Goal: Task Accomplishment & Management: Manage account settings

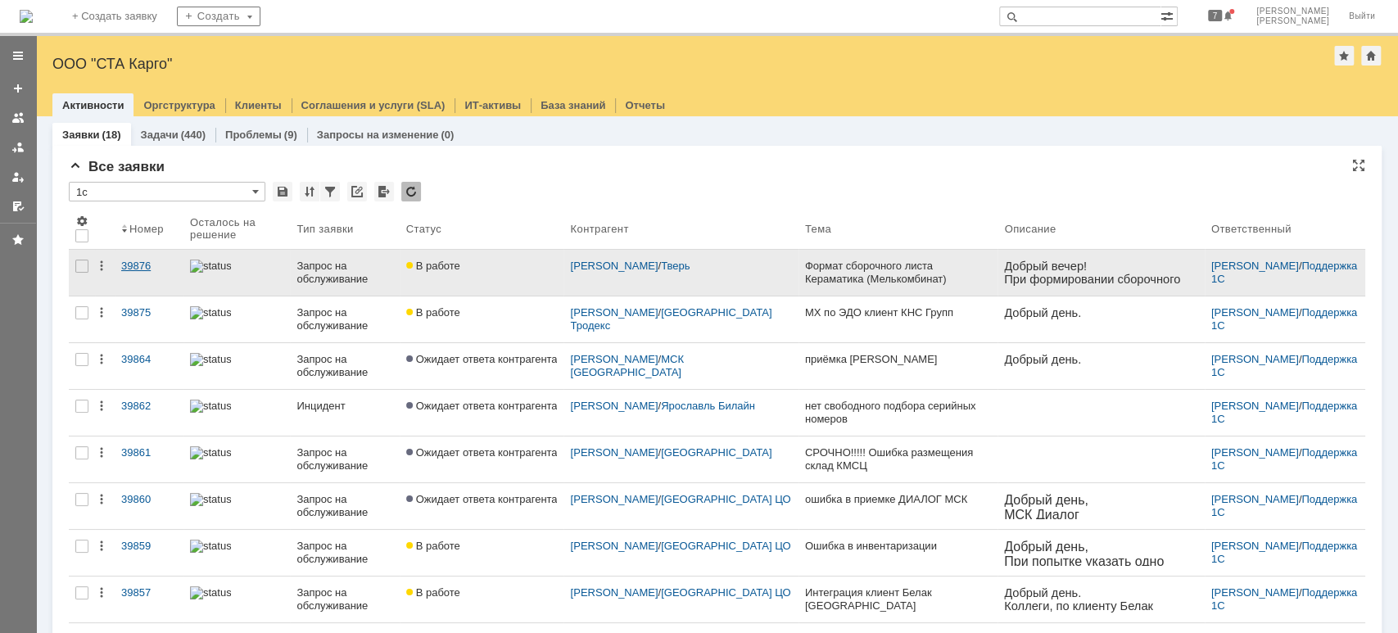
click at [137, 269] on div "39876" at bounding box center [149, 266] width 56 height 13
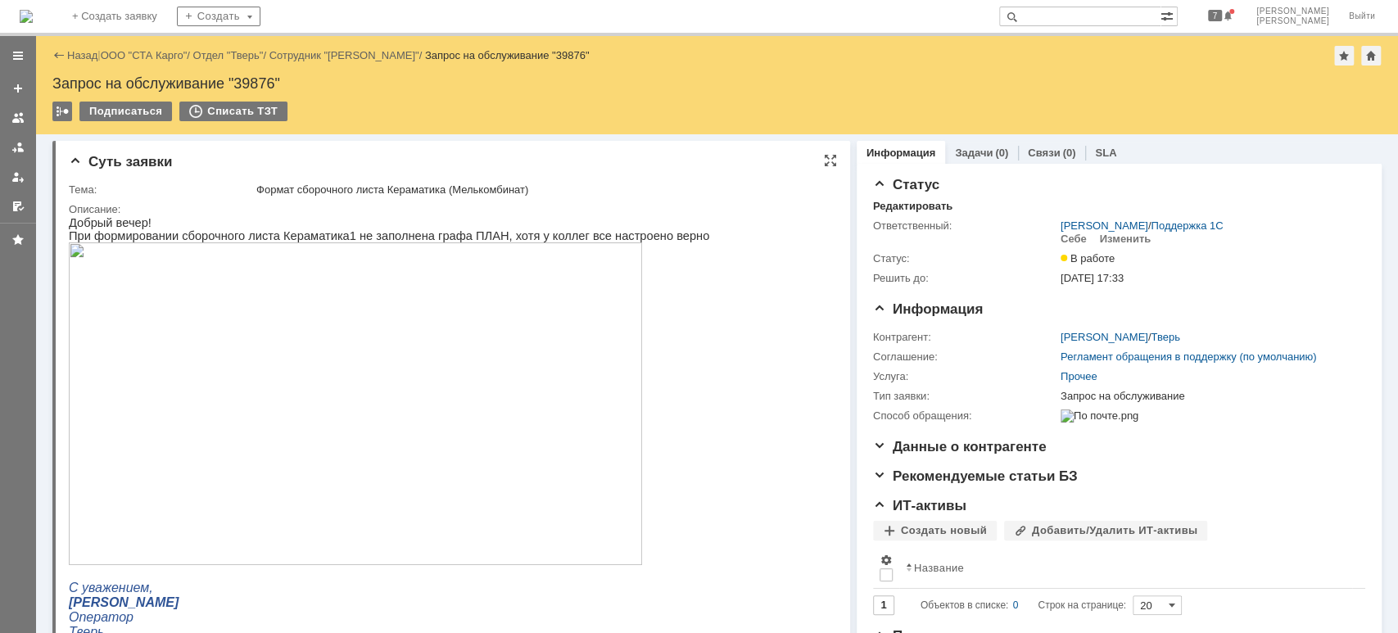
click at [251, 331] on img at bounding box center [355, 403] width 573 height 323
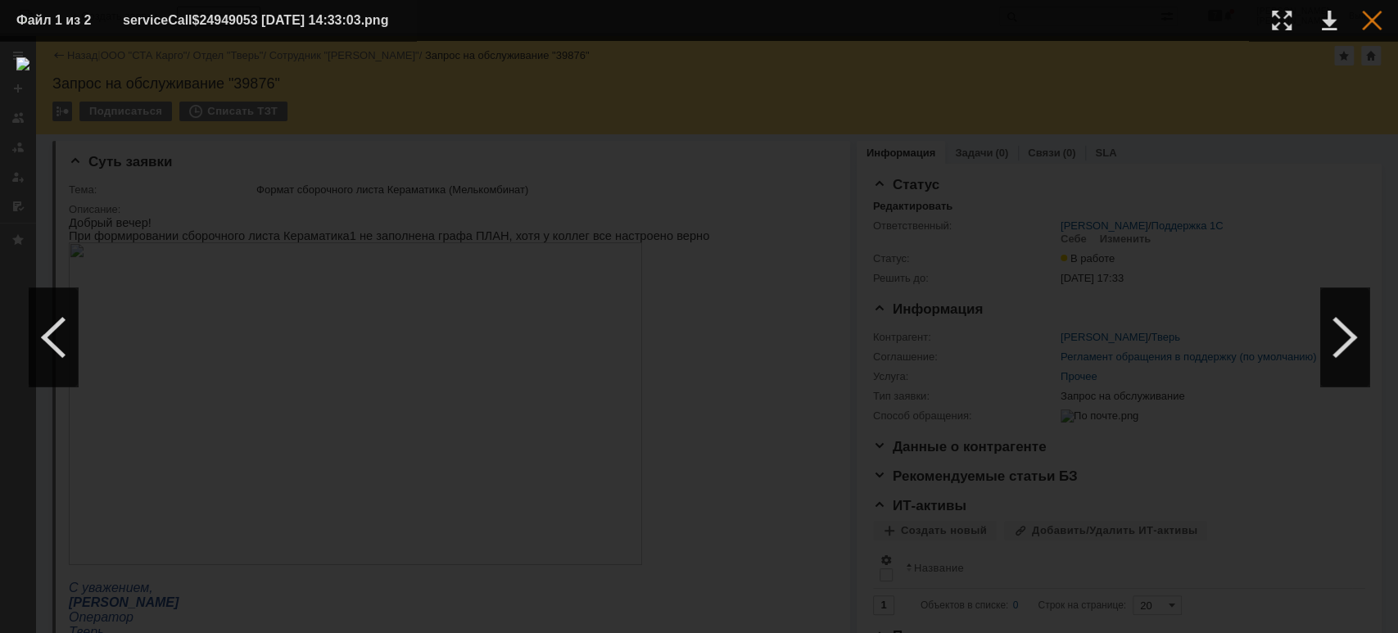
click at [1365, 18] on div at bounding box center [1372, 21] width 20 height 20
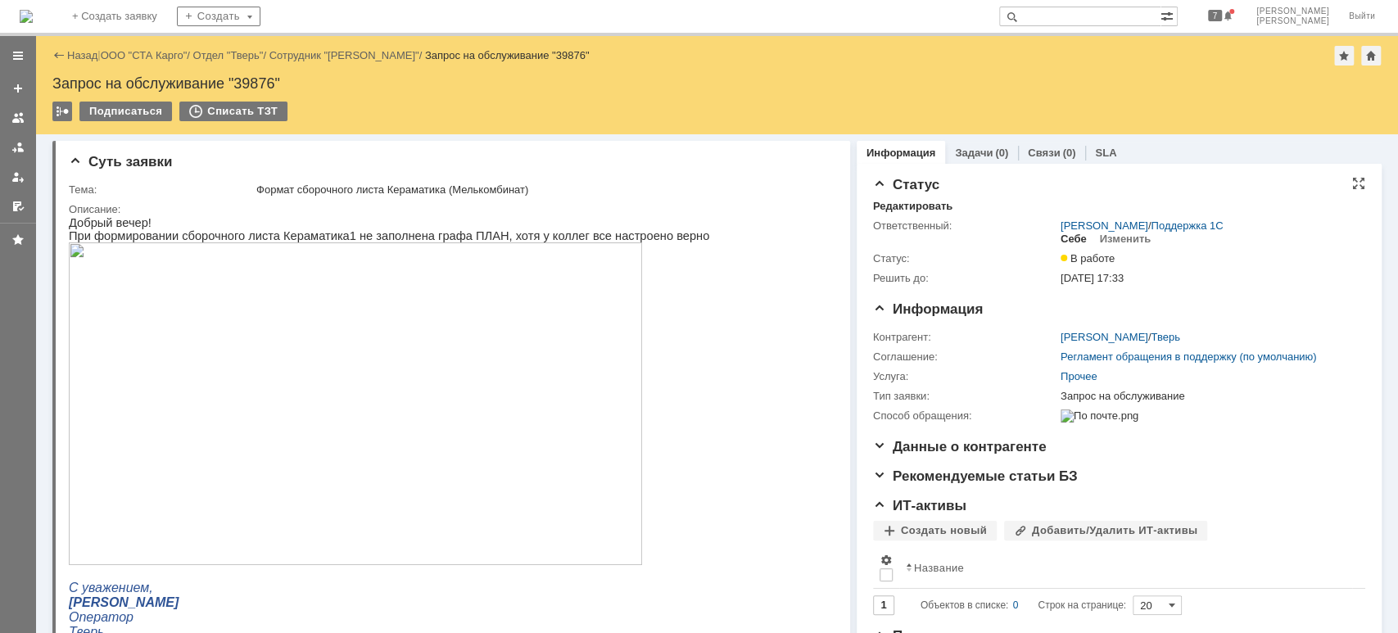
click at [1061, 235] on div "Себе" at bounding box center [1074, 239] width 26 height 13
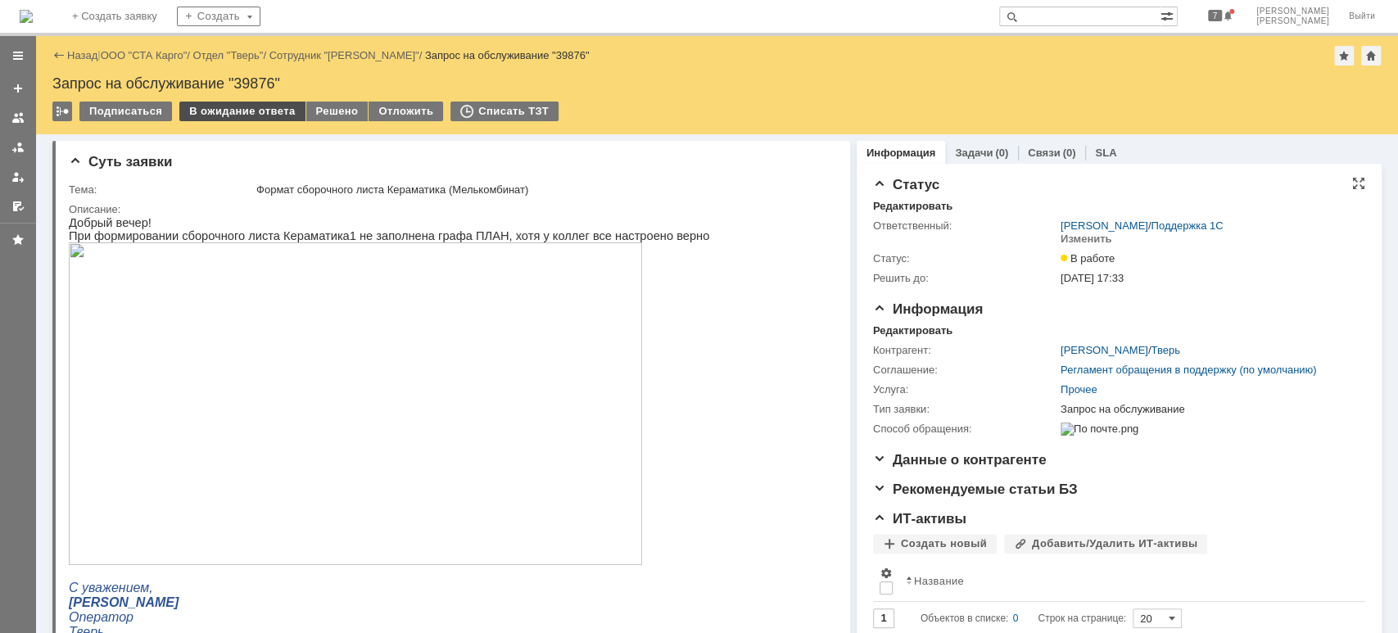
click at [255, 110] on div "В ожидание ответа" at bounding box center [241, 112] width 125 height 20
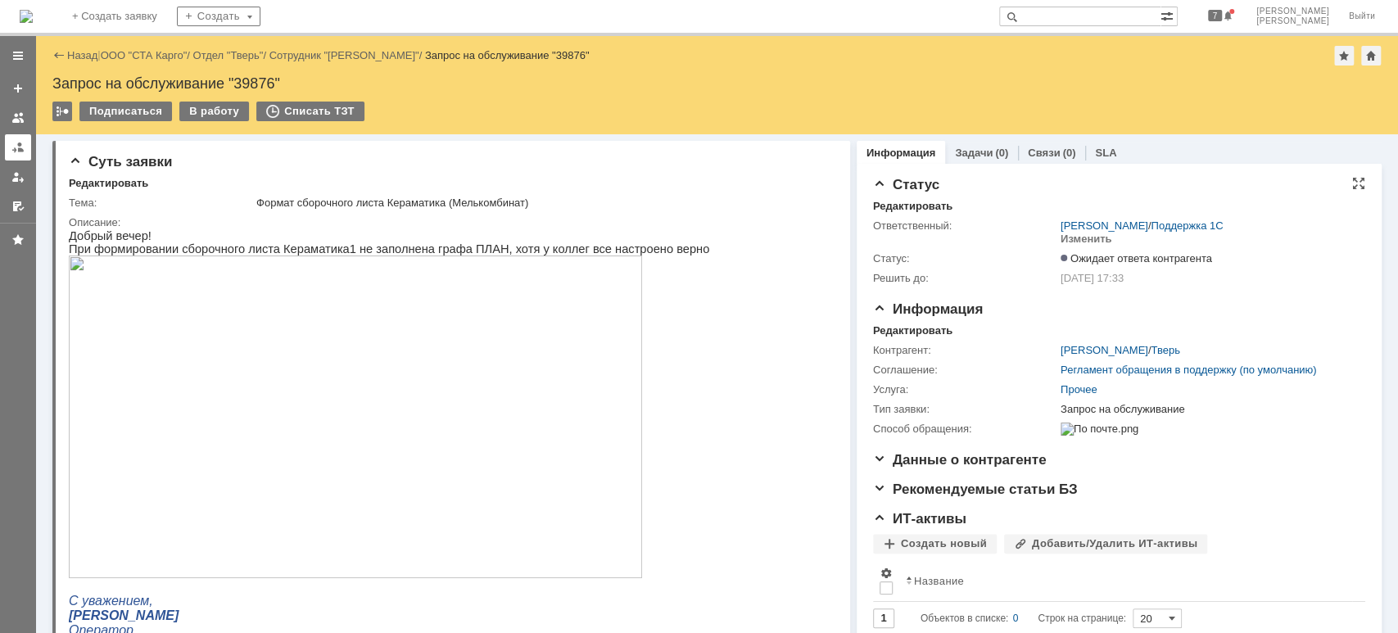
click at [25, 144] on link at bounding box center [18, 147] width 26 height 26
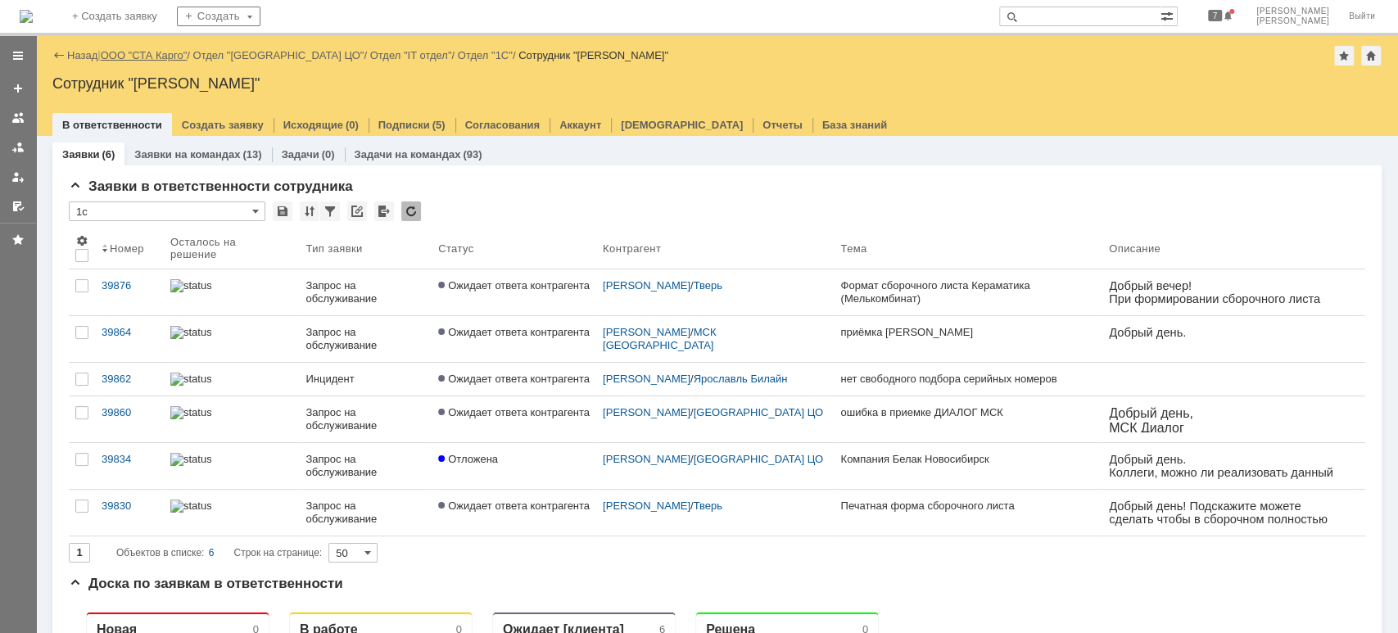
click at [143, 57] on link "ООО "СТА Карго"" at bounding box center [144, 55] width 87 height 12
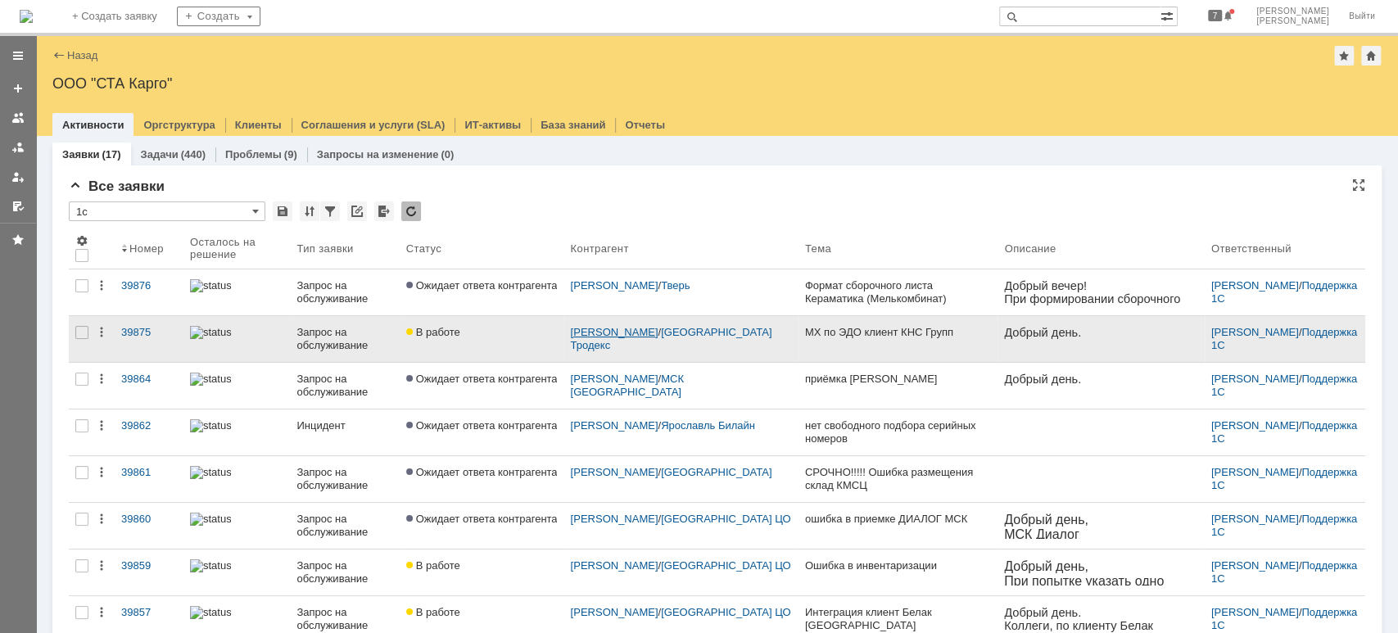
click at [631, 327] on link "[PERSON_NAME]" at bounding box center [614, 332] width 88 height 12
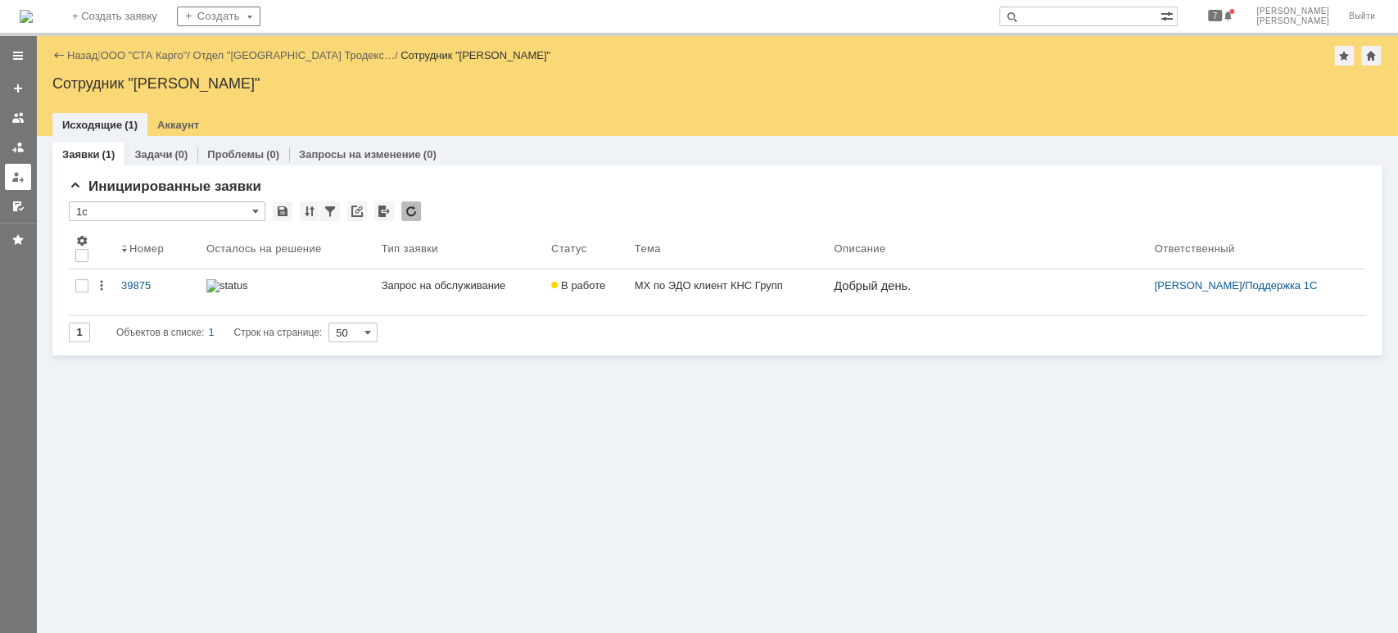
click at [13, 172] on div at bounding box center [17, 176] width 13 height 13
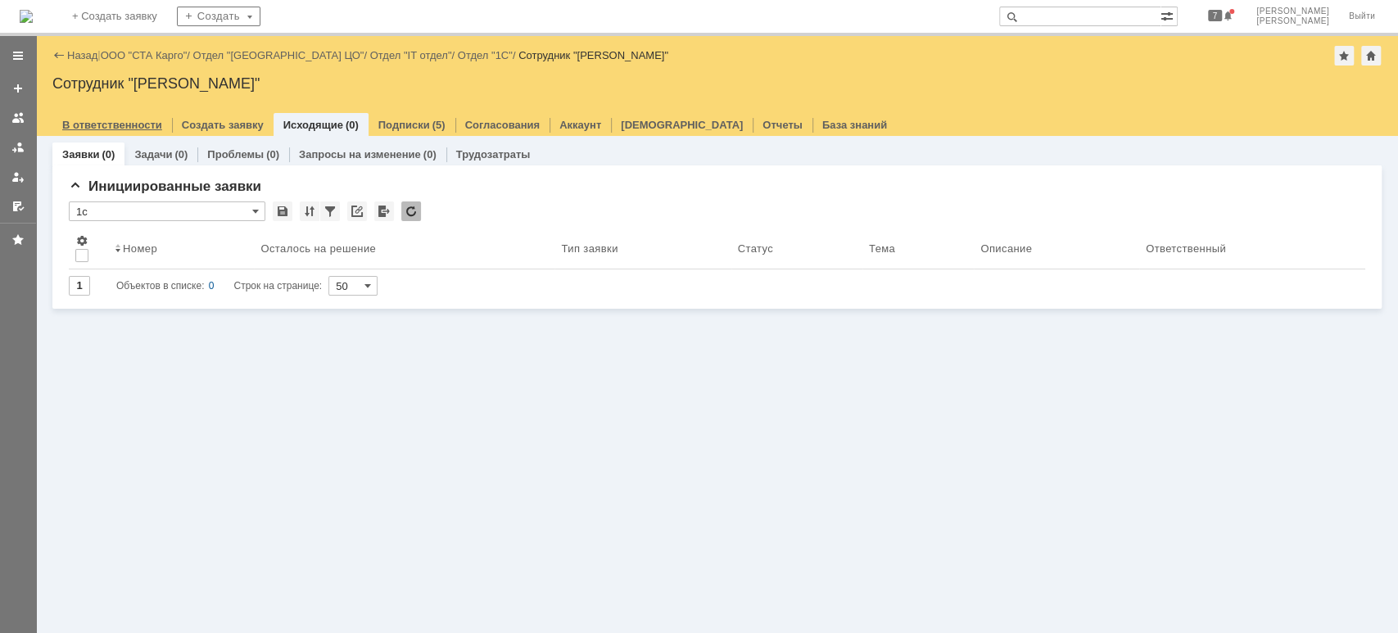
click at [113, 121] on link "В ответственности" at bounding box center [112, 125] width 100 height 12
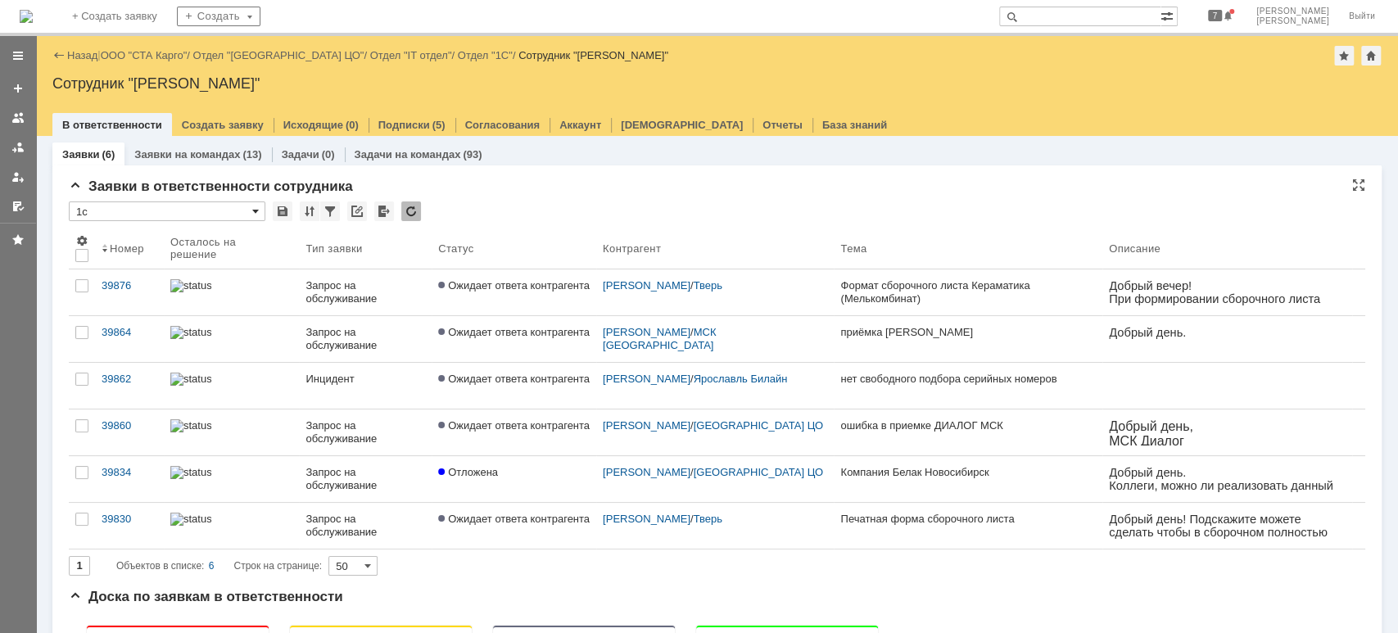
click at [256, 212] on span at bounding box center [255, 211] width 7 height 13
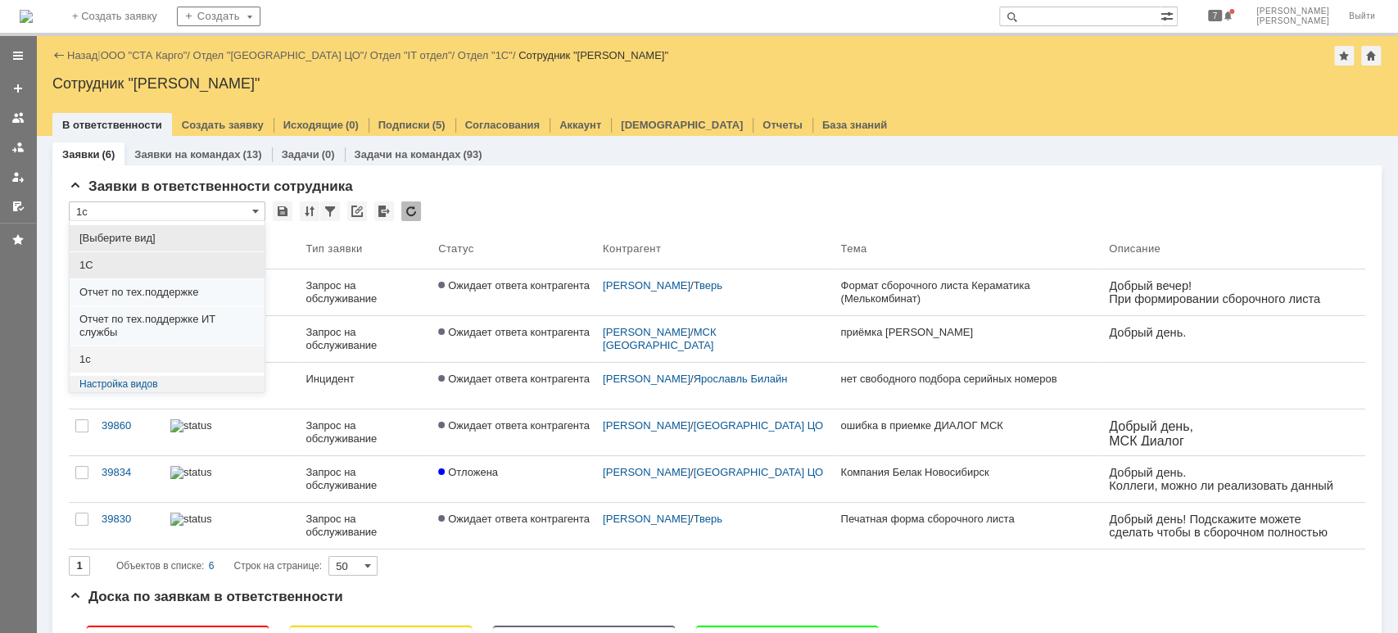
click at [216, 262] on span "1С" at bounding box center [166, 265] width 175 height 13
type input "1С"
type input "20"
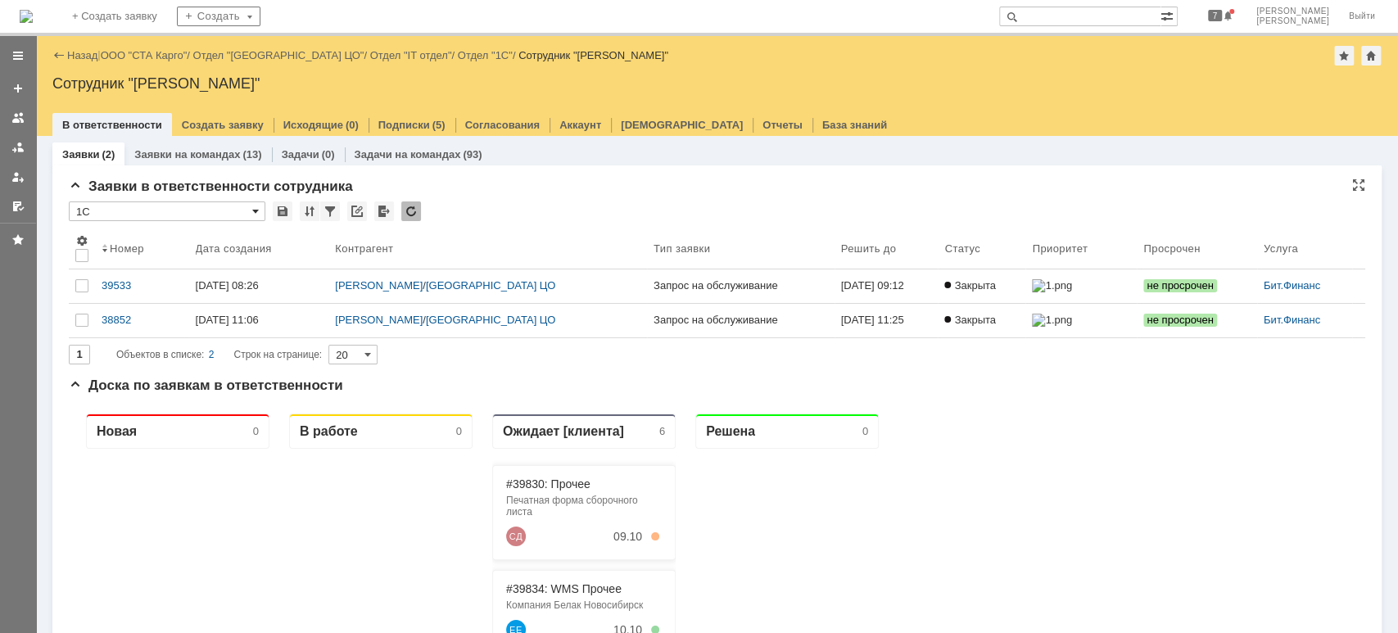
click at [256, 213] on span at bounding box center [255, 211] width 7 height 13
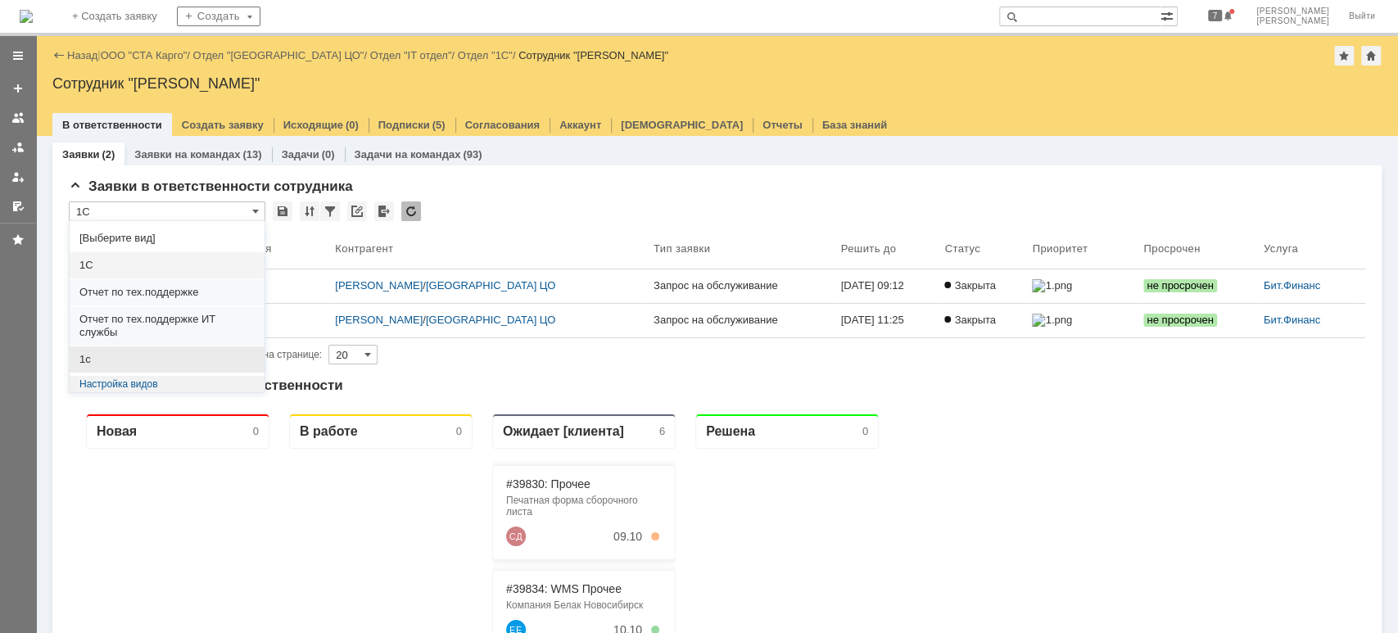
click at [170, 350] on div "1с" at bounding box center [167, 359] width 195 height 26
type input "1с"
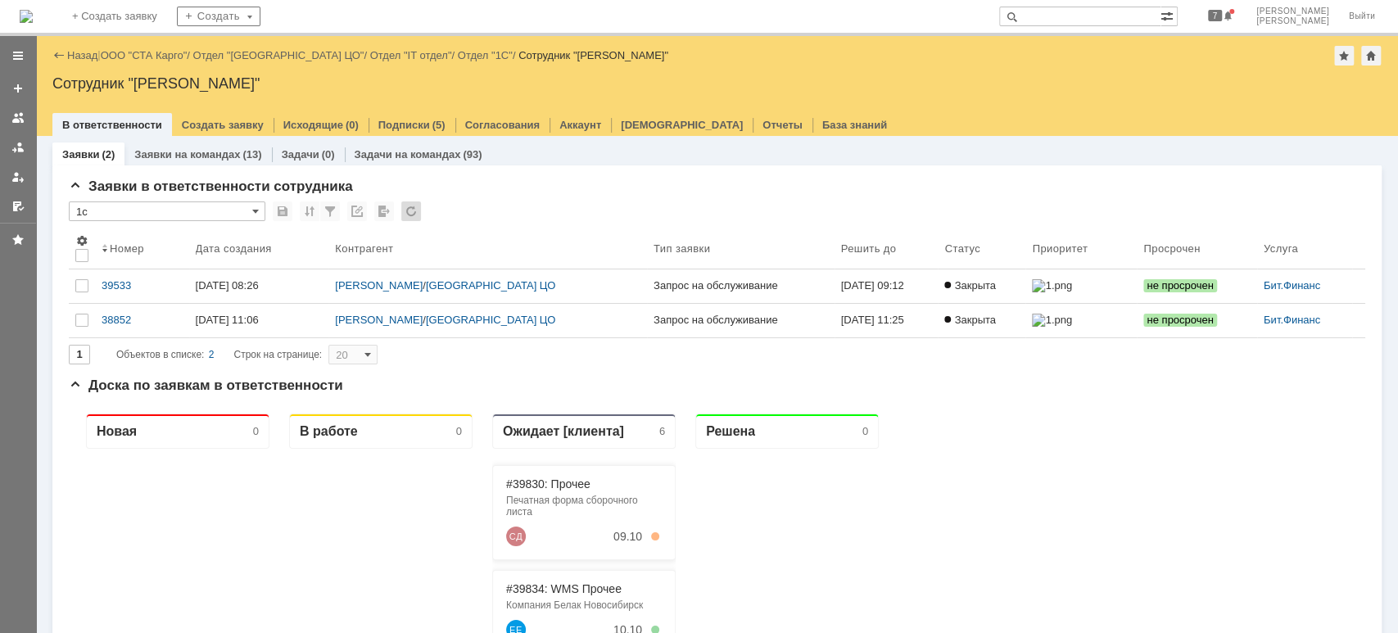
type input "50"
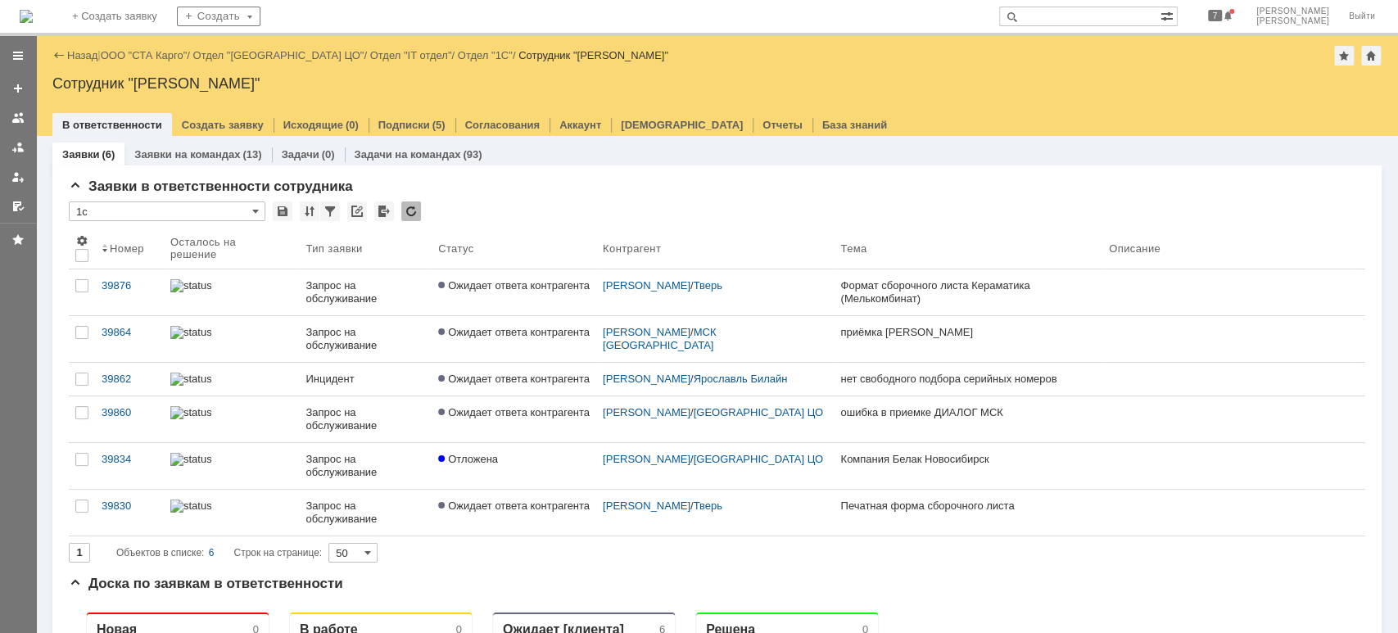
type input "1с"
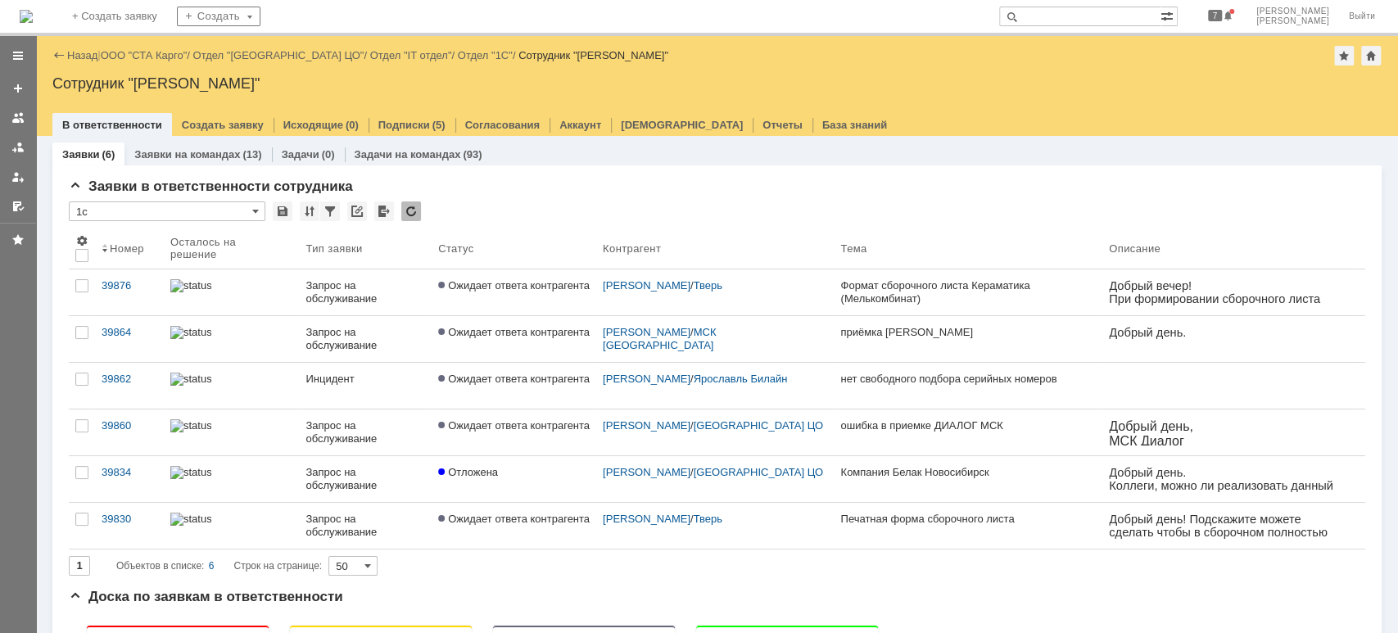
click at [1094, 13] on input "text" at bounding box center [1079, 17] width 161 height 20
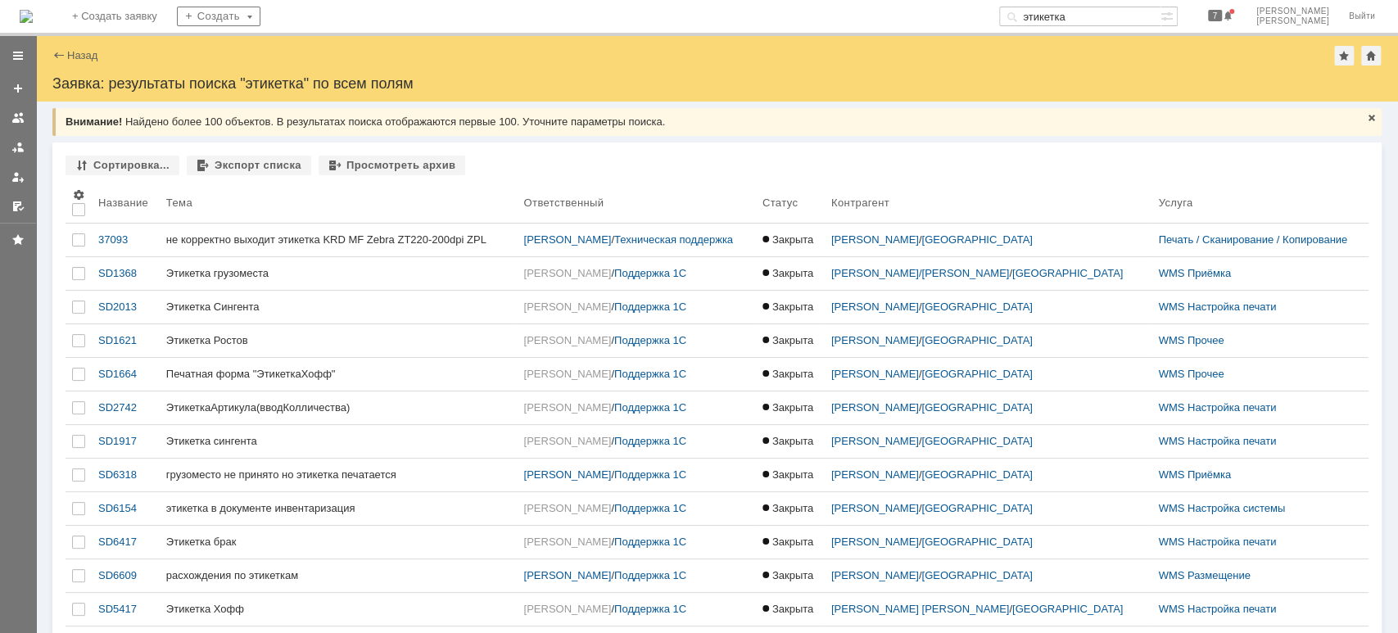
drag, startPoint x: 1127, startPoint y: 15, endPoint x: 1009, endPoint y: 16, distance: 117.9
click at [1009, 16] on div "На домашнюю + Создать заявку Создать этикетка 7 Смирнова Ольга Выйти" at bounding box center [699, 18] width 1398 height 36
click at [1128, 14] on input "этикетка" at bounding box center [1079, 17] width 161 height 20
type input "э"
type input "швецова"
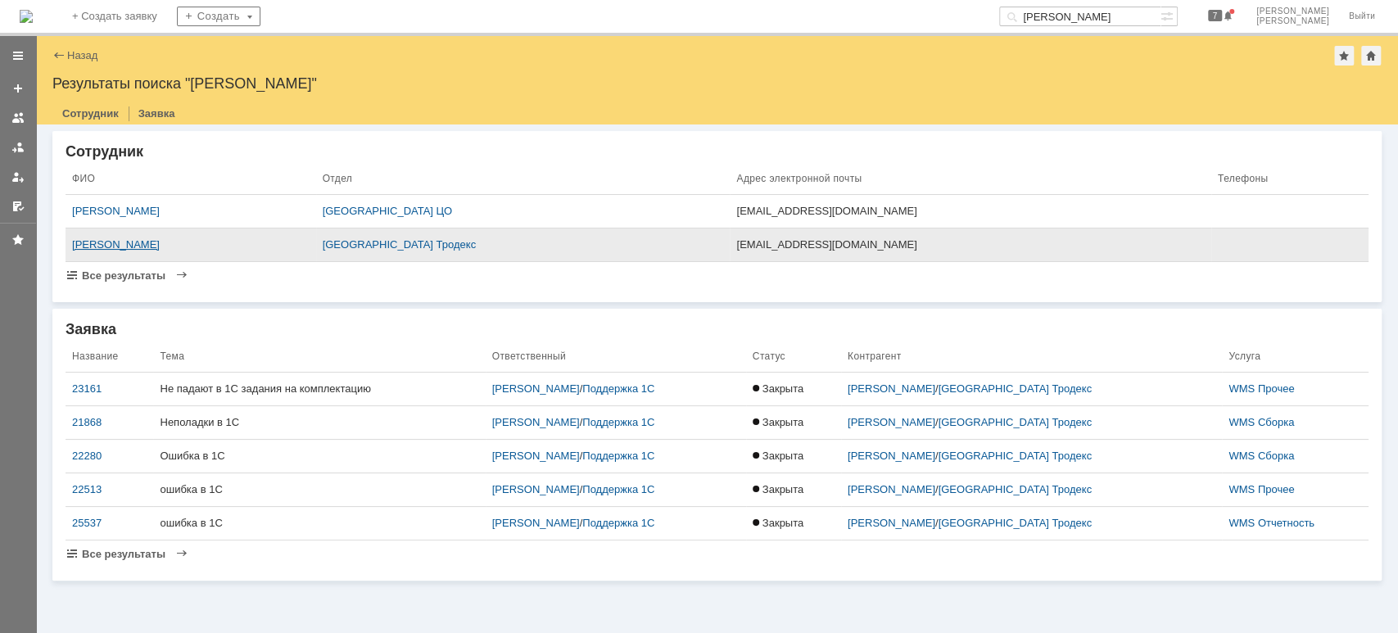
click at [108, 246] on div "[PERSON_NAME]" at bounding box center [190, 244] width 237 height 13
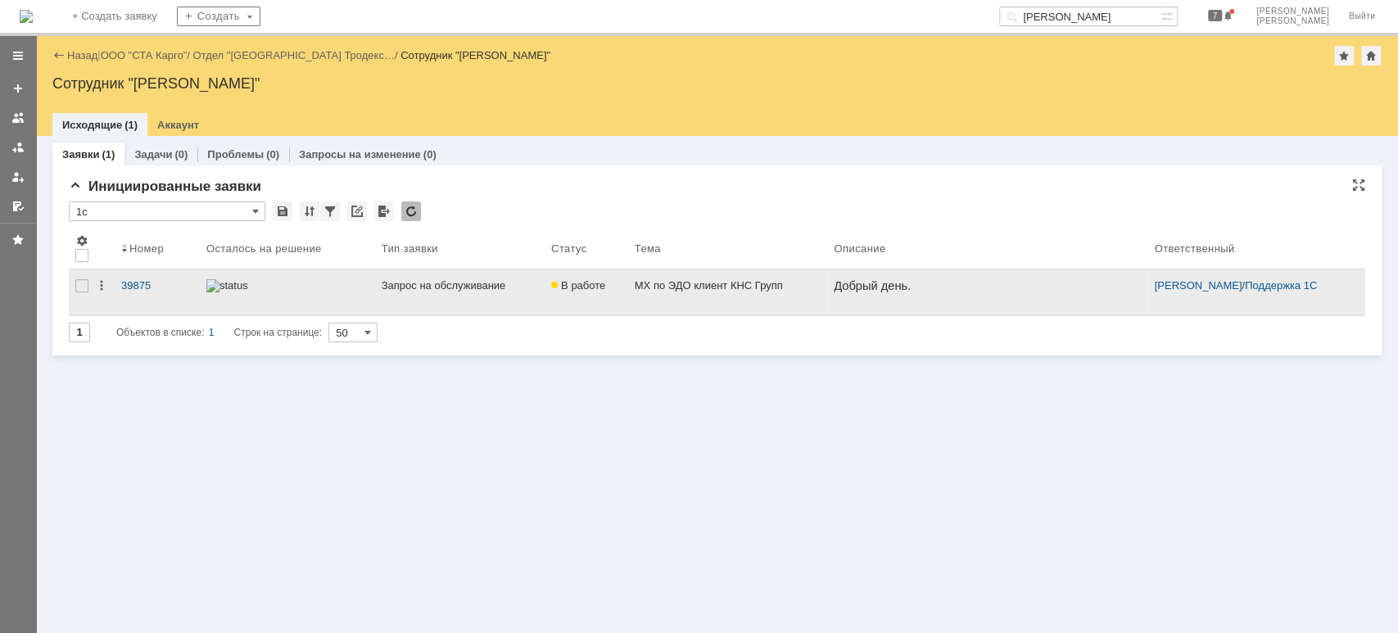
click at [387, 282] on div "Запрос на обслуживание" at bounding box center [460, 285] width 156 height 13
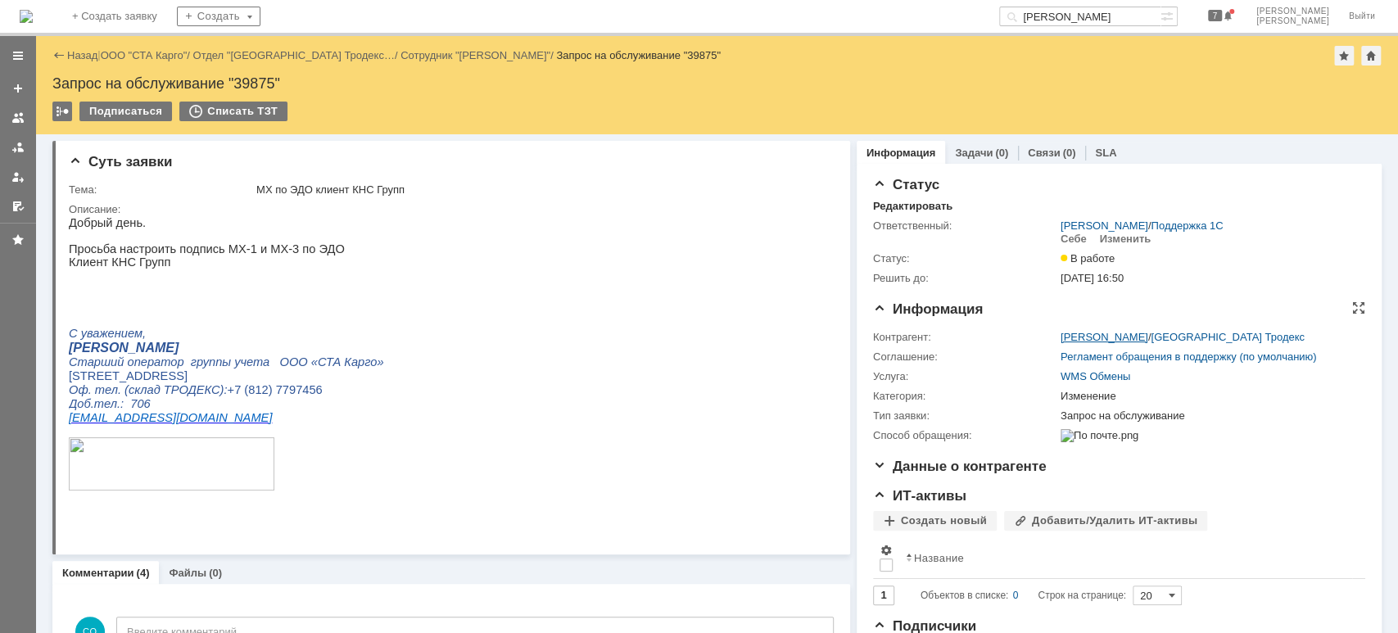
click at [1085, 332] on link "[PERSON_NAME]" at bounding box center [1105, 337] width 88 height 12
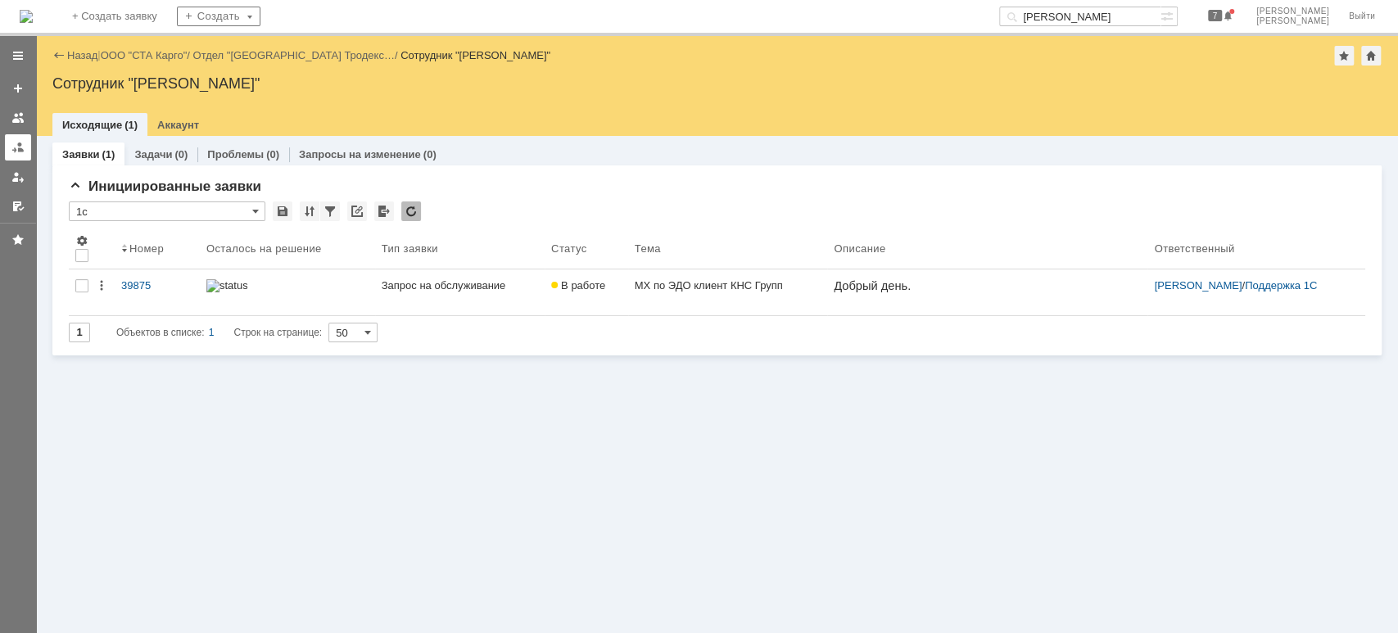
click at [25, 147] on link at bounding box center [18, 147] width 26 height 26
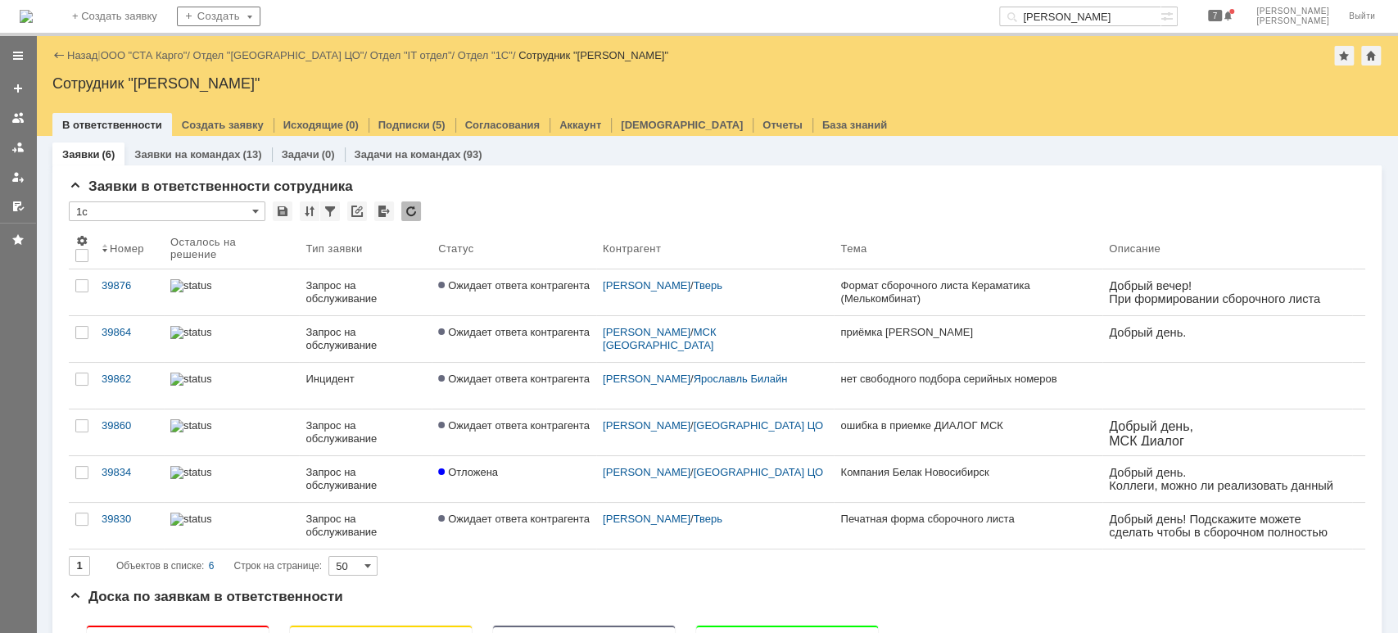
click at [142, 46] on div "Назад | ООО "СТА Карго" / Отдел "[GEOGRAPHIC_DATA] ЦО" / Отдел "IT отдел" / Отд…" at bounding box center [716, 56] width 1329 height 20
click at [143, 52] on link "ООО "СТА Карго"" at bounding box center [144, 55] width 87 height 12
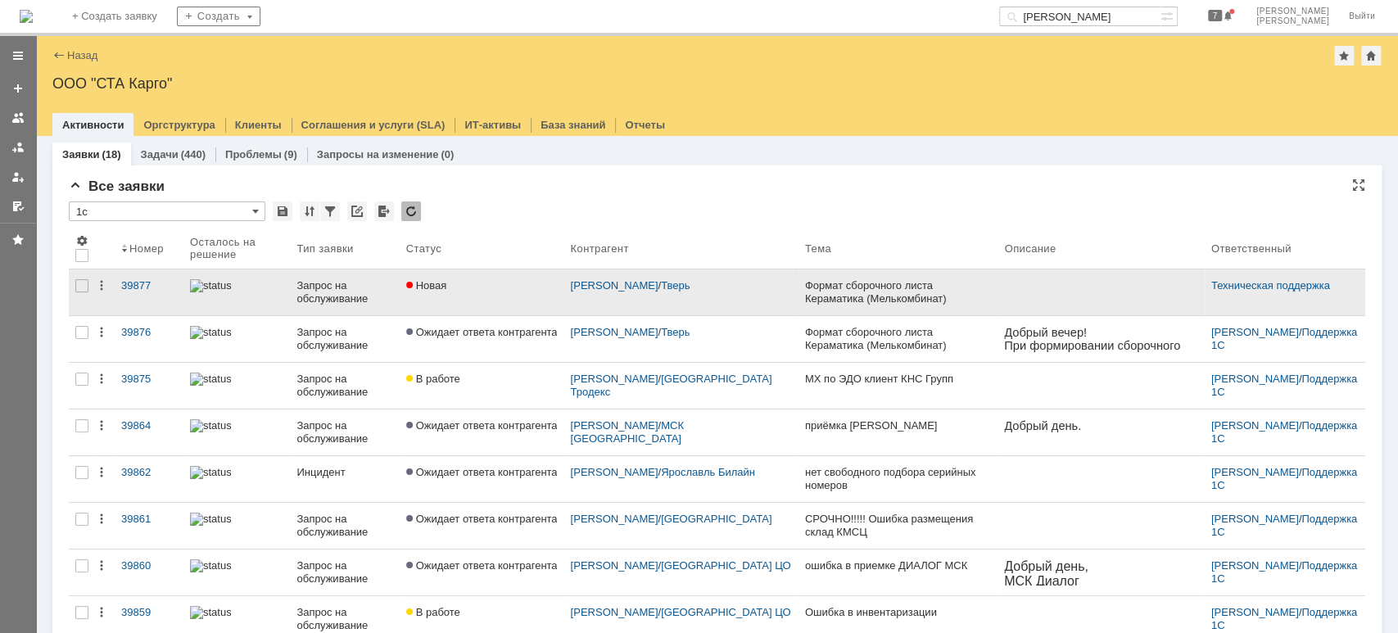
click at [499, 294] on link "Новая" at bounding box center [482, 292] width 165 height 46
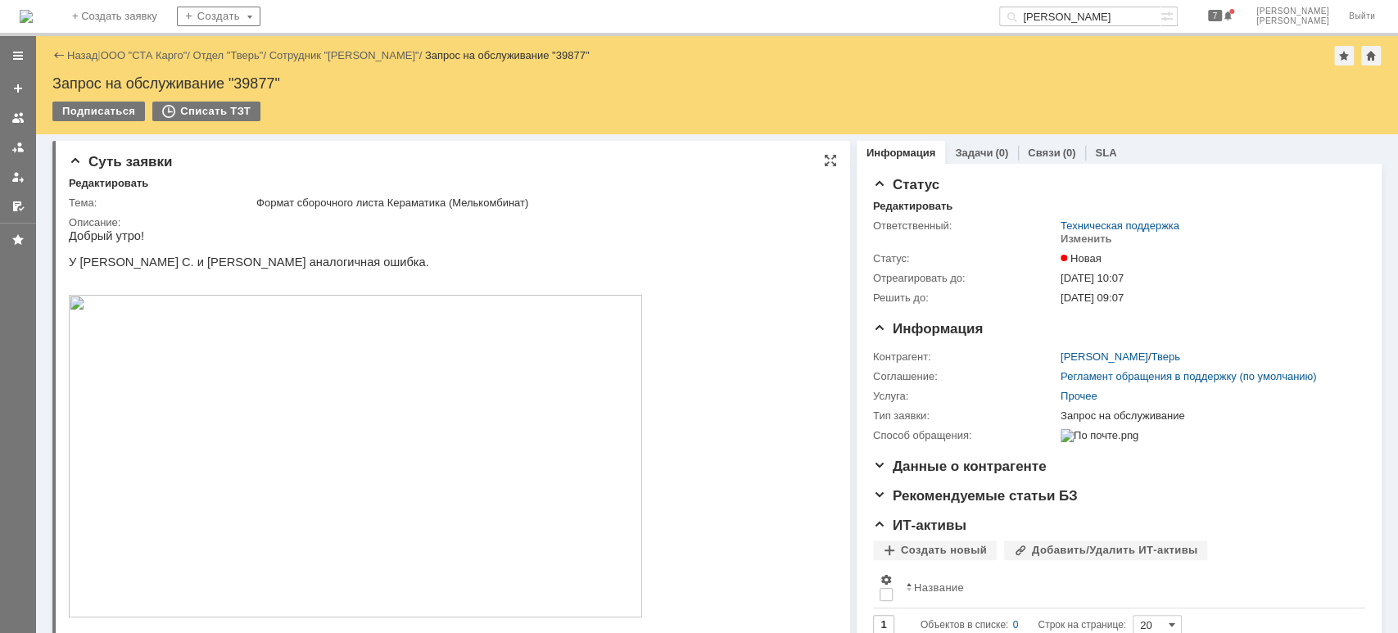
click at [455, 468] on img at bounding box center [355, 456] width 573 height 323
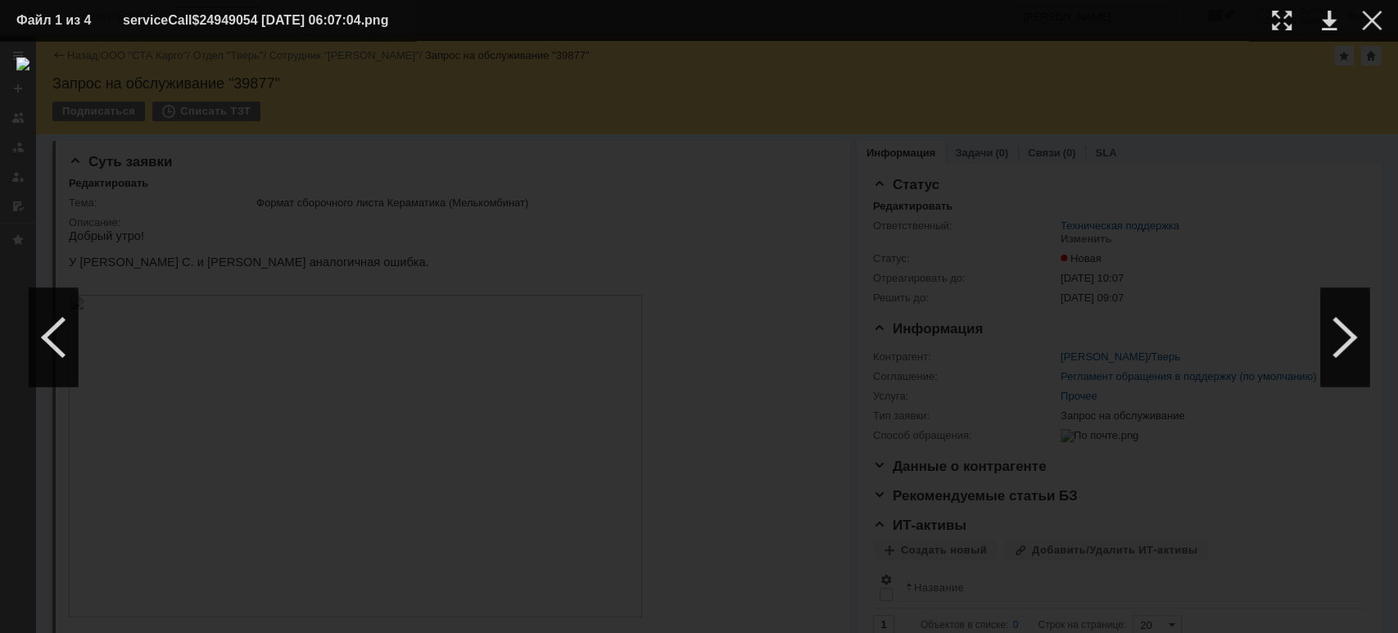
click at [1359, 17] on td at bounding box center [1358, 20] width 45 height 25
click at [1367, 23] on div at bounding box center [1372, 21] width 20 height 20
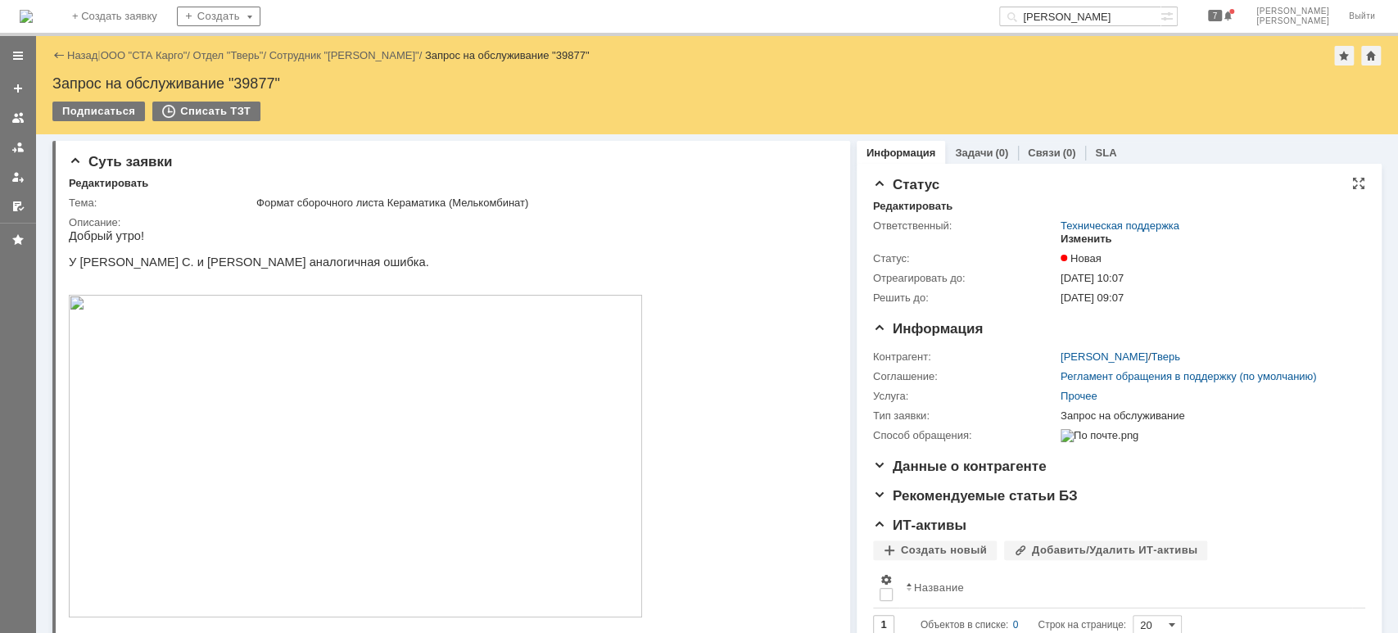
click at [1087, 241] on div "Изменить" at bounding box center [1087, 239] width 52 height 13
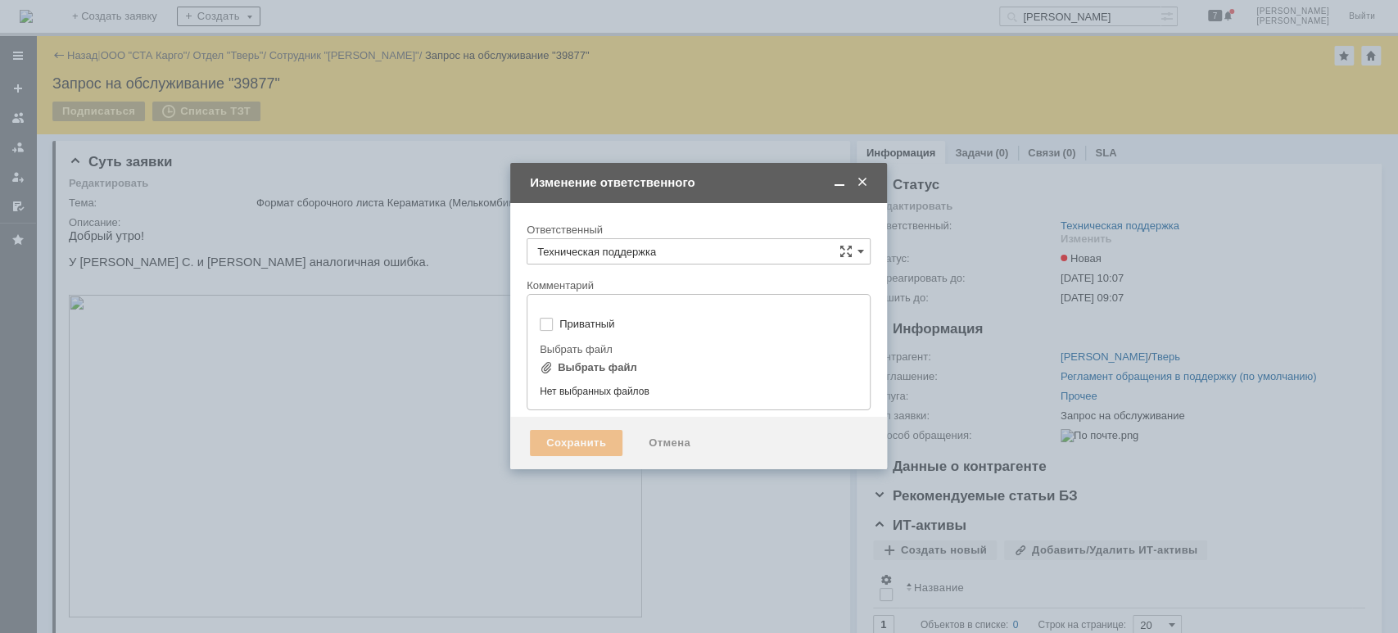
type input "[не указано]"
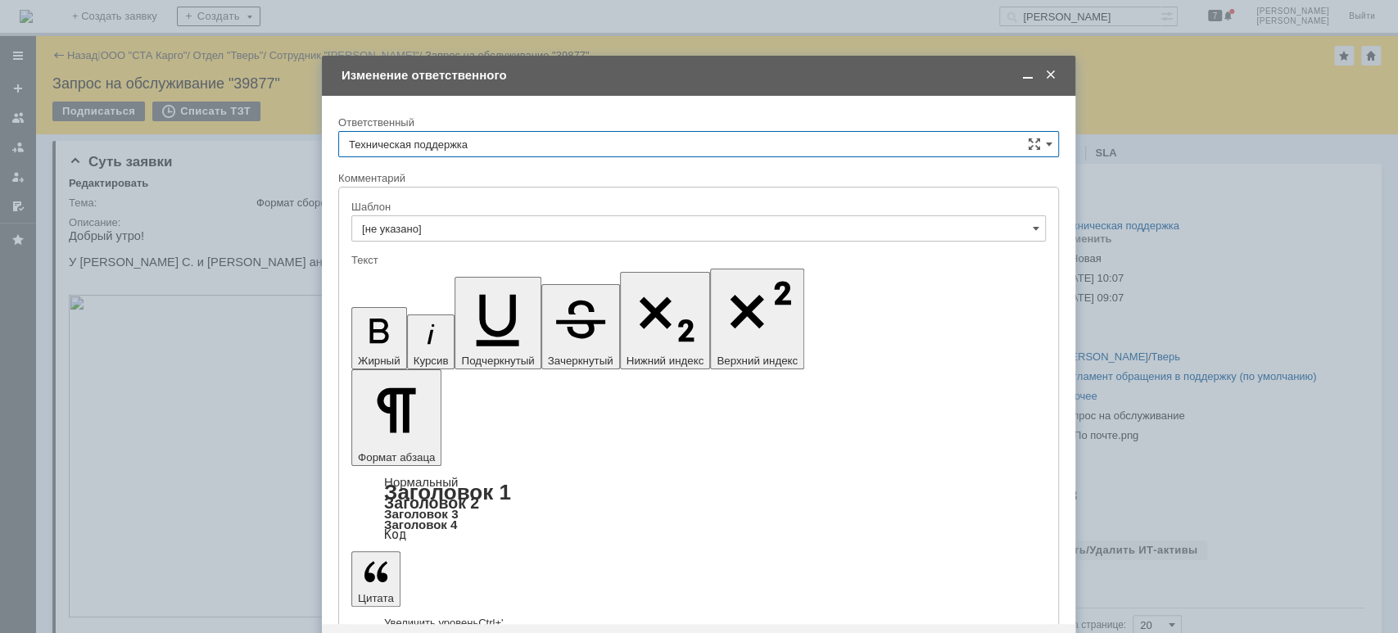
click at [568, 151] on input "Техническая поддержка" at bounding box center [698, 144] width 721 height 26
drag, startPoint x: 500, startPoint y: 224, endPoint x: 491, endPoint y: 245, distance: 22.1
click at [500, 226] on span "[PERSON_NAME]" at bounding box center [698, 228] width 699 height 13
type input "[PERSON_NAME]"
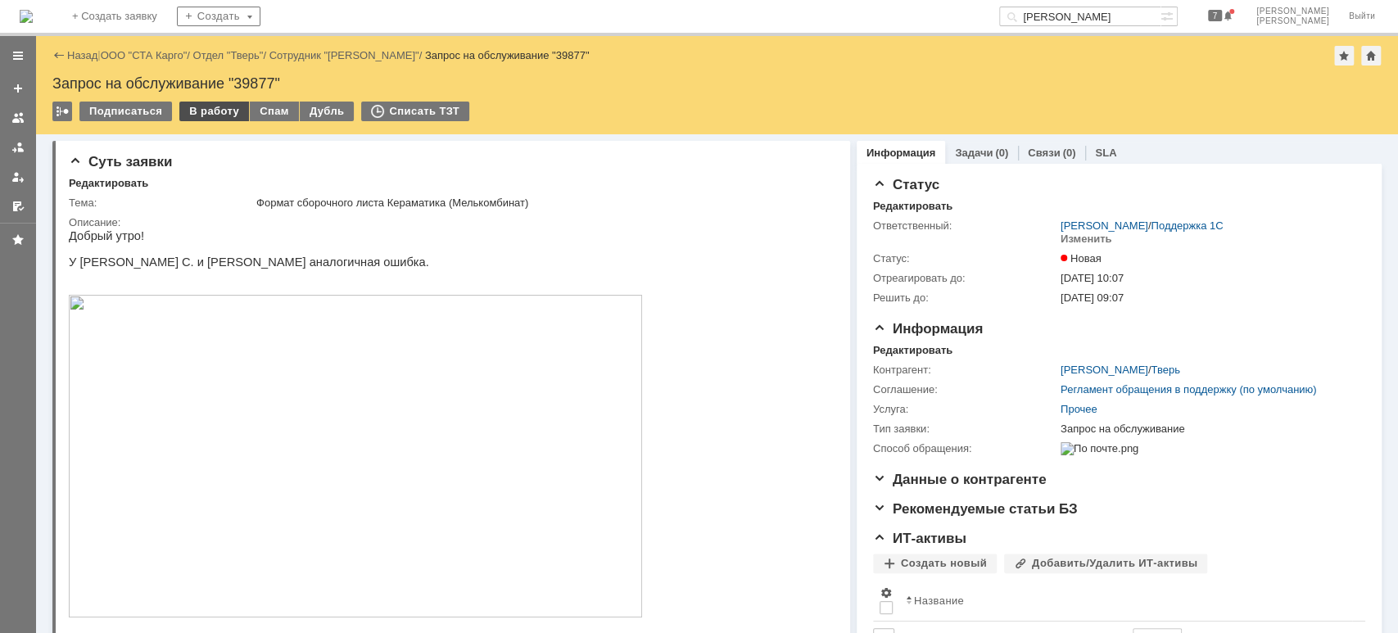
click at [201, 114] on div "В работу" at bounding box center [214, 112] width 70 height 20
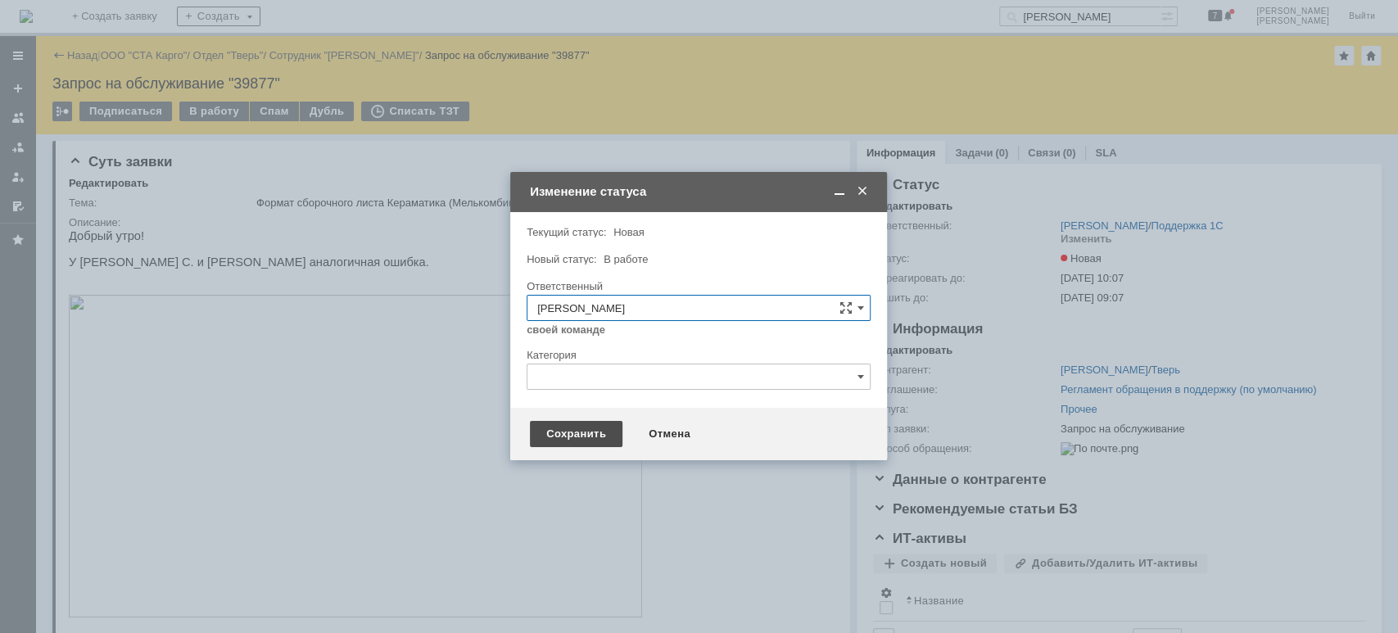
click at [559, 436] on div "Сохранить" at bounding box center [576, 434] width 93 height 26
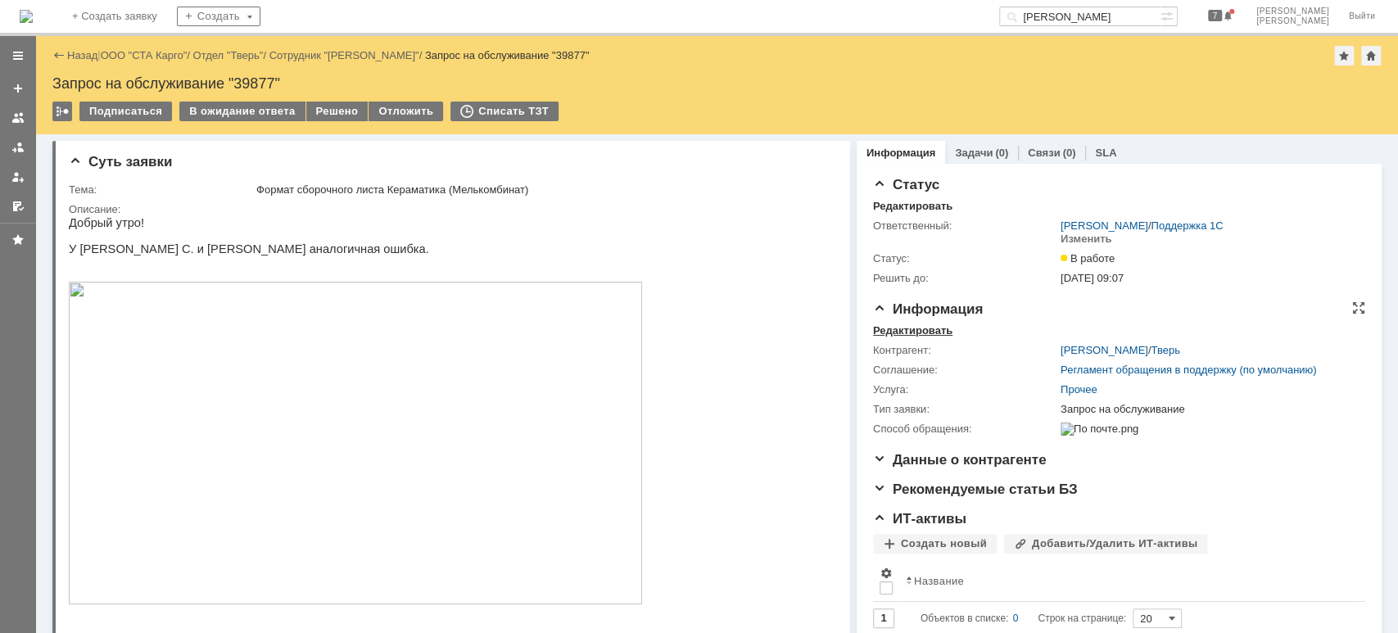
click at [905, 332] on div "Редактировать" at bounding box center [912, 330] width 79 height 13
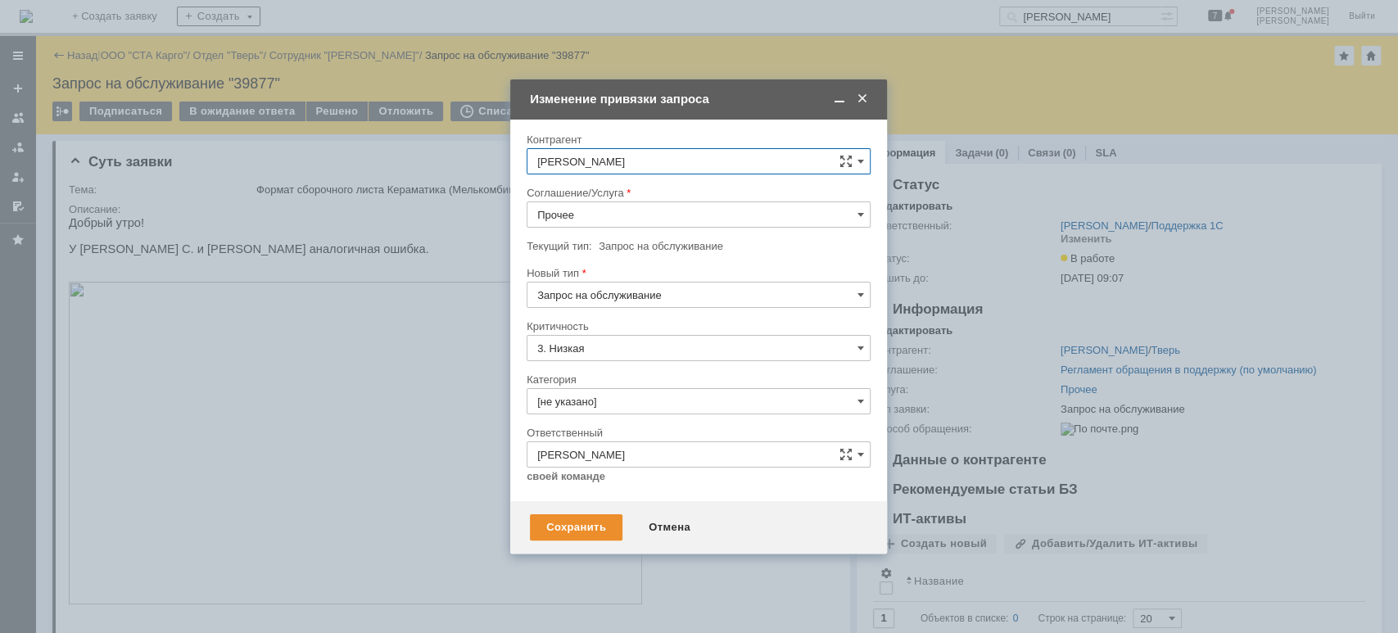
click at [635, 212] on input "Прочее" at bounding box center [699, 214] width 344 height 26
click at [636, 399] on span "WMS Прочее" at bounding box center [698, 402] width 323 height 13
type input "WMS Прочее"
click at [626, 391] on input "[не указано]" at bounding box center [699, 401] width 344 height 26
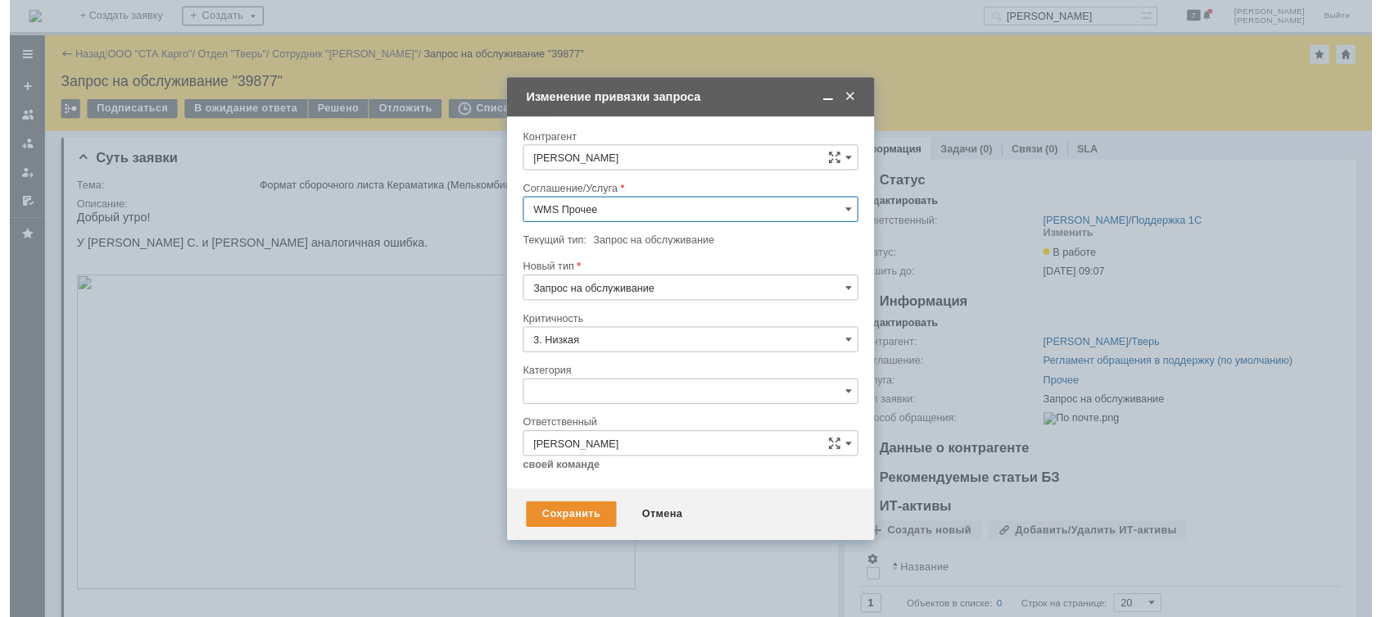
scroll to position [20, 0]
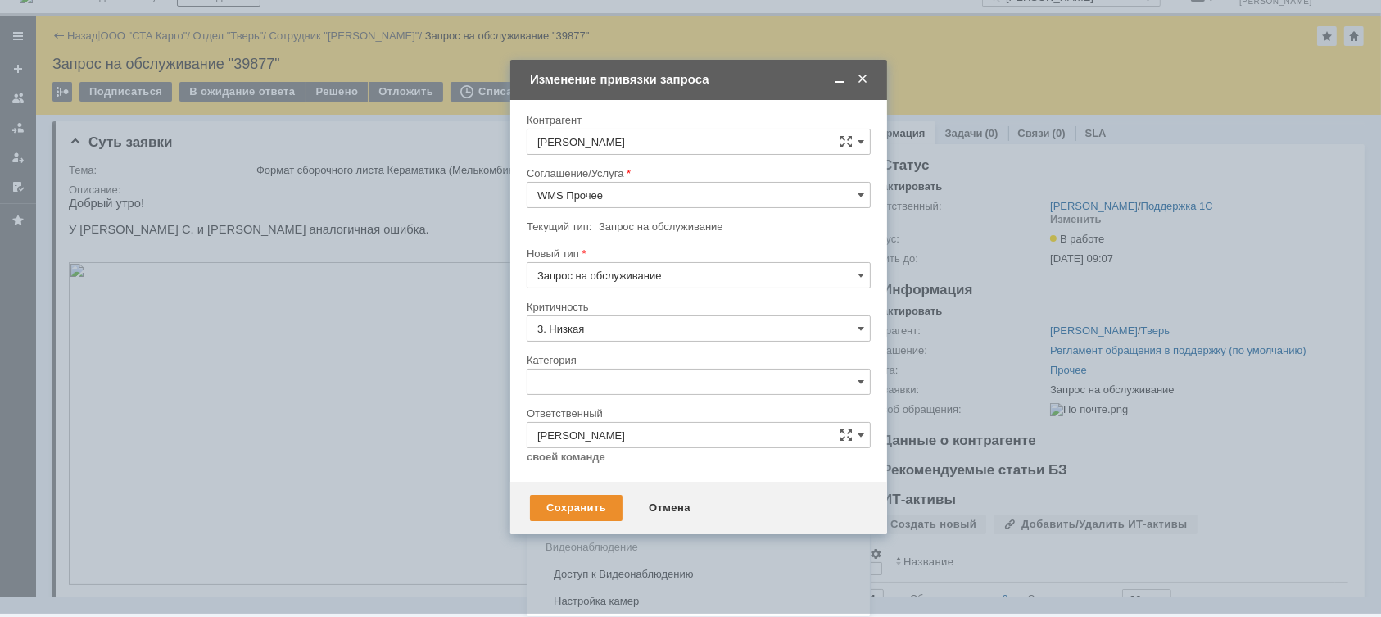
click at [622, 515] on span "Ошибка" at bounding box center [698, 519] width 323 height 13
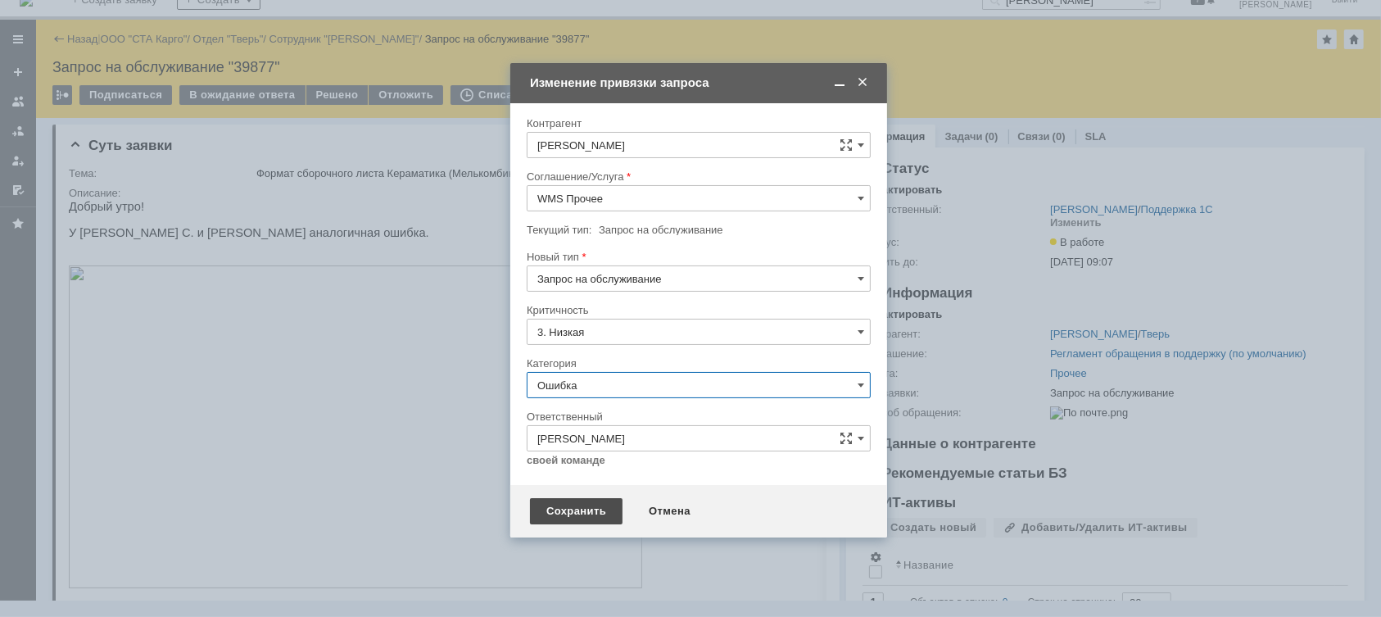
click at [573, 503] on div "Сохранить" at bounding box center [576, 511] width 93 height 26
type input "Ошибка"
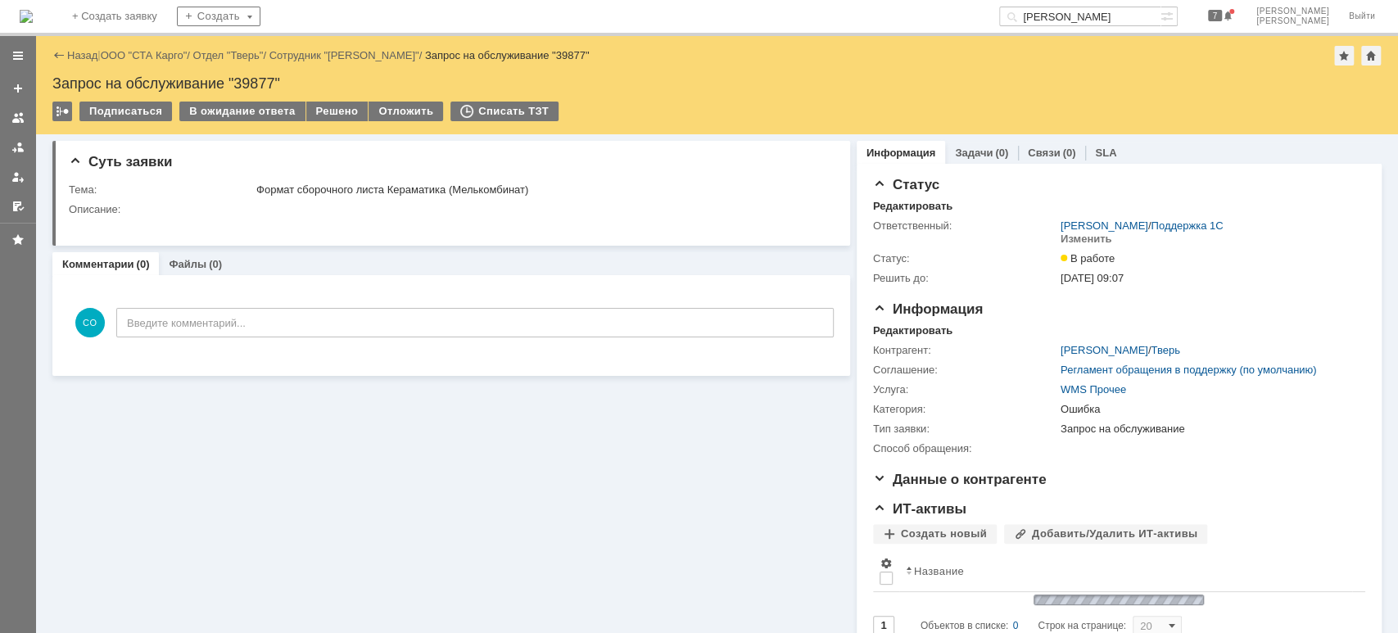
scroll to position [0, 0]
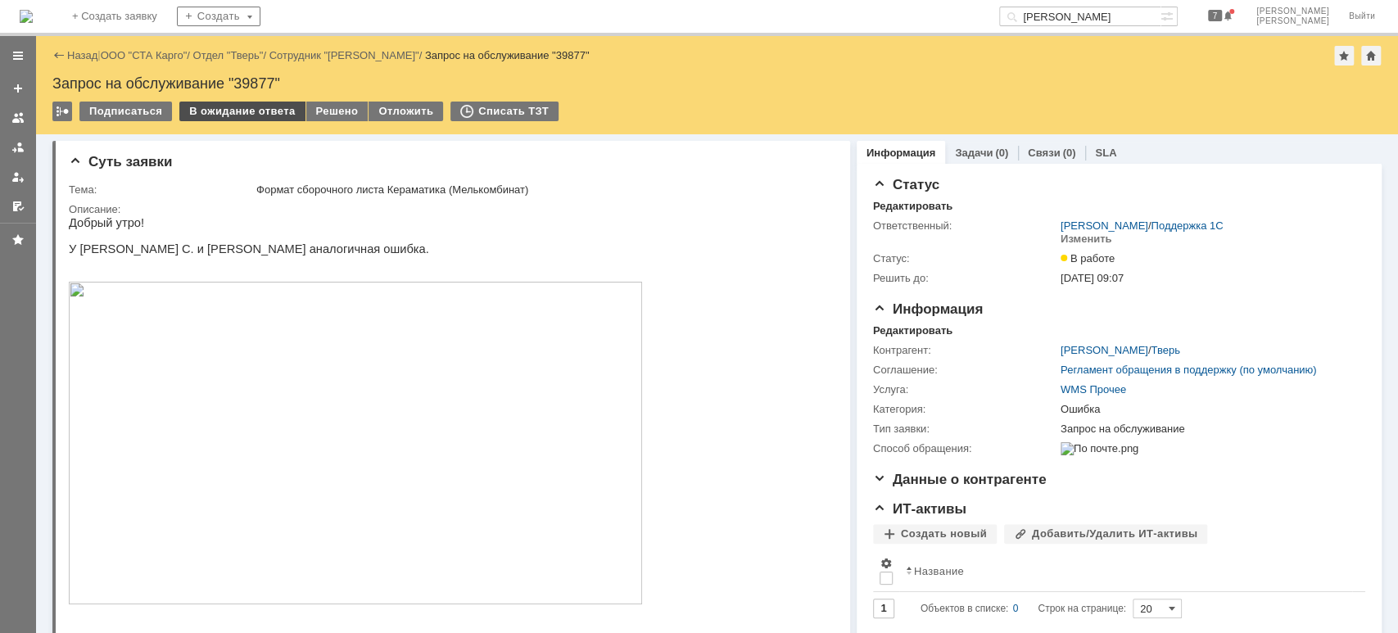
click at [224, 111] on div "В ожидание ответа" at bounding box center [241, 112] width 125 height 20
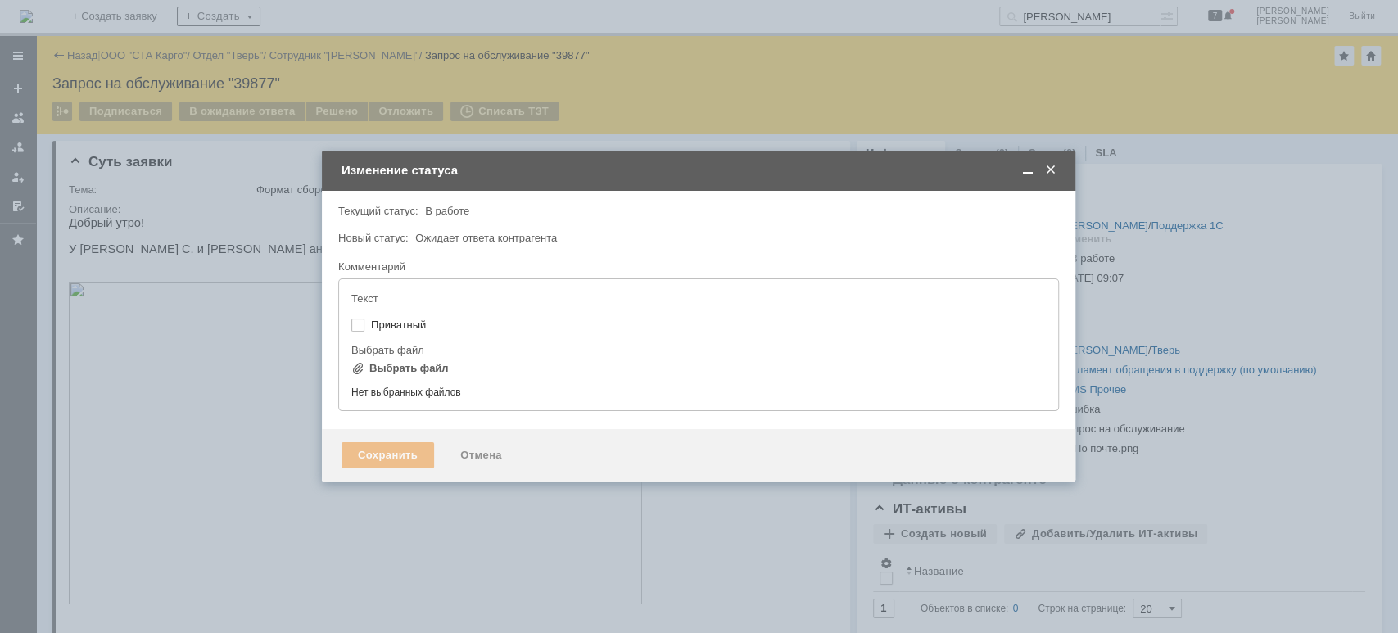
type input "[не указано]"
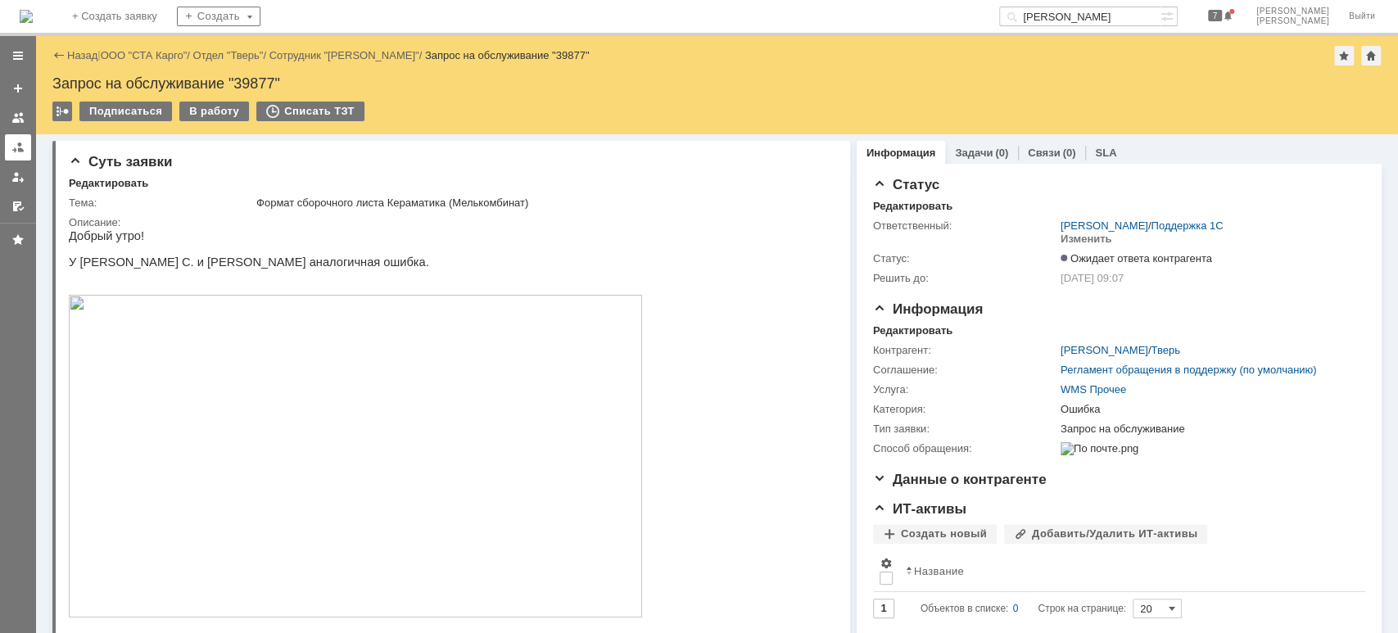
click at [13, 155] on link at bounding box center [18, 147] width 26 height 26
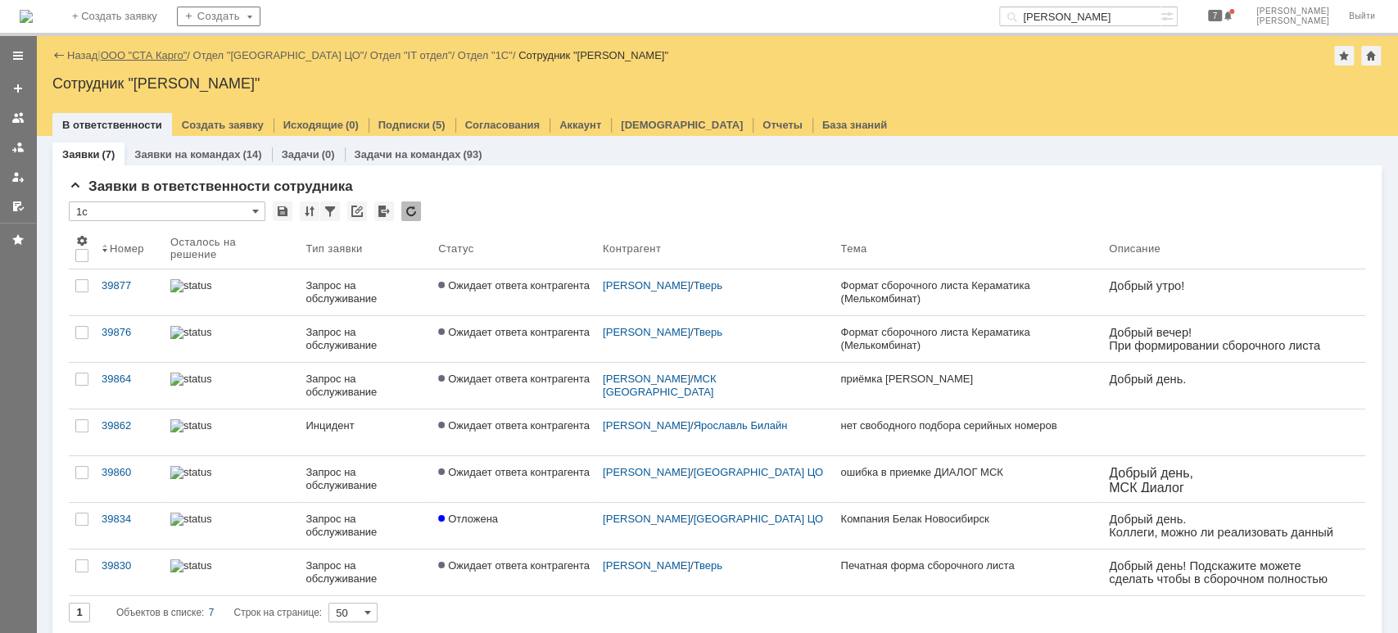
click at [166, 52] on link "ООО "СТА Карго"" at bounding box center [144, 55] width 87 height 12
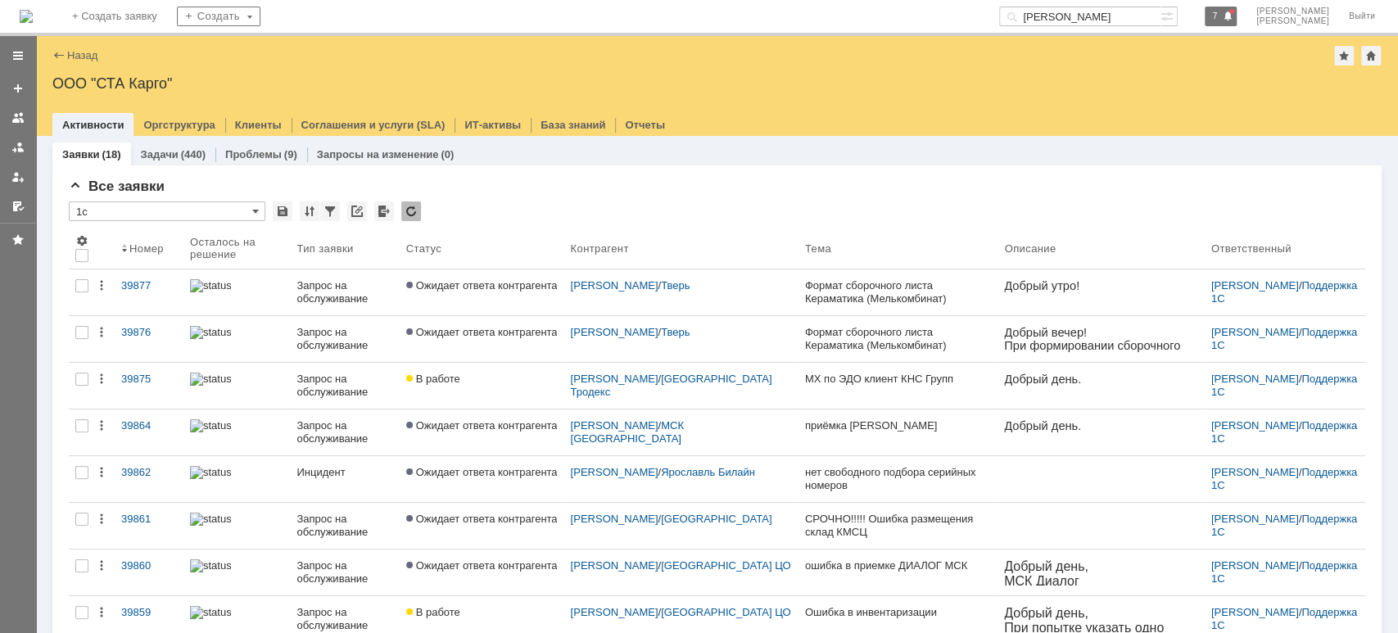
click at [1234, 11] on div at bounding box center [1231, 11] width 5 height 5
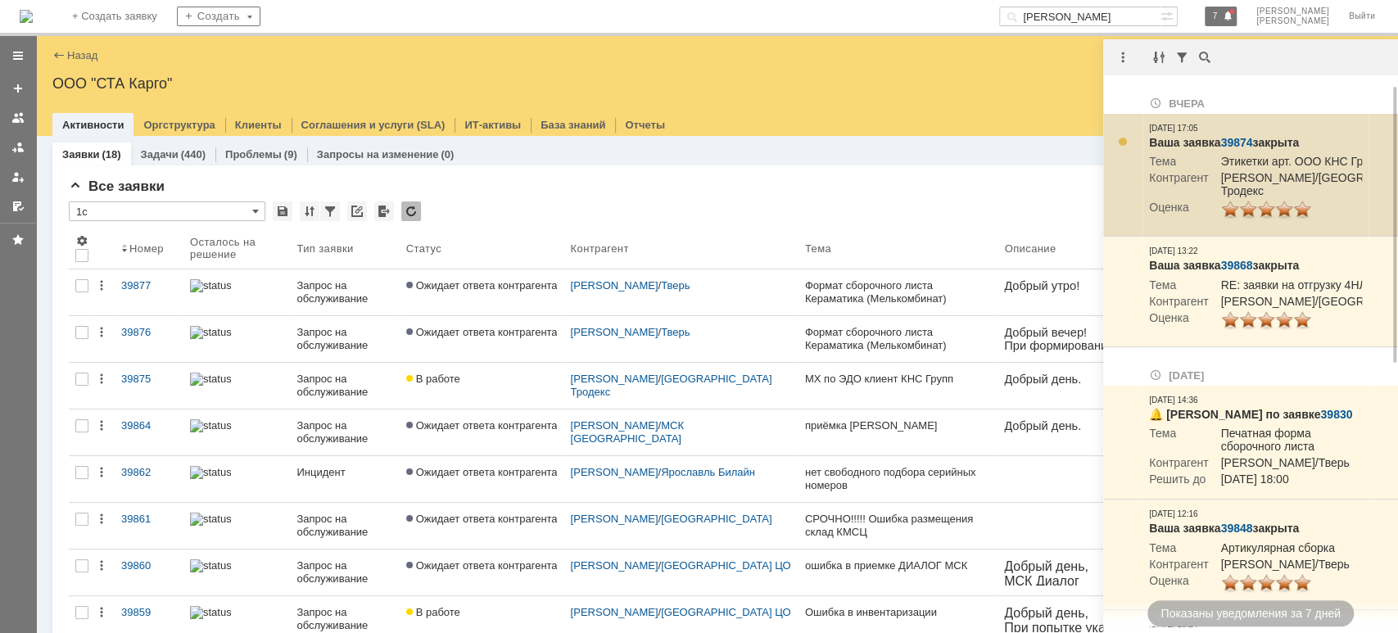
click at [1271, 190] on td "Швецова Елена/Санкт-Петербург Тродекс" at bounding box center [1322, 185] width 229 height 29
click at [1240, 137] on link "39874" at bounding box center [1236, 142] width 32 height 13
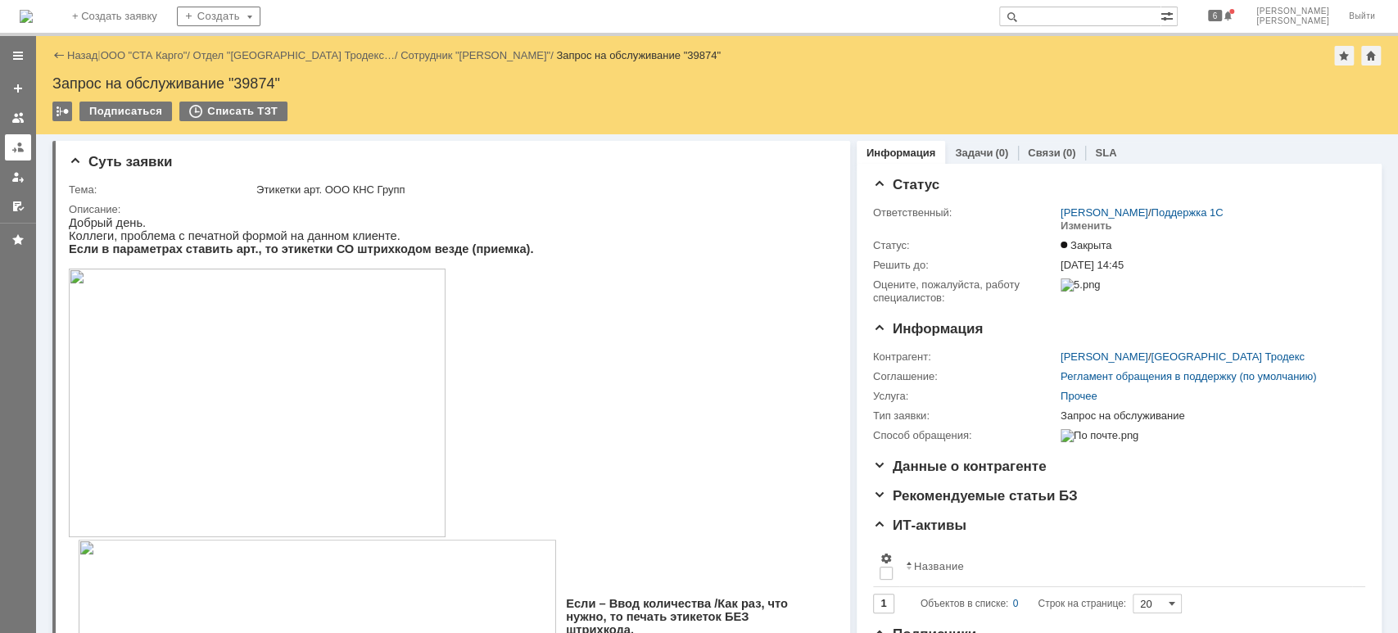
click at [14, 144] on div at bounding box center [17, 147] width 13 height 13
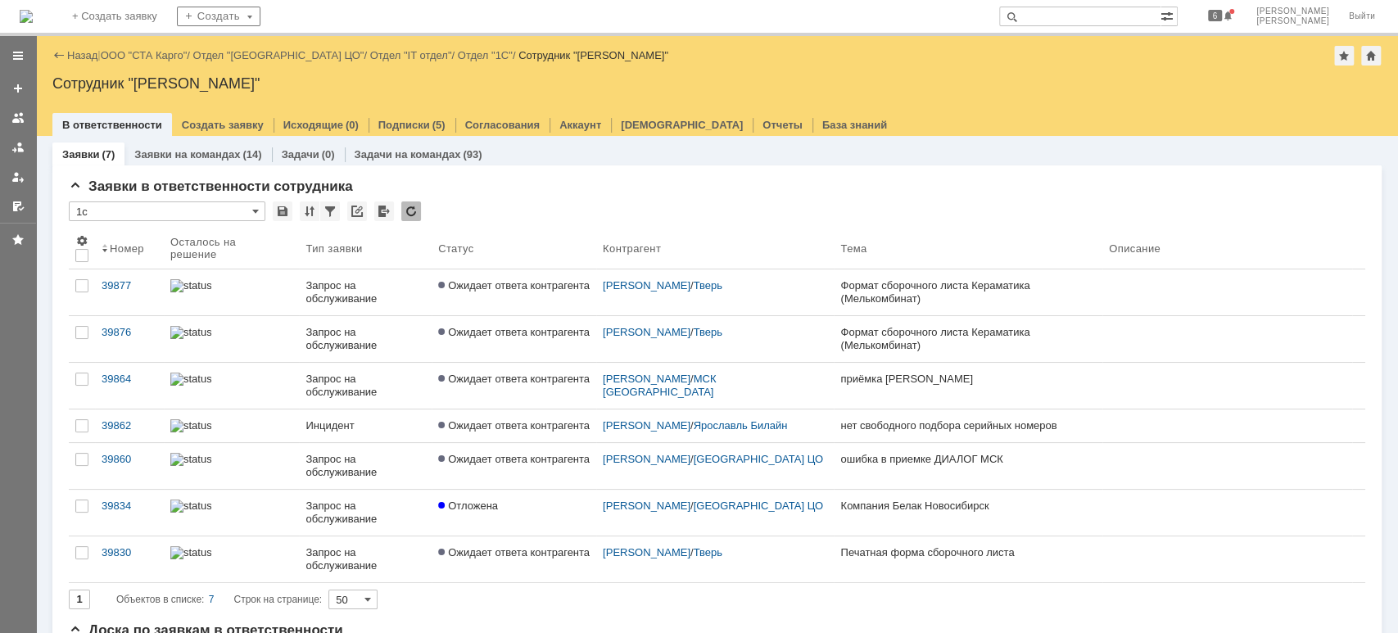
click at [160, 46] on div "Назад | ООО "СТА Карго" / Отдел "[GEOGRAPHIC_DATA] ЦО" / Отдел "IT отдел" / Отд…" at bounding box center [716, 56] width 1329 height 20
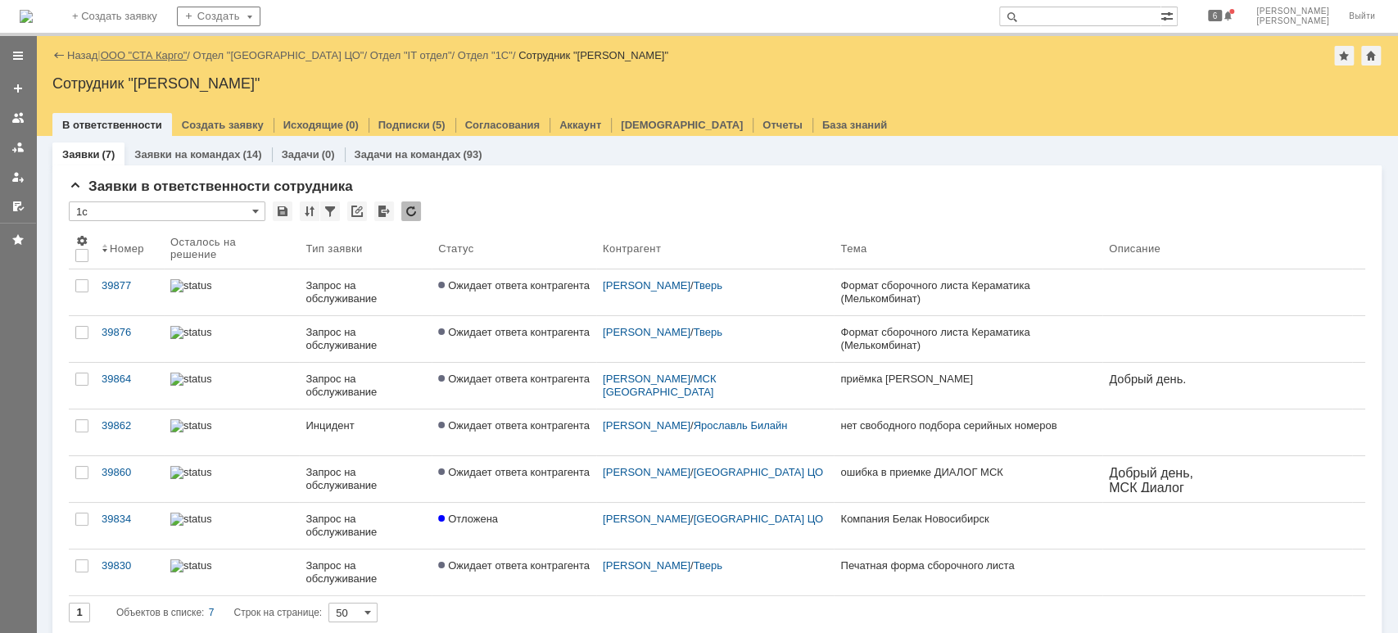
click at [160, 53] on link "ООО "СТА Карго"" at bounding box center [144, 55] width 87 height 12
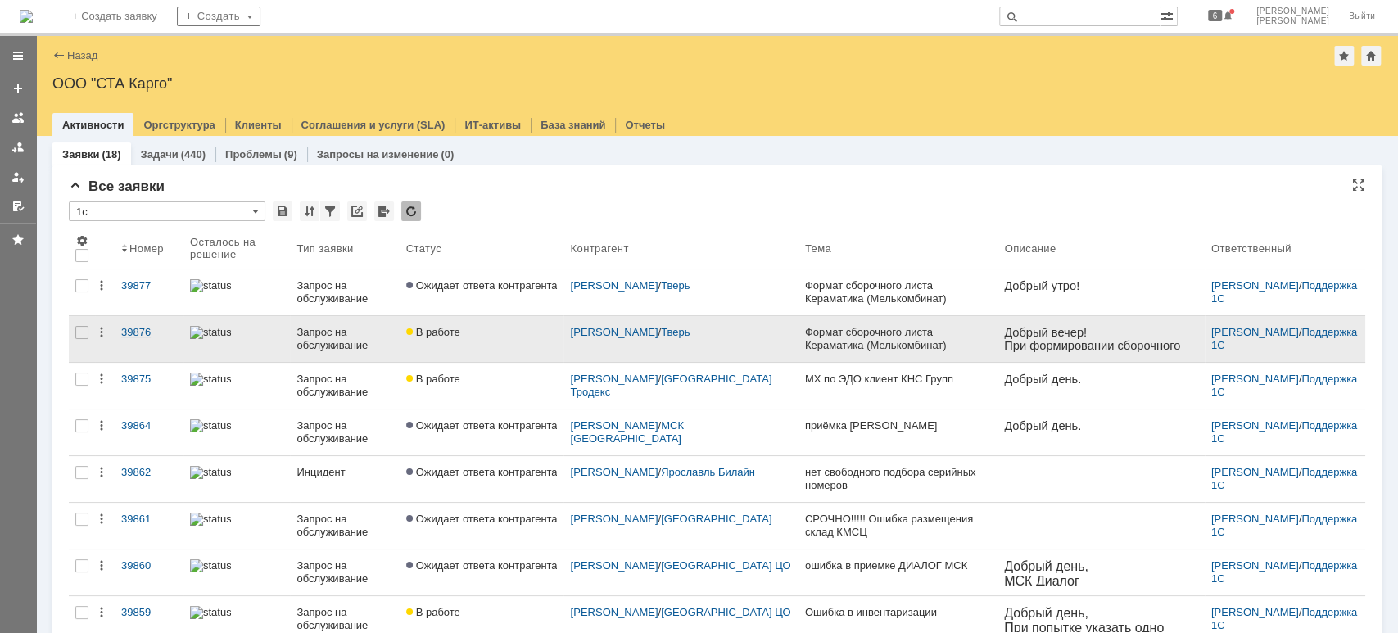
click at [138, 323] on link "39876" at bounding box center [149, 339] width 69 height 46
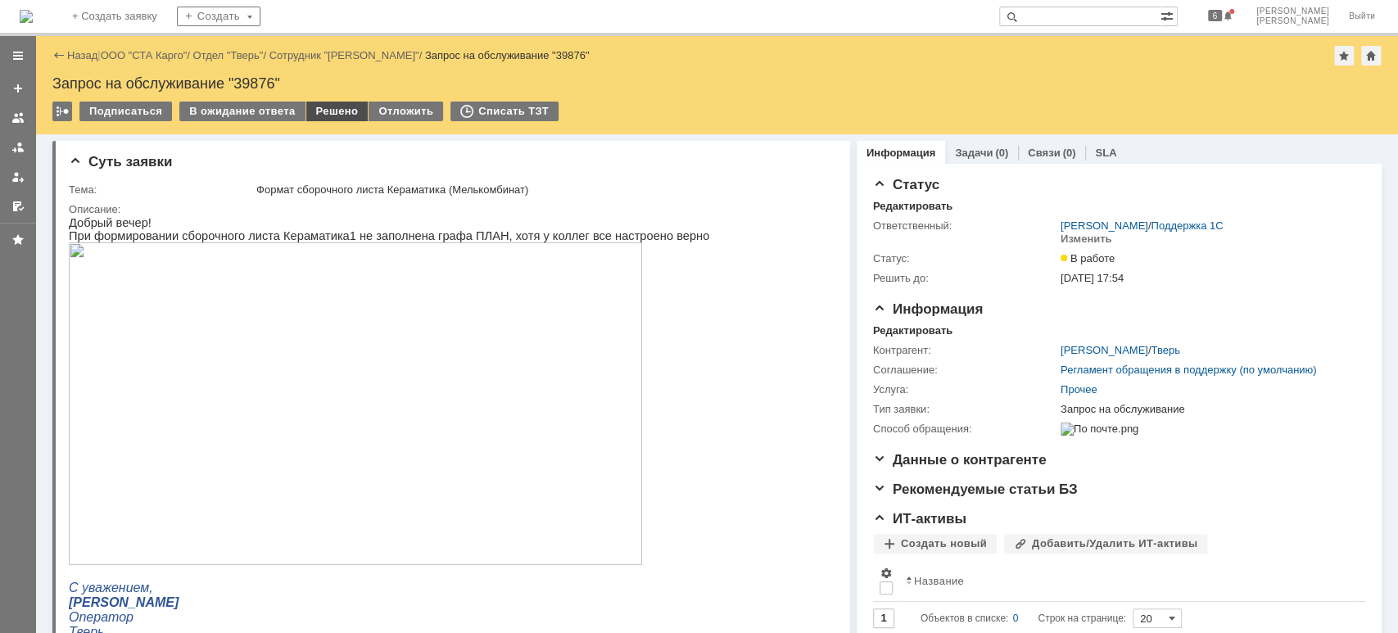
click at [325, 110] on div "Решено" at bounding box center [337, 112] width 62 height 20
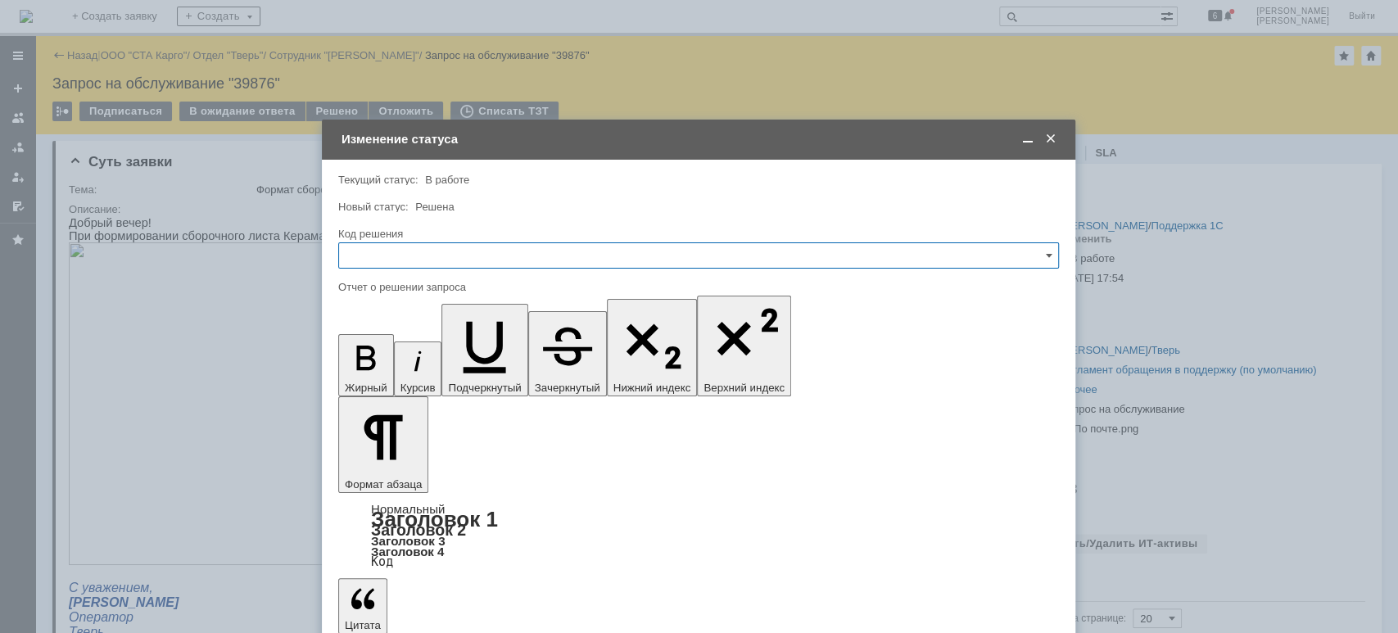
click at [423, 266] on input "text" at bounding box center [698, 255] width 721 height 26
click at [388, 463] on div "Решено" at bounding box center [698, 475] width 719 height 26
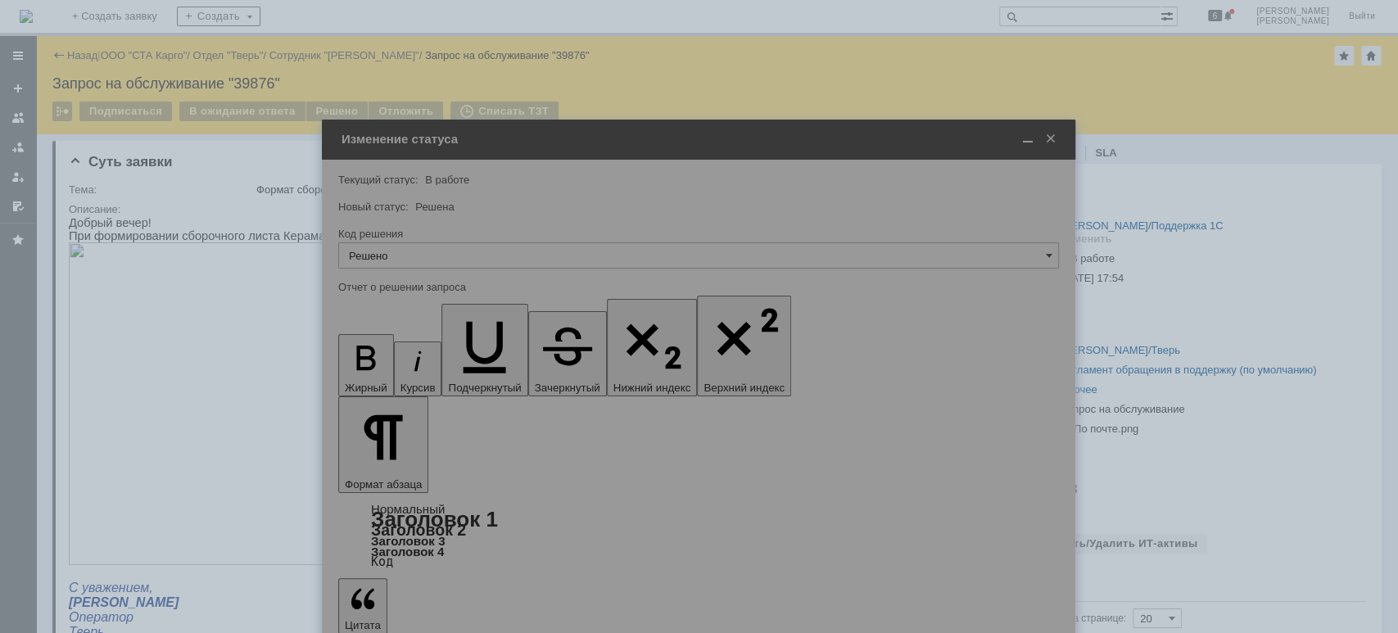
type input "Решено"
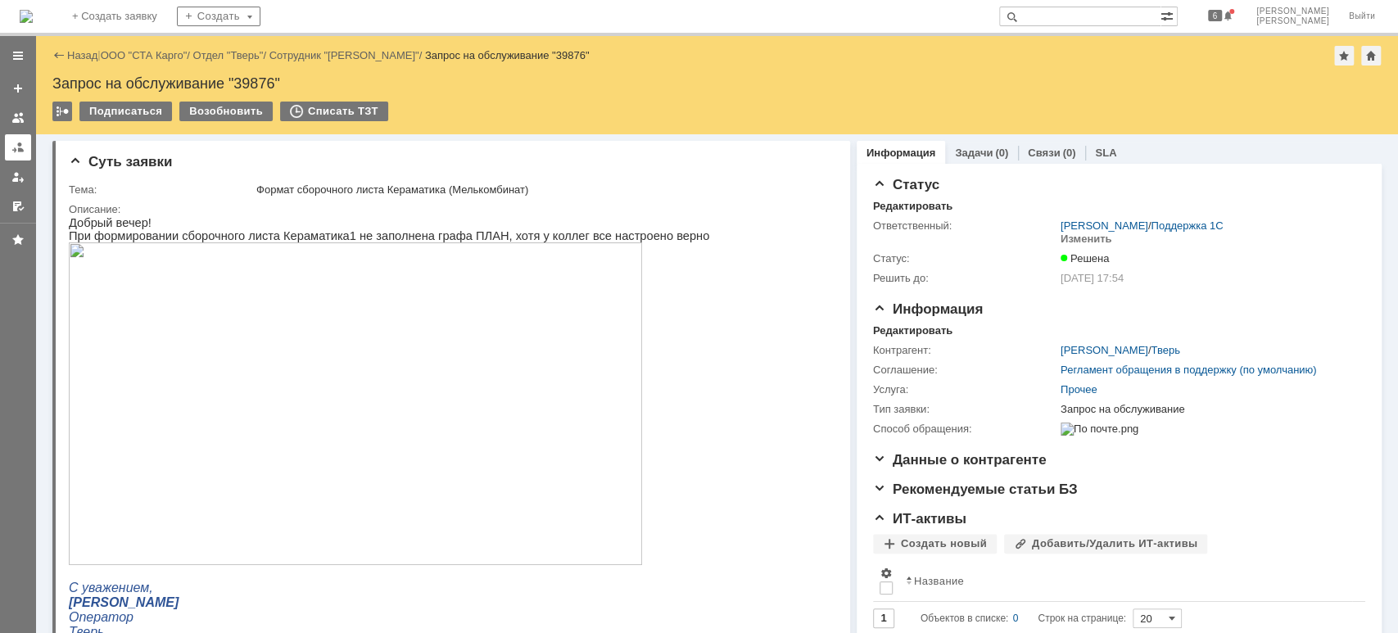
click at [8, 141] on link at bounding box center [18, 147] width 26 height 26
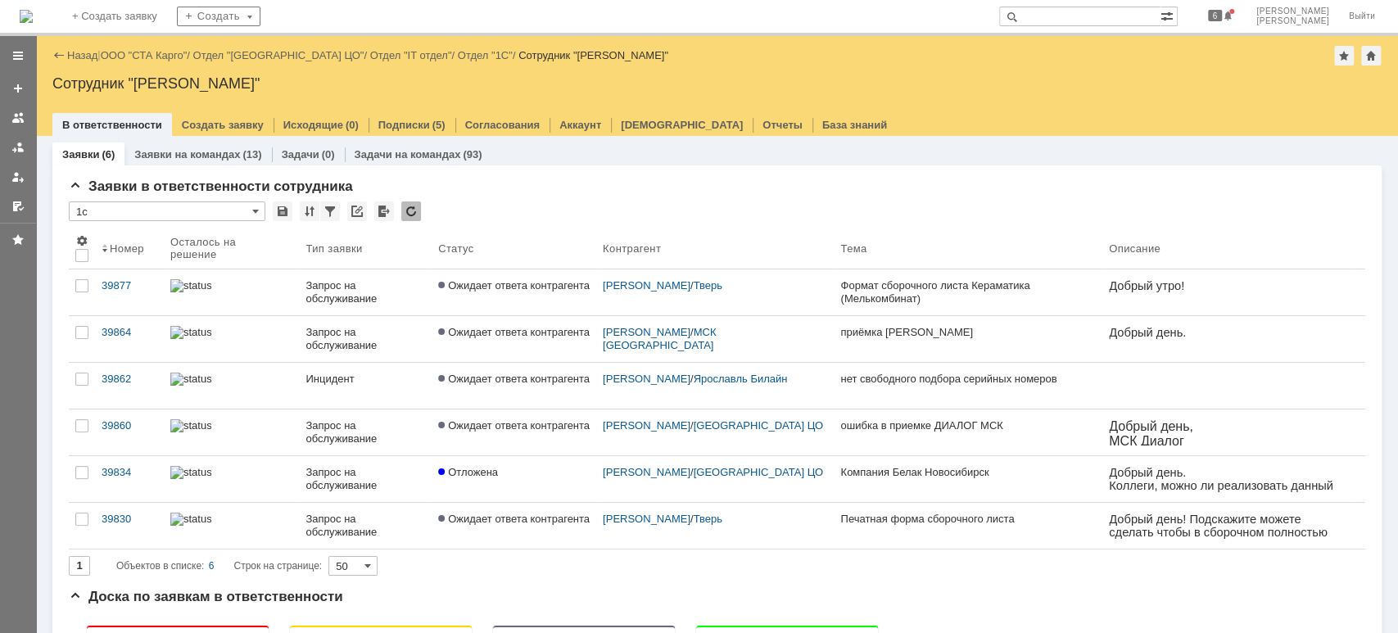
click at [161, 56] on link "ООО "СТА Карго"" at bounding box center [144, 55] width 87 height 12
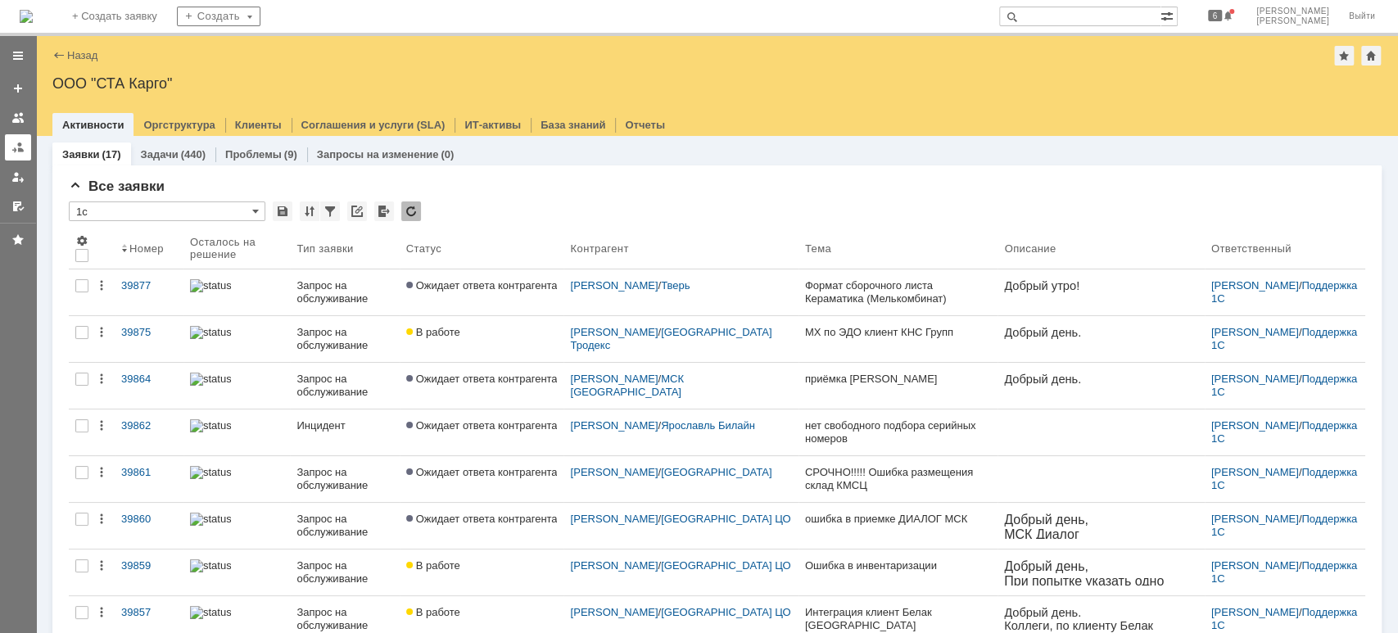
click at [16, 141] on div at bounding box center [17, 147] width 13 height 13
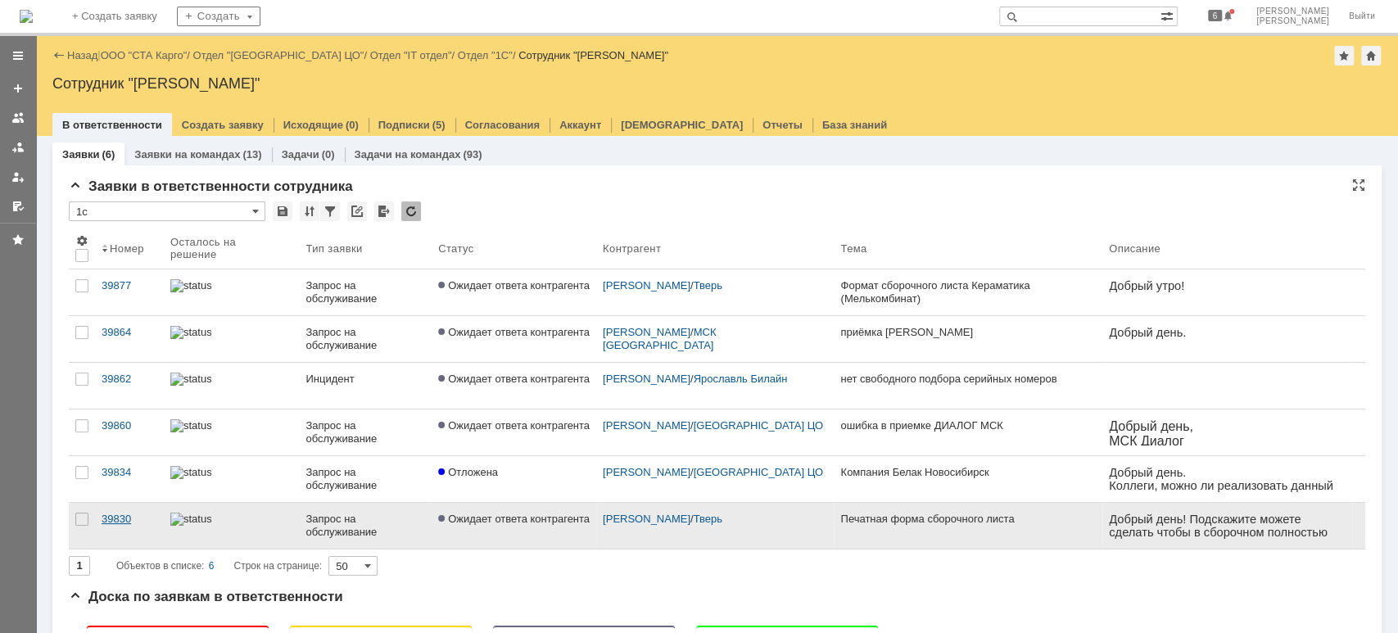
click at [124, 519] on div "39830" at bounding box center [130, 519] width 56 height 13
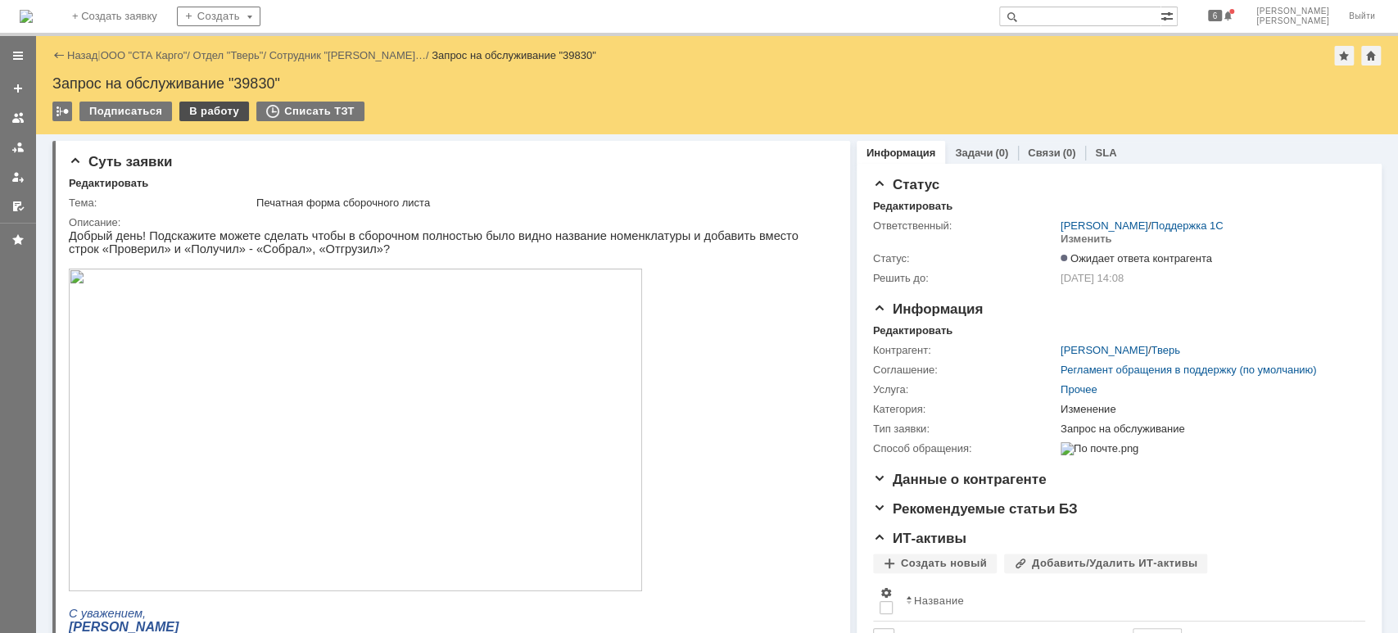
click at [219, 115] on div "В работу" at bounding box center [214, 112] width 70 height 20
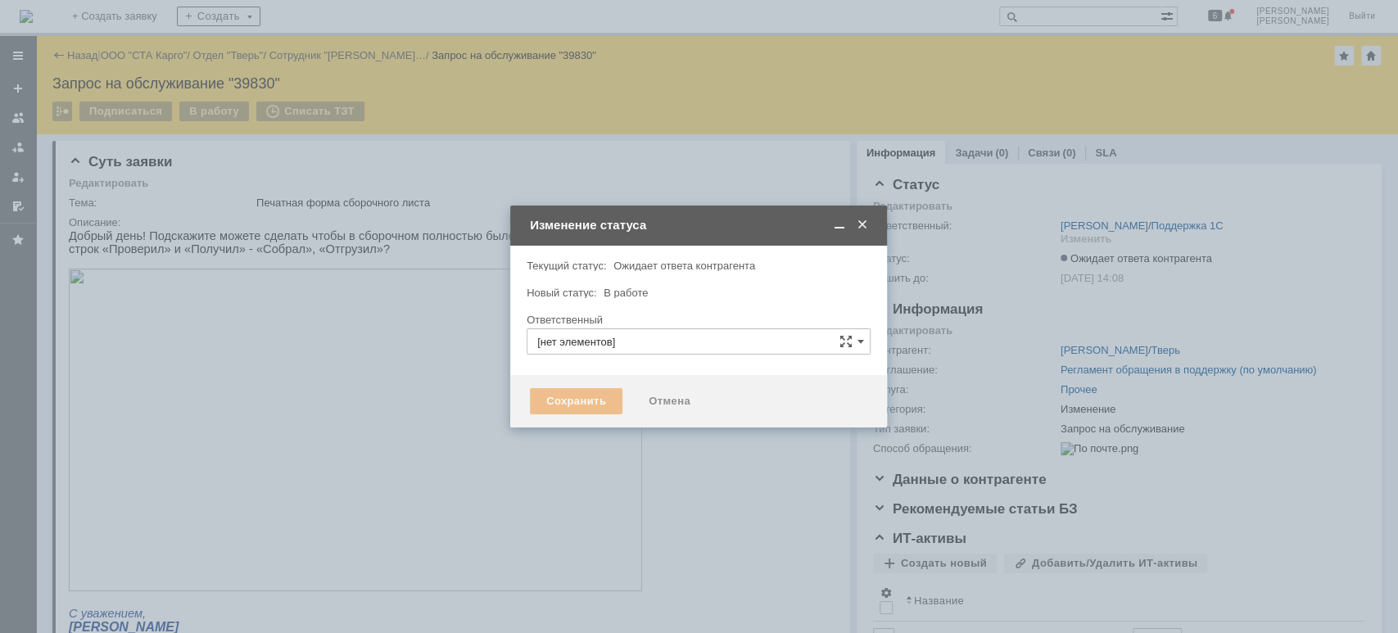
type input "[PERSON_NAME]"
type input "Изменение"
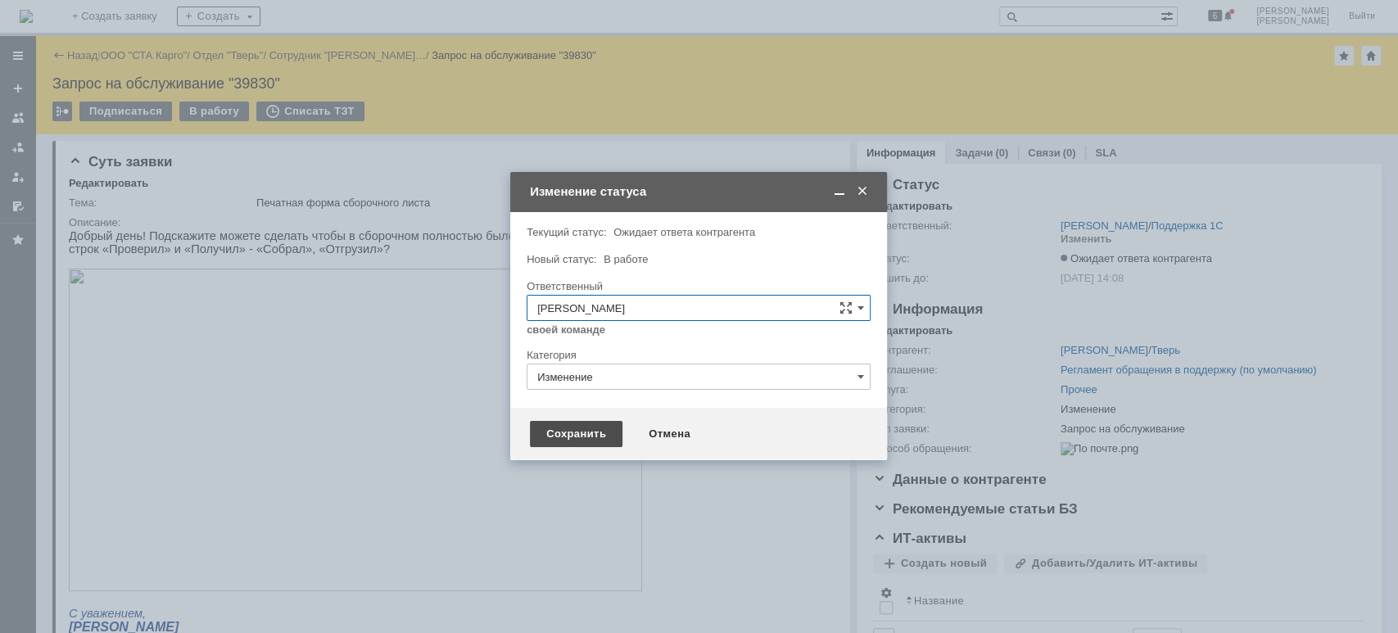
click at [561, 435] on div "Сохранить" at bounding box center [576, 434] width 93 height 26
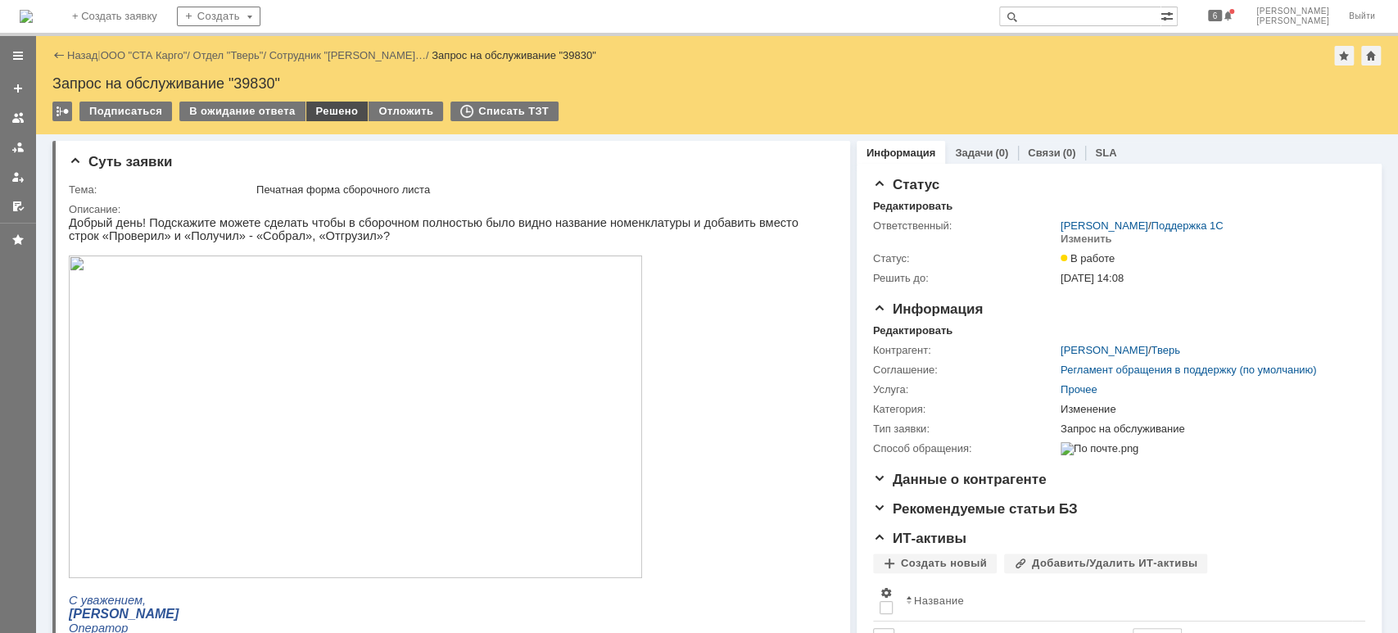
click at [335, 110] on div "Решено" at bounding box center [337, 112] width 62 height 20
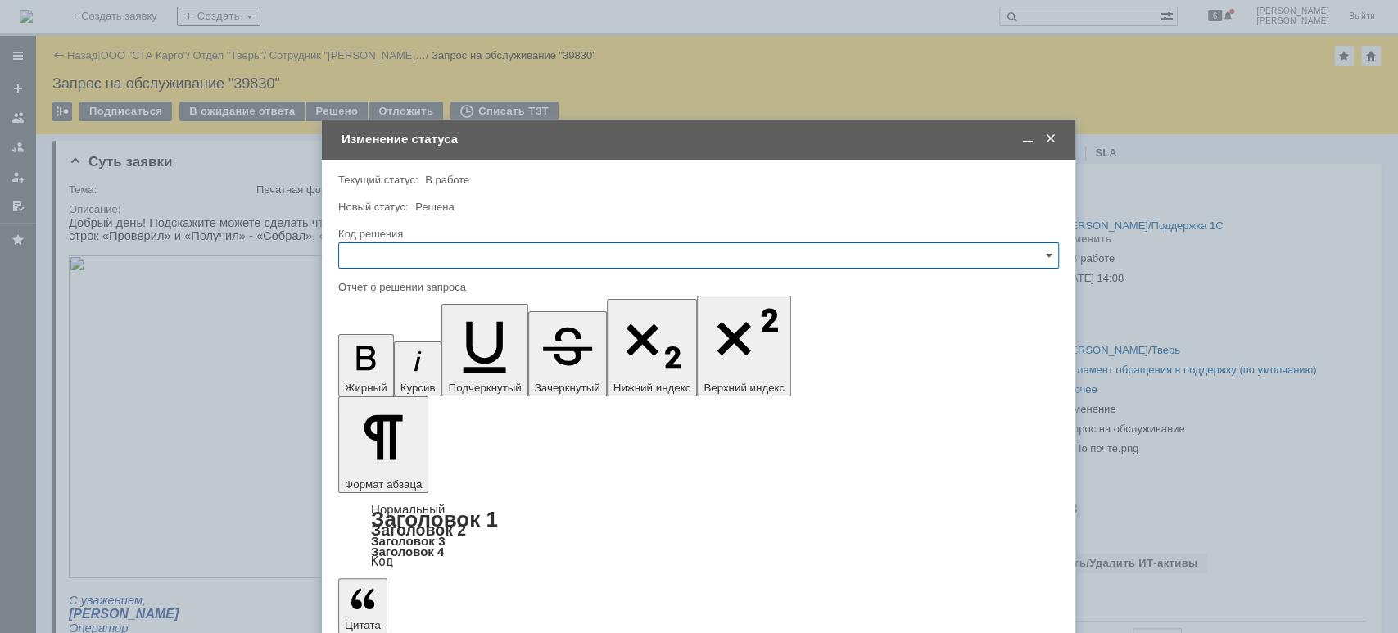
click at [425, 256] on input "text" at bounding box center [698, 255] width 721 height 26
click at [396, 471] on span "Решено" at bounding box center [698, 474] width 699 height 13
type input "Решено"
drag, startPoint x: 386, startPoint y: 478, endPoint x: 256, endPoint y: 485, distance: 130.4
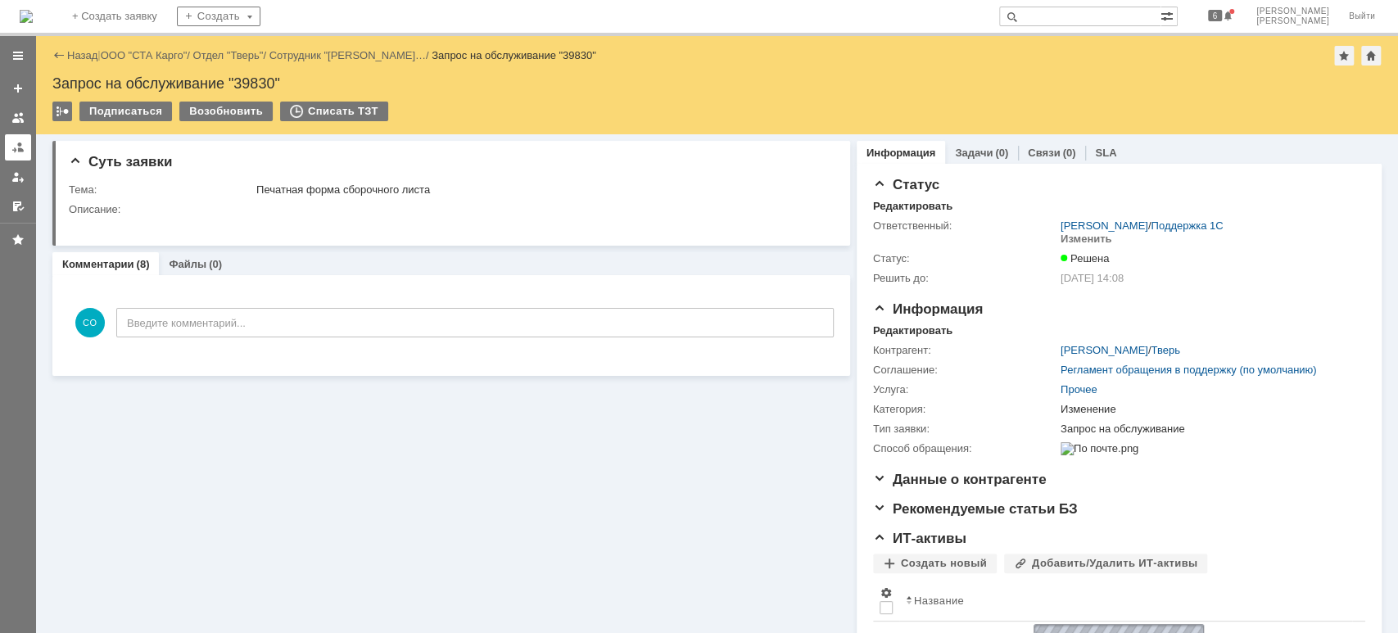
click at [17, 142] on div at bounding box center [17, 147] width 13 height 13
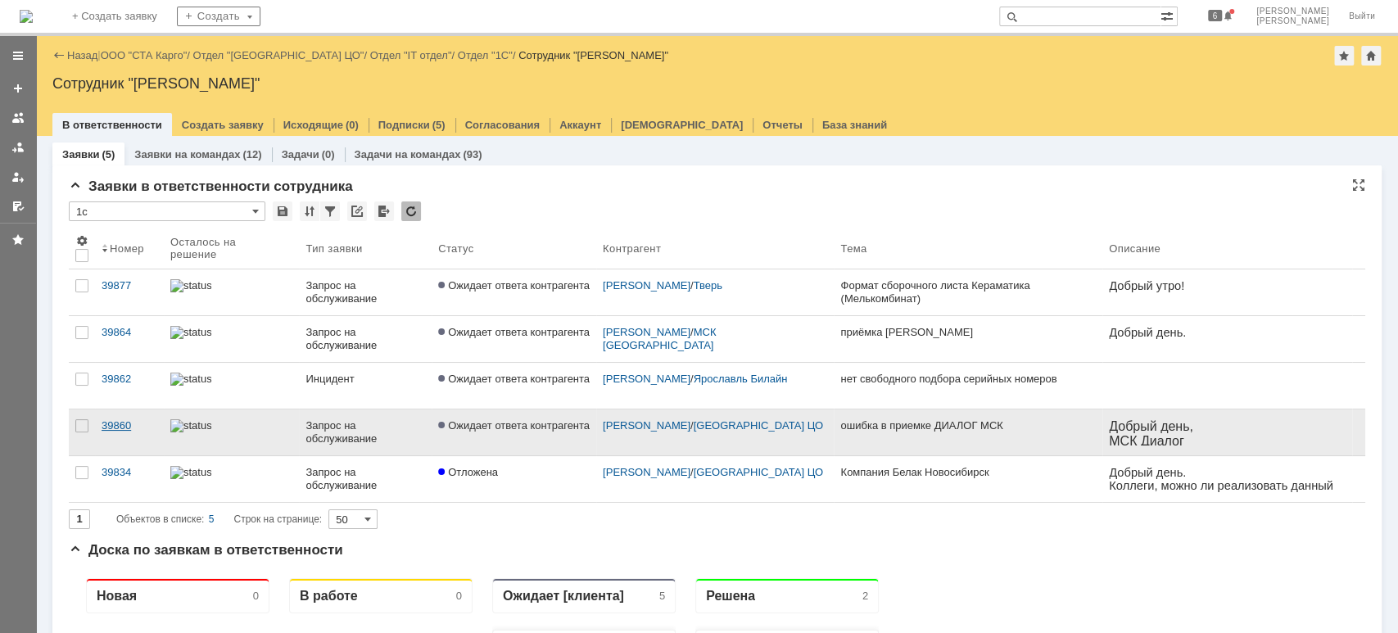
click at [132, 424] on div "39860" at bounding box center [130, 425] width 56 height 13
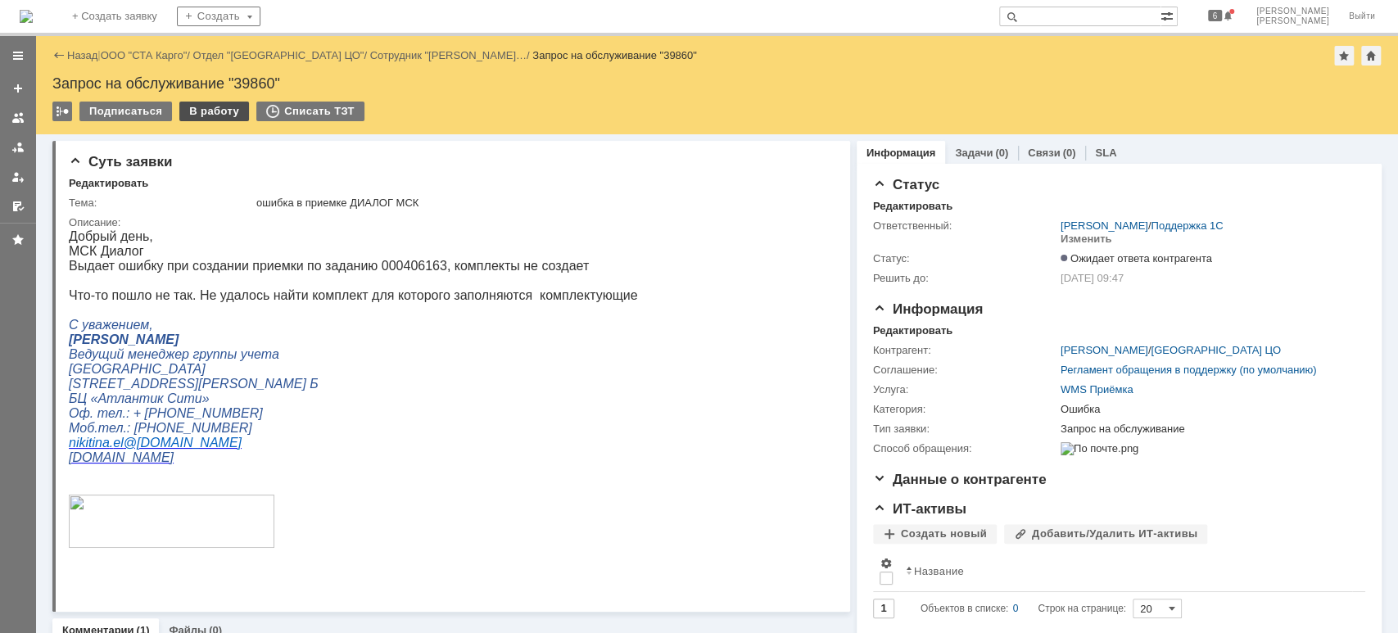
click at [210, 114] on div "В работу" at bounding box center [214, 112] width 70 height 20
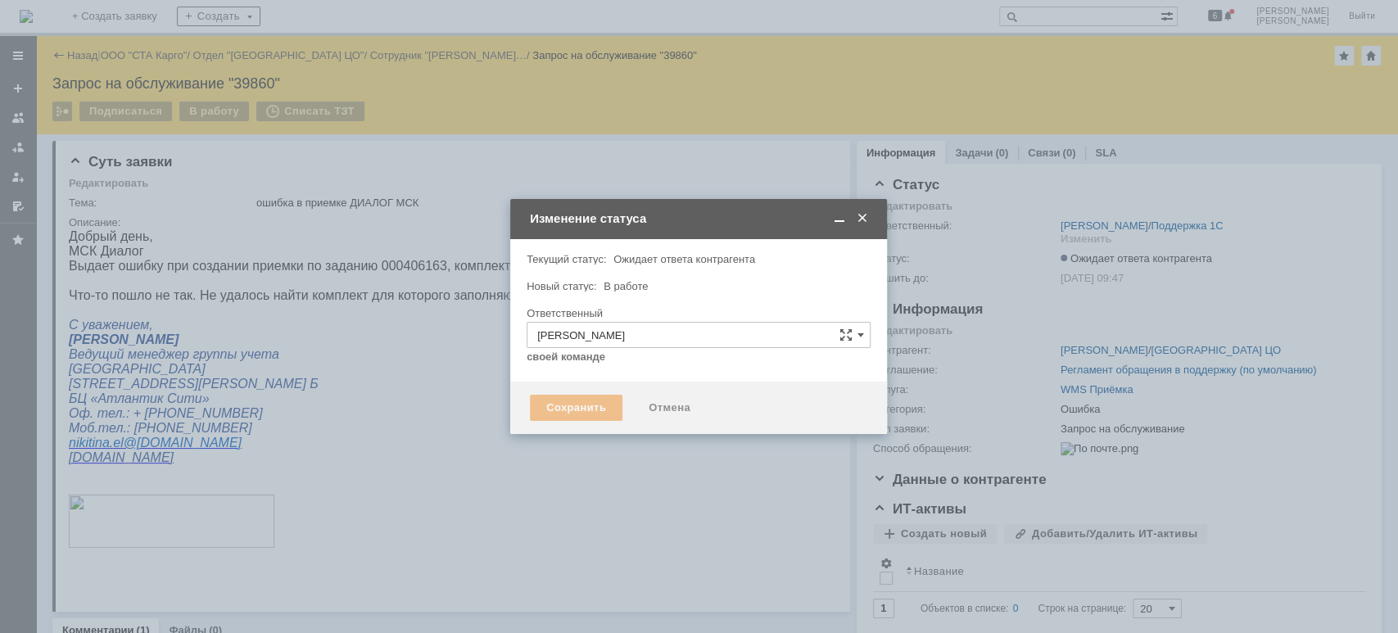
type input "Ошибка"
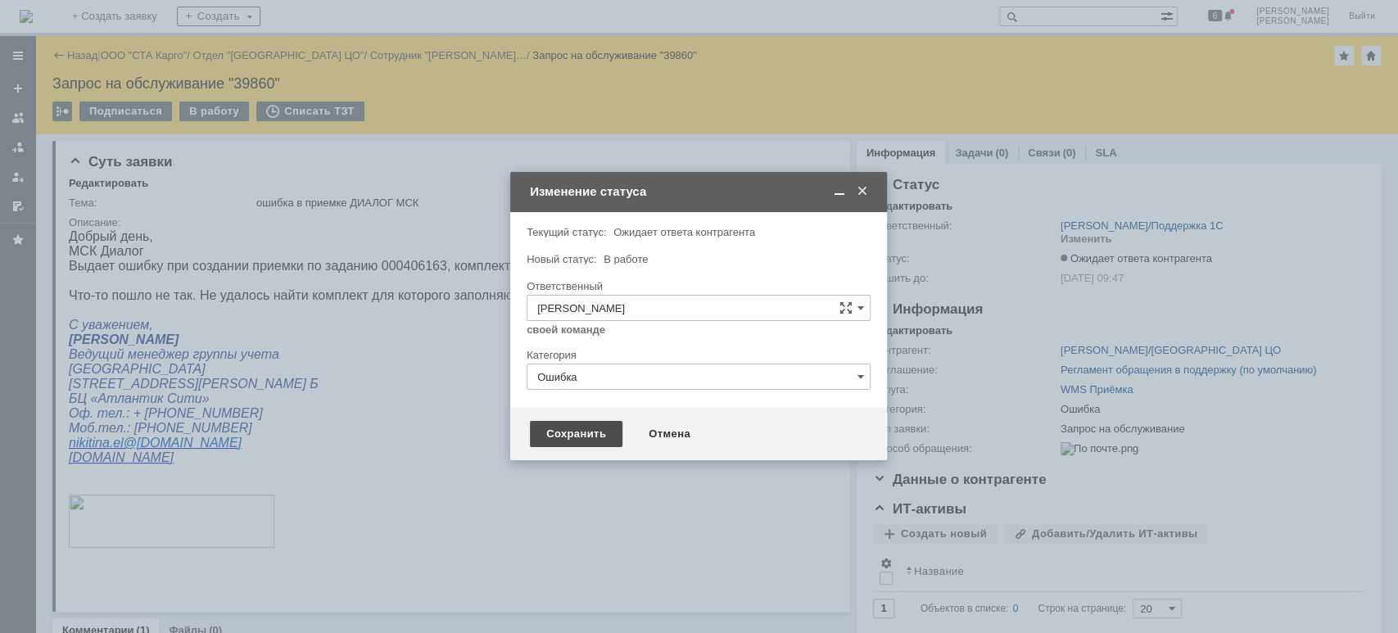
click at [556, 439] on div "Сохранить" at bounding box center [576, 434] width 93 height 26
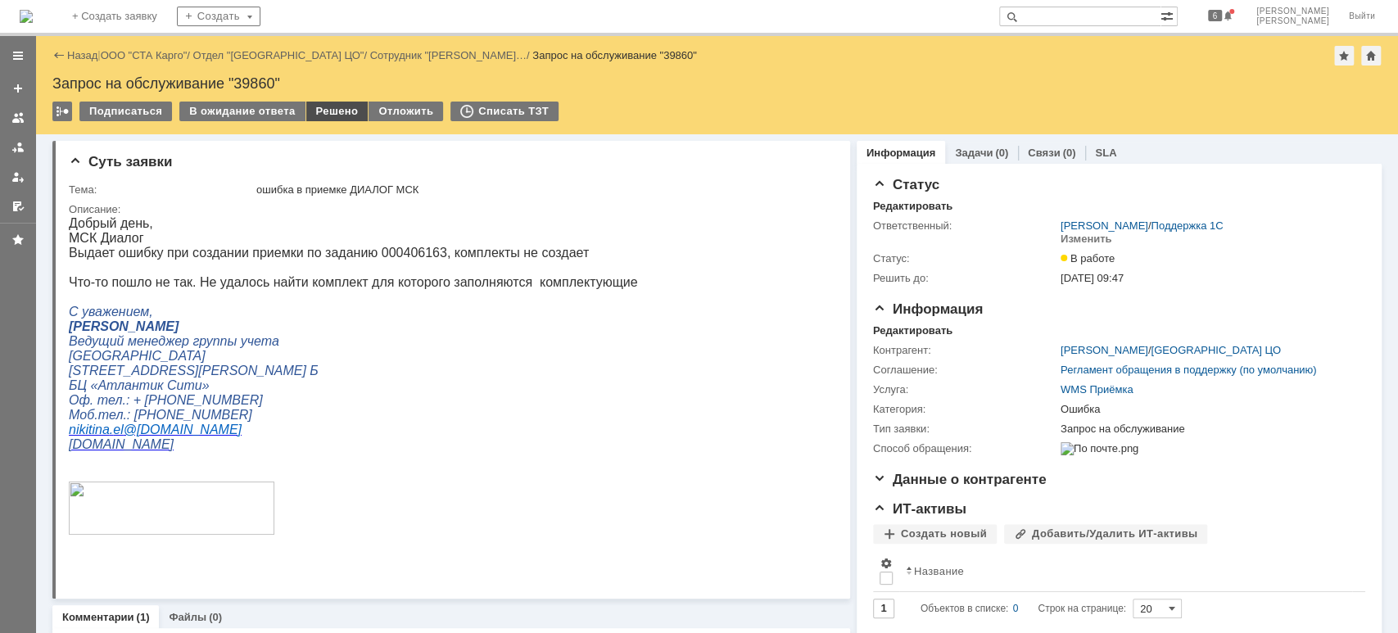
click at [328, 111] on div "Решено" at bounding box center [337, 112] width 62 height 20
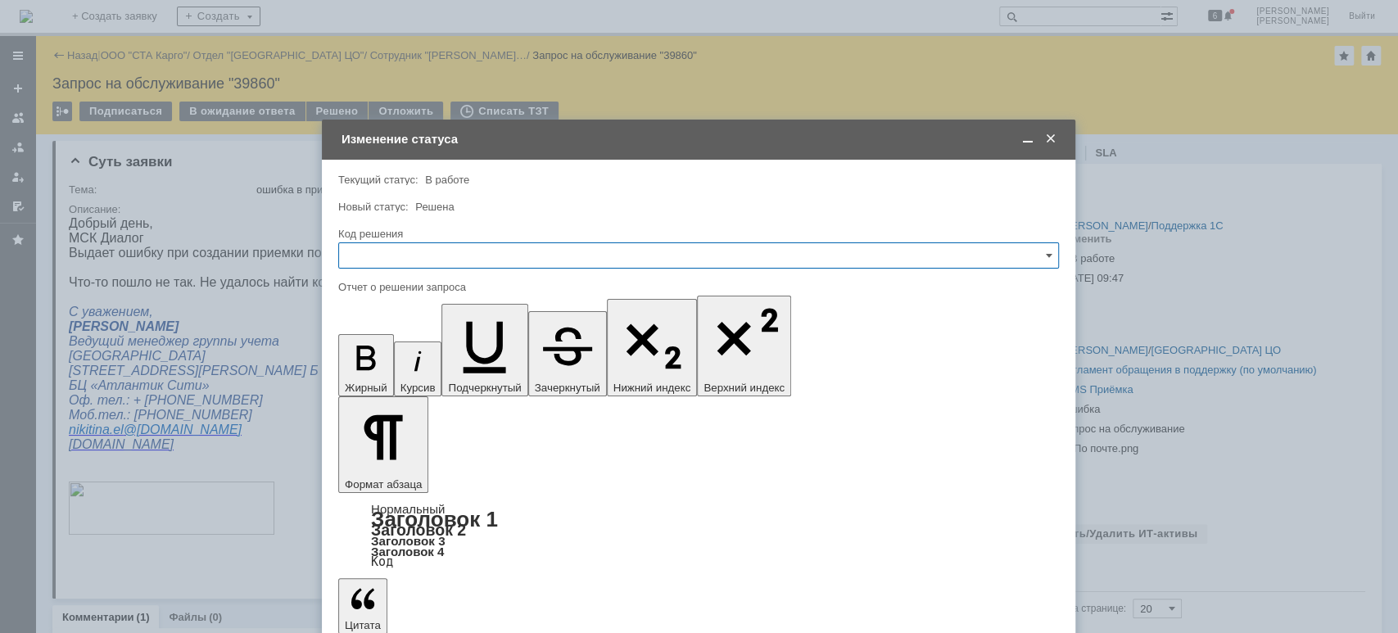
click at [405, 258] on input "text" at bounding box center [698, 255] width 721 height 26
click at [439, 468] on div "Решено" at bounding box center [698, 475] width 719 height 26
type input "Решено"
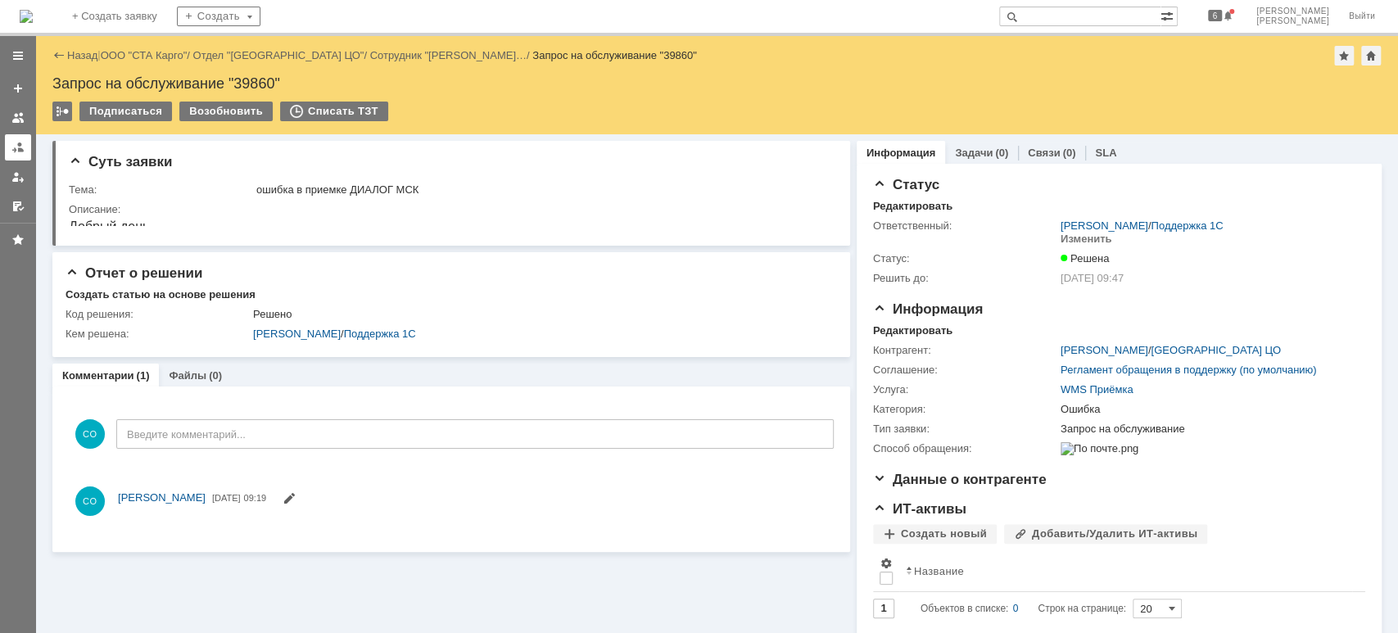
click at [23, 151] on div at bounding box center [17, 147] width 13 height 13
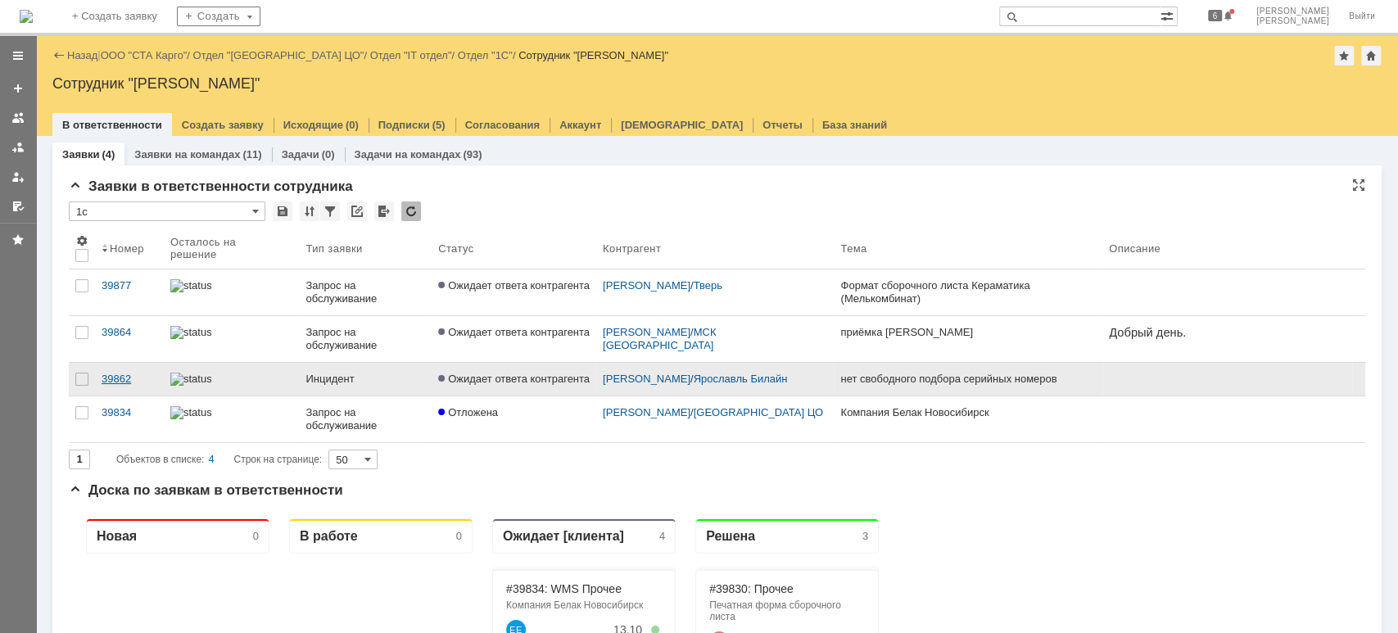
click at [113, 378] on div "39862" at bounding box center [130, 379] width 56 height 13
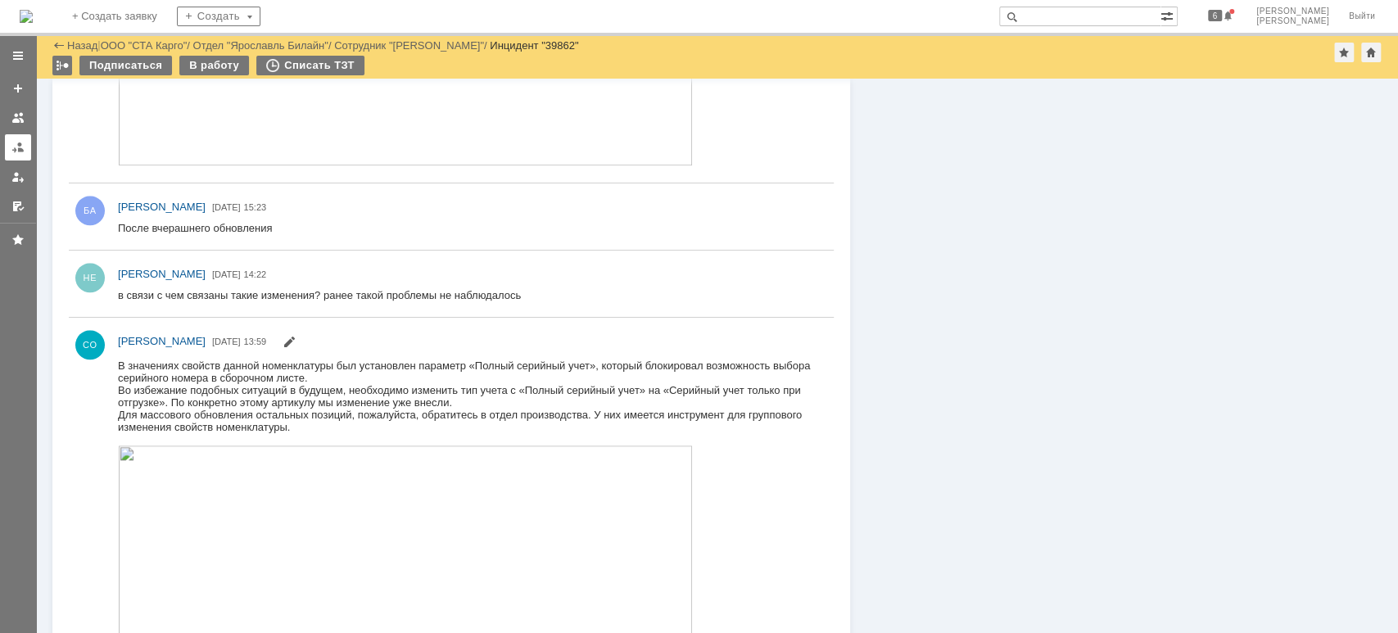
click at [11, 150] on link at bounding box center [18, 147] width 26 height 26
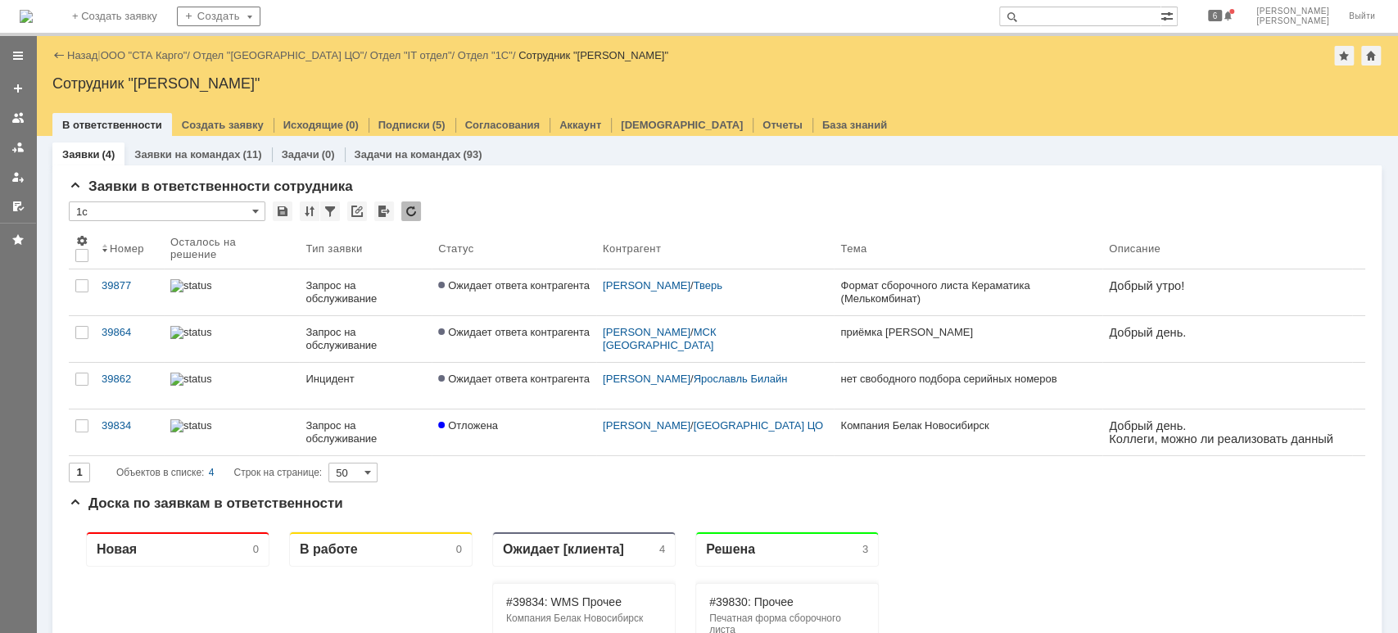
click at [114, 329] on div "39864" at bounding box center [130, 332] width 56 height 13
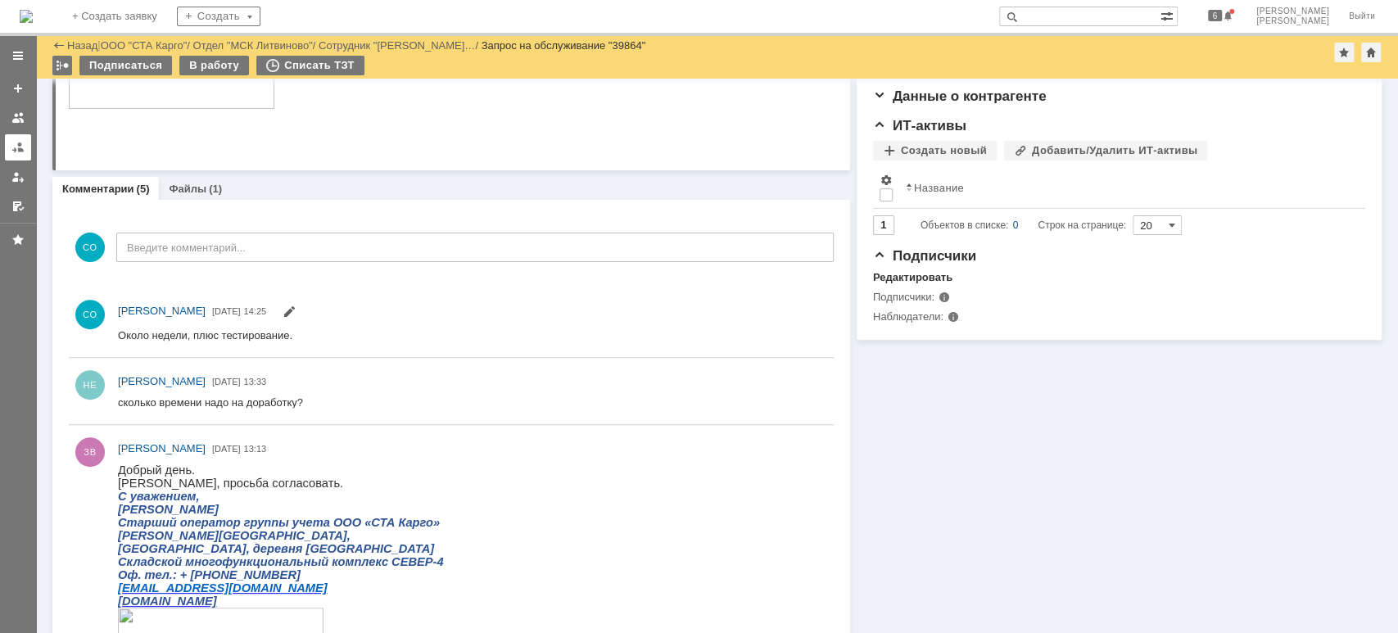
click at [20, 145] on div at bounding box center [17, 147] width 13 height 13
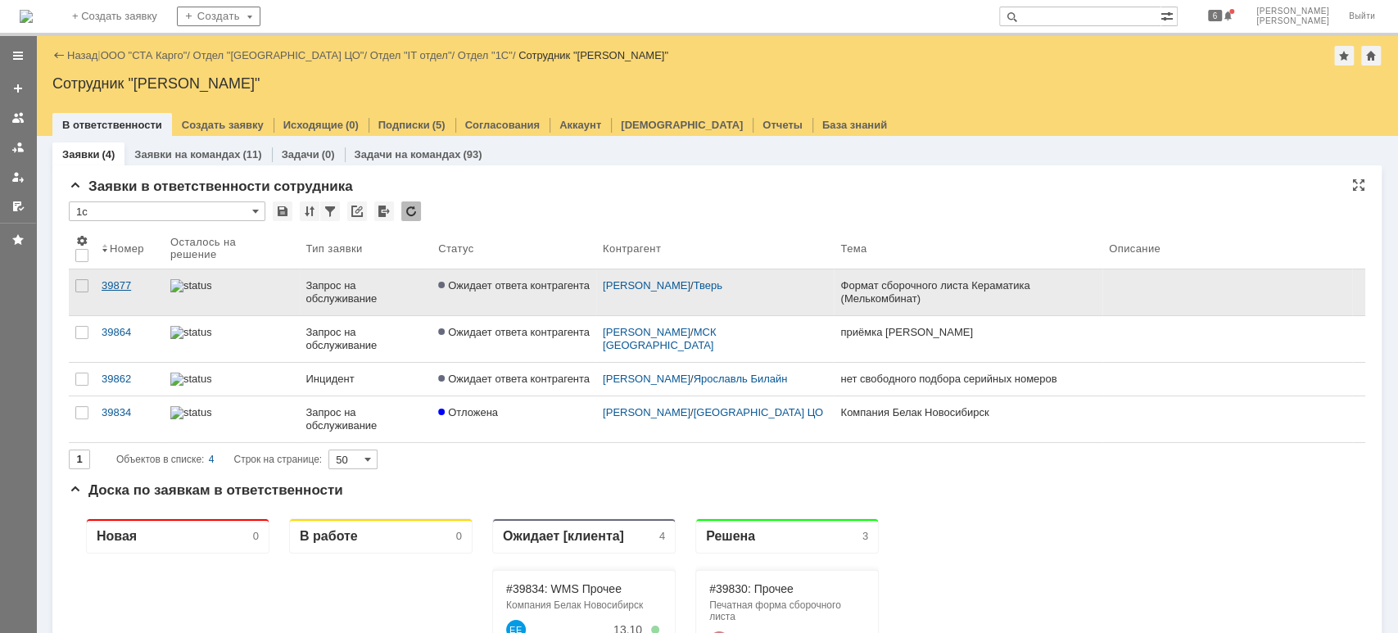
click at [118, 281] on div "39877" at bounding box center [130, 285] width 56 height 13
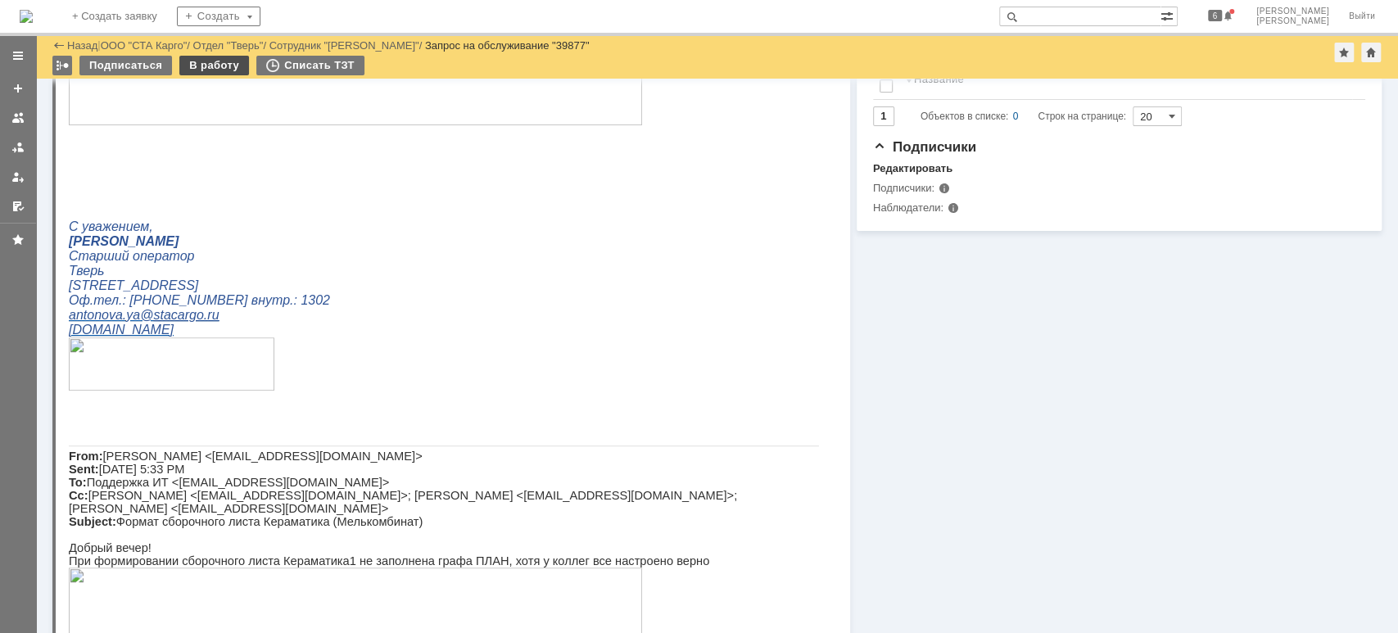
click at [228, 66] on div "В работу" at bounding box center [214, 66] width 70 height 20
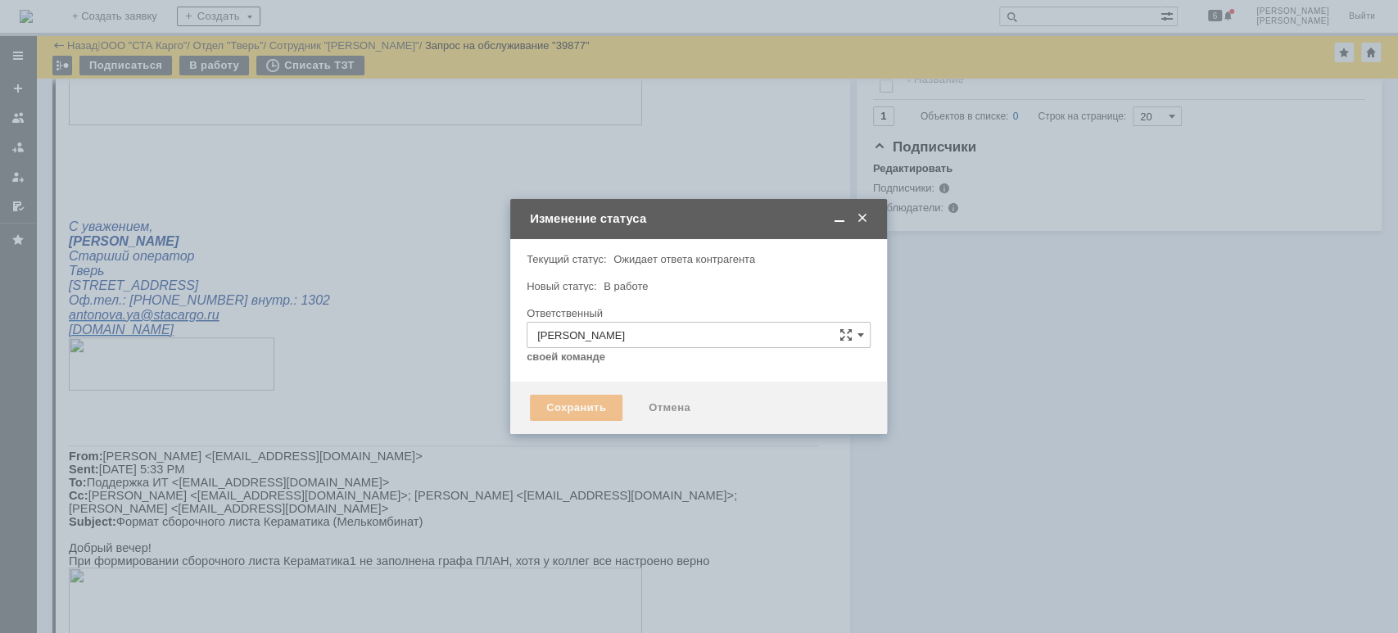
type input "Ошибка"
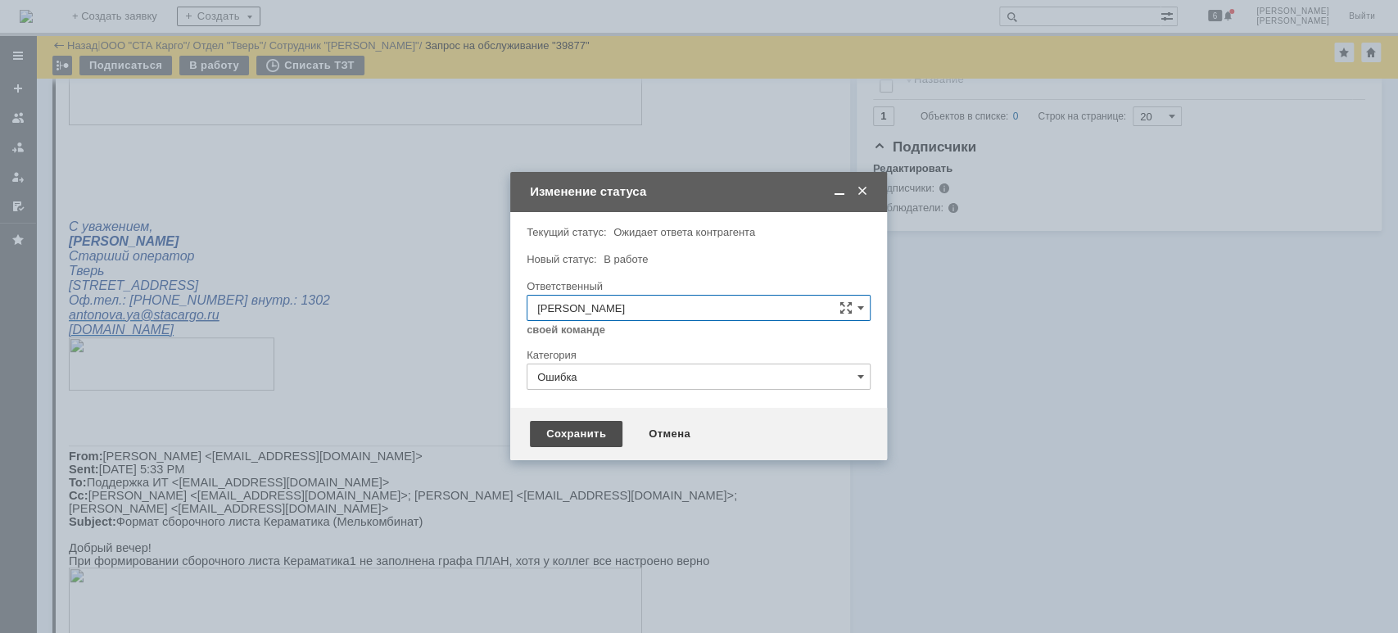
click at [544, 436] on div "Сохранить" at bounding box center [576, 434] width 93 height 26
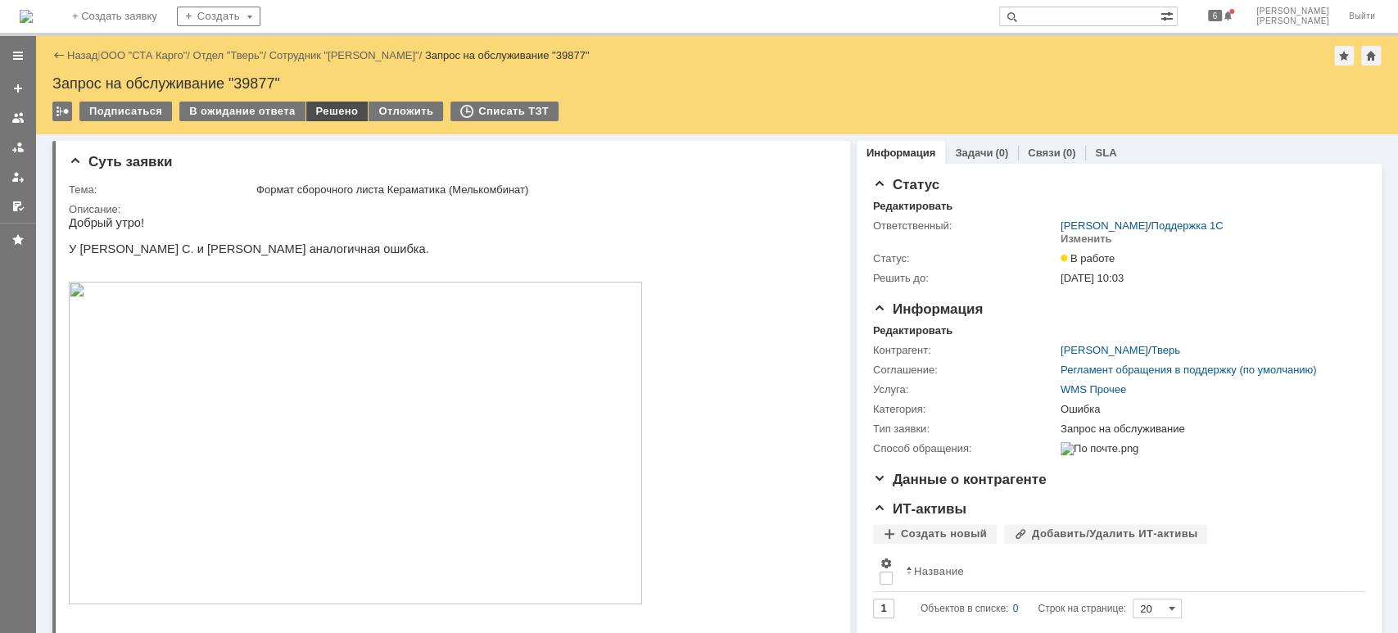
click at [321, 111] on div "Решено" at bounding box center [337, 112] width 62 height 20
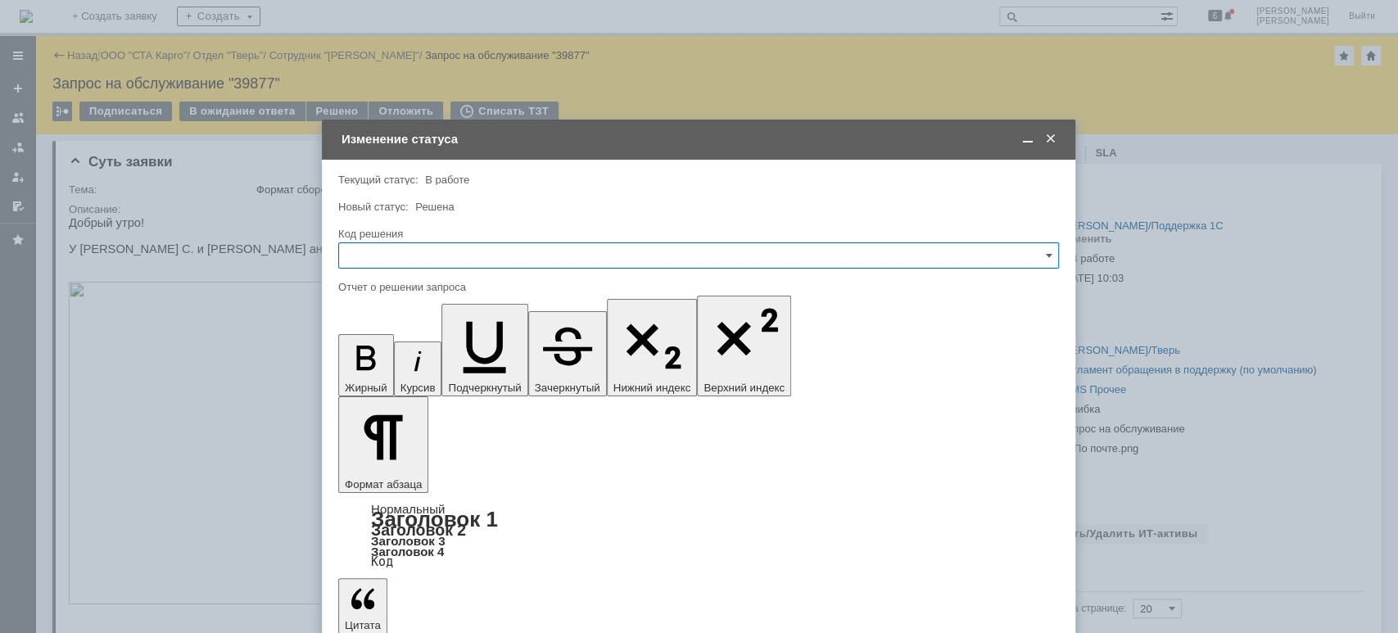
click at [399, 263] on input "text" at bounding box center [698, 255] width 721 height 26
click at [416, 472] on span "Решено" at bounding box center [698, 474] width 699 height 13
type input "Решено"
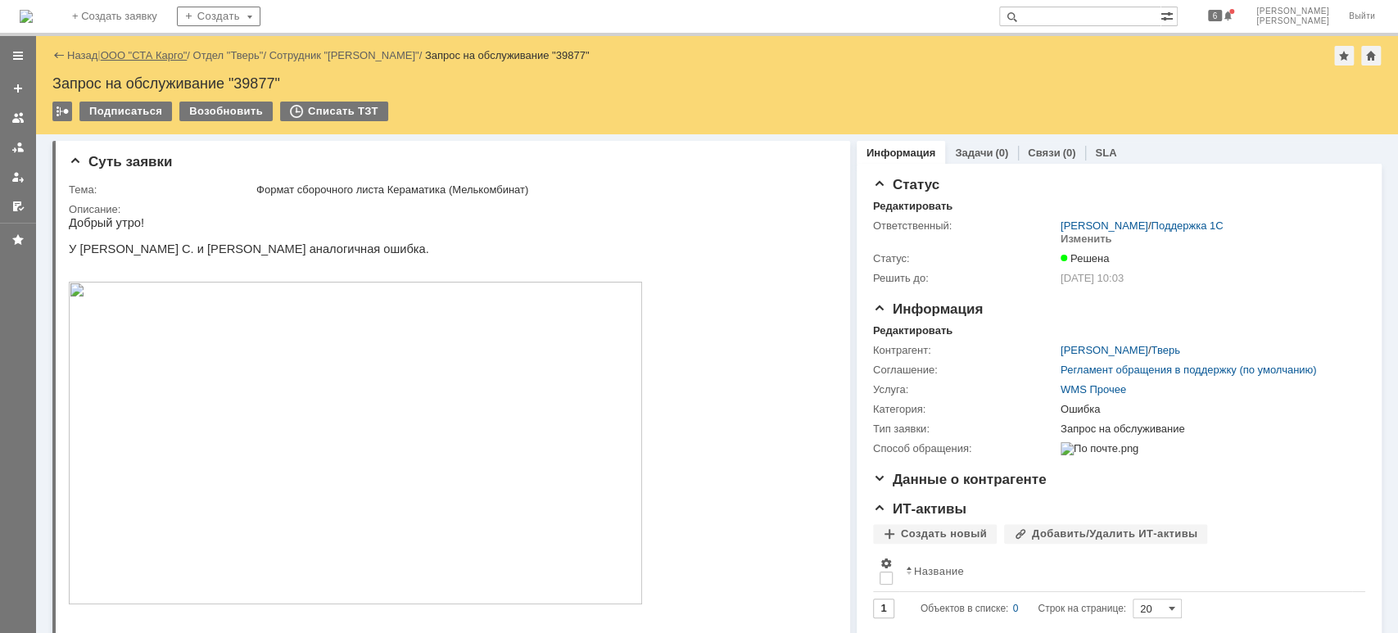
click at [158, 53] on link "ООО "СТА Карго"" at bounding box center [144, 55] width 87 height 12
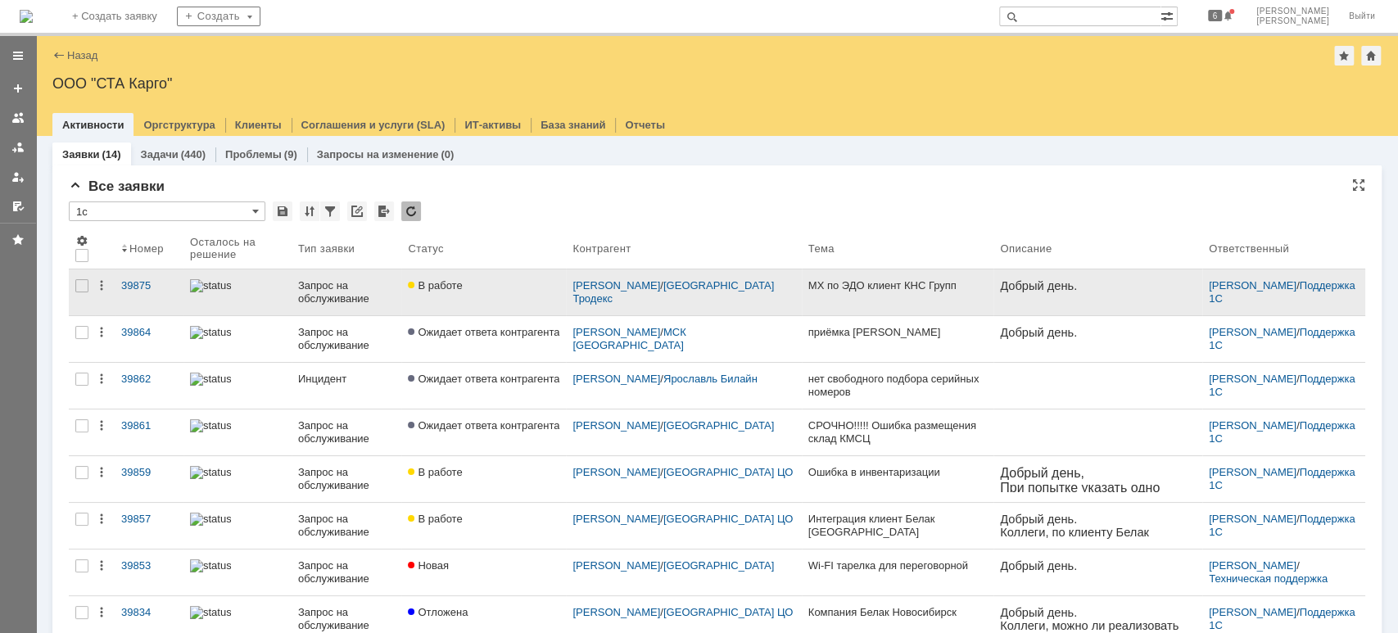
click at [372, 282] on div "Запрос на обслуживание" at bounding box center [346, 292] width 97 height 26
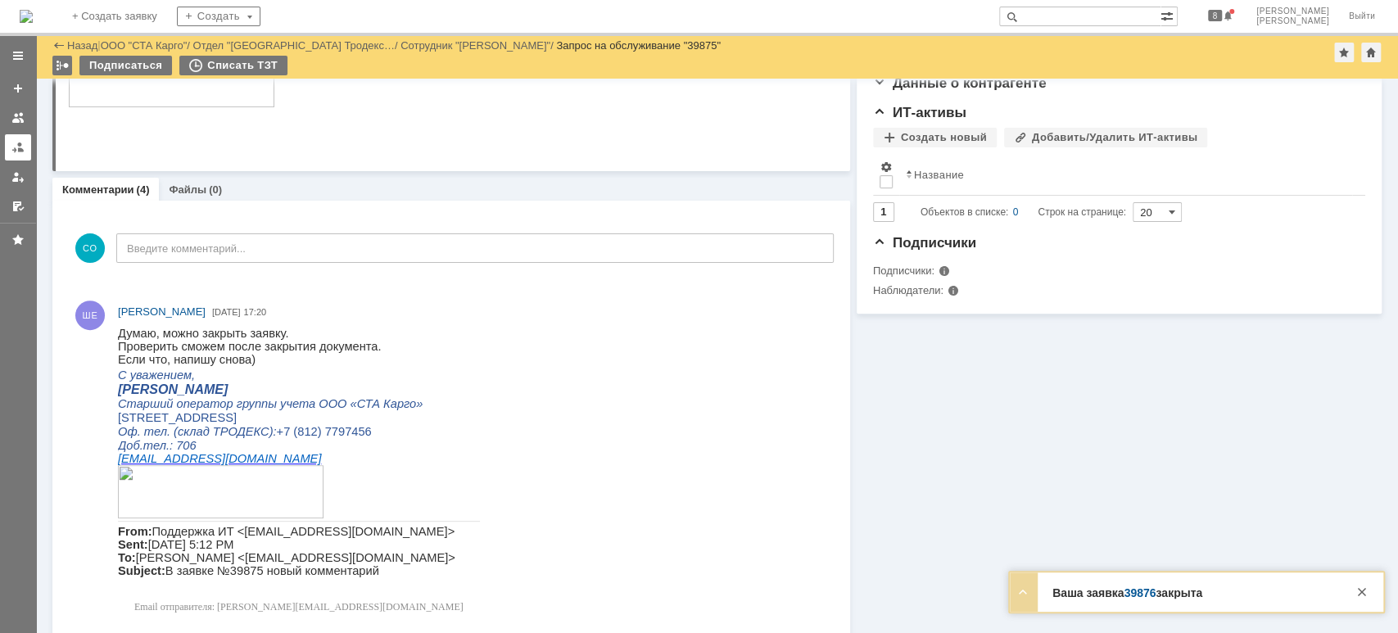
click at [10, 143] on link at bounding box center [18, 147] width 26 height 26
